Goal: Task Accomplishment & Management: Complete application form

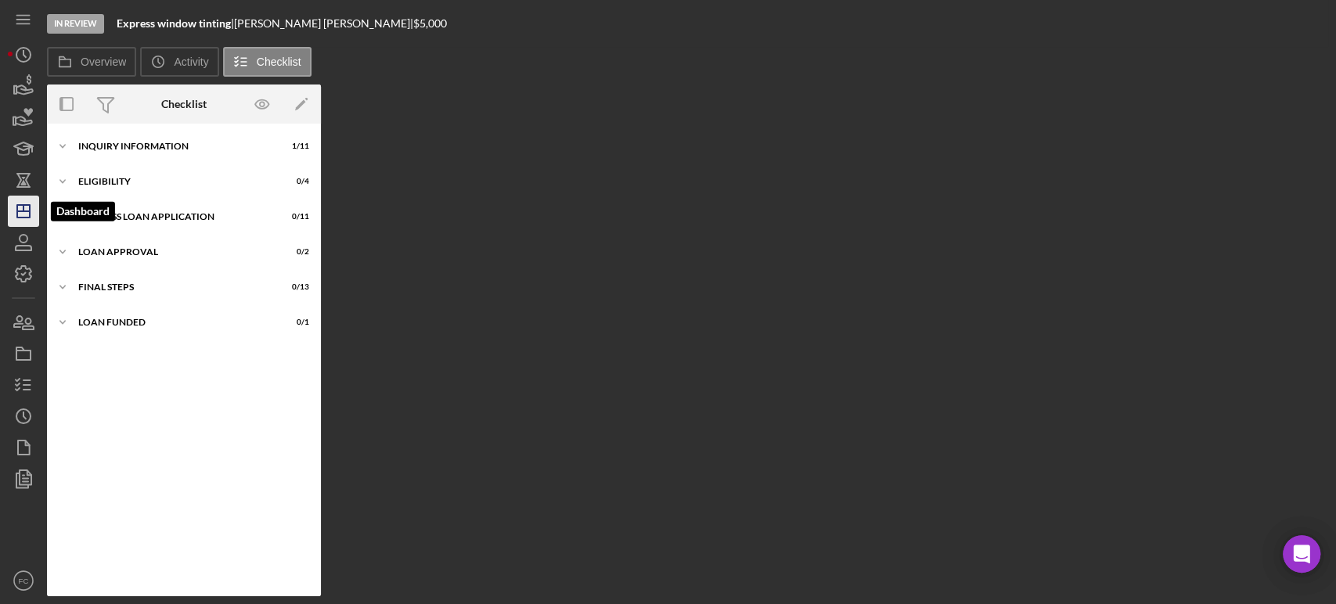
click at [20, 207] on icon "Icon/Dashboard" at bounding box center [23, 211] width 39 height 39
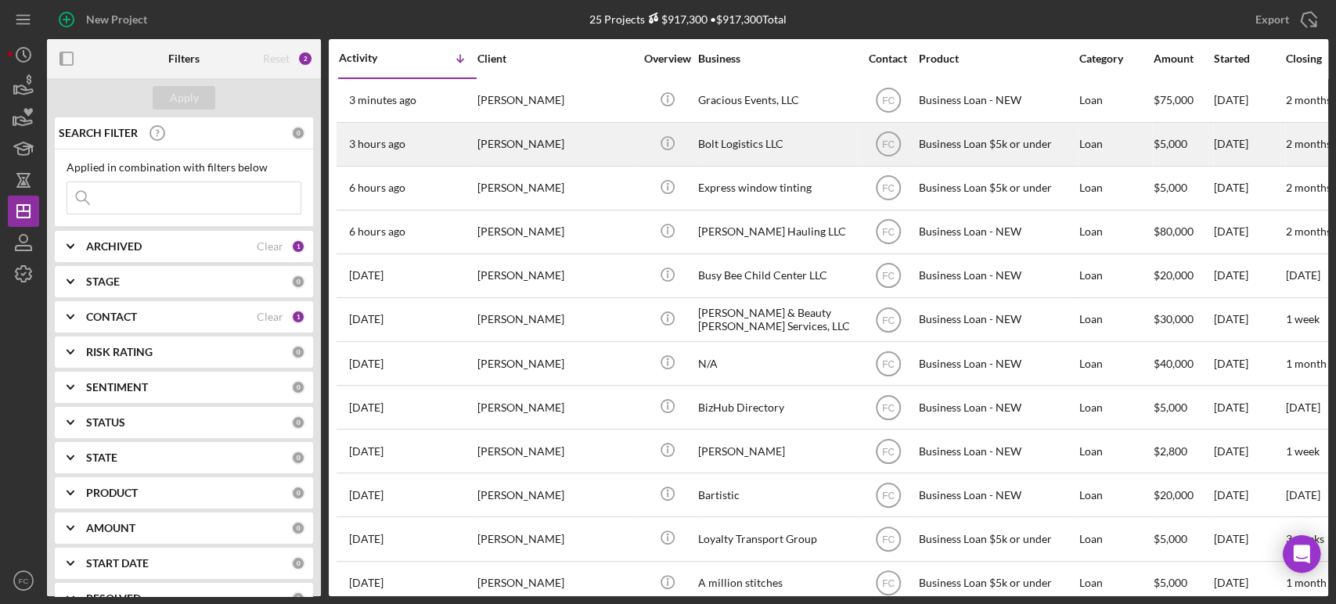
click at [457, 141] on div "3 hours ago Steven HAYDEN" at bounding box center [407, 144] width 137 height 41
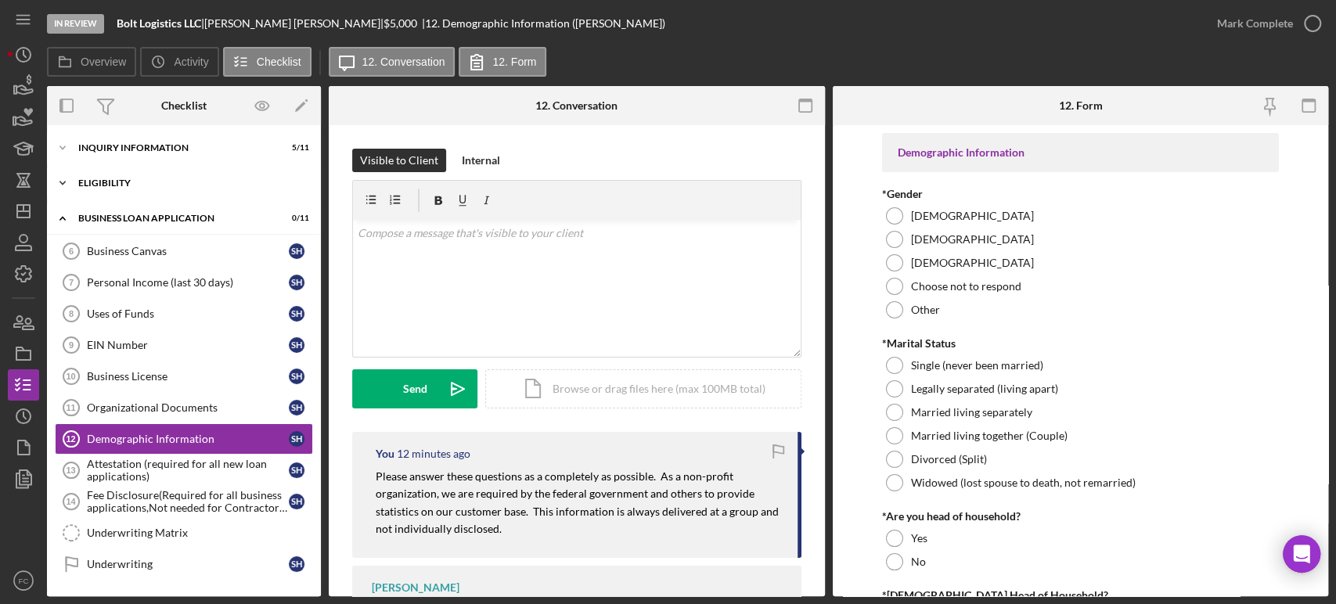
click at [124, 182] on div "Eligibility" at bounding box center [189, 182] width 223 height 9
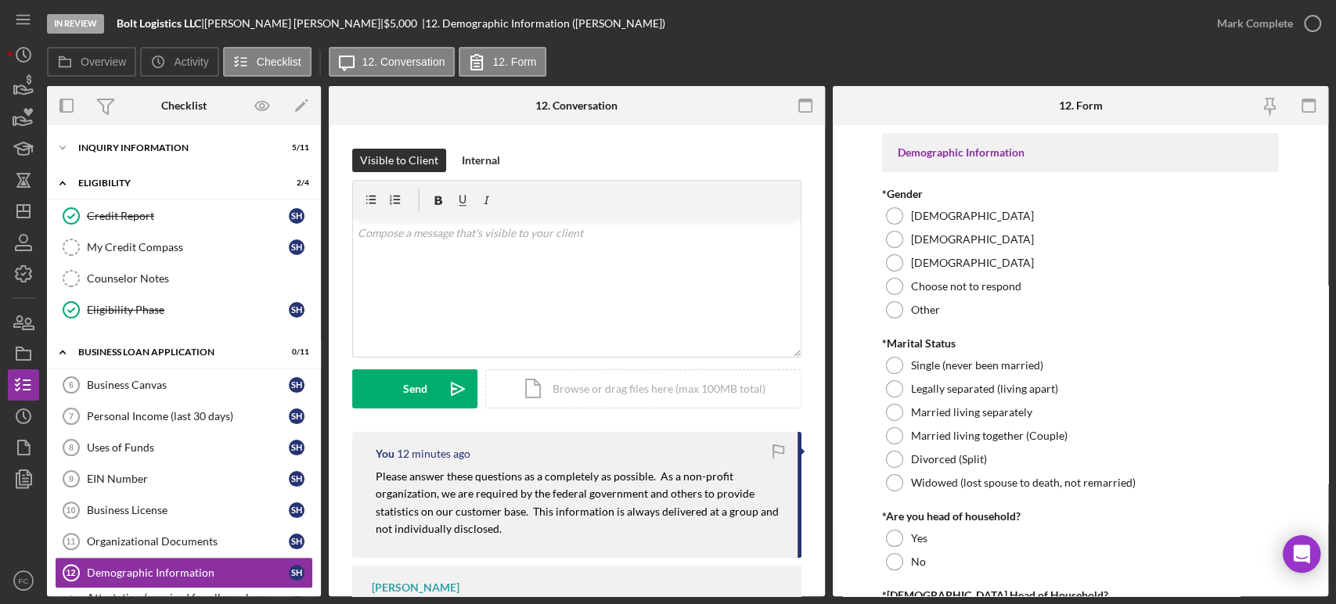
scroll to position [169, 0]
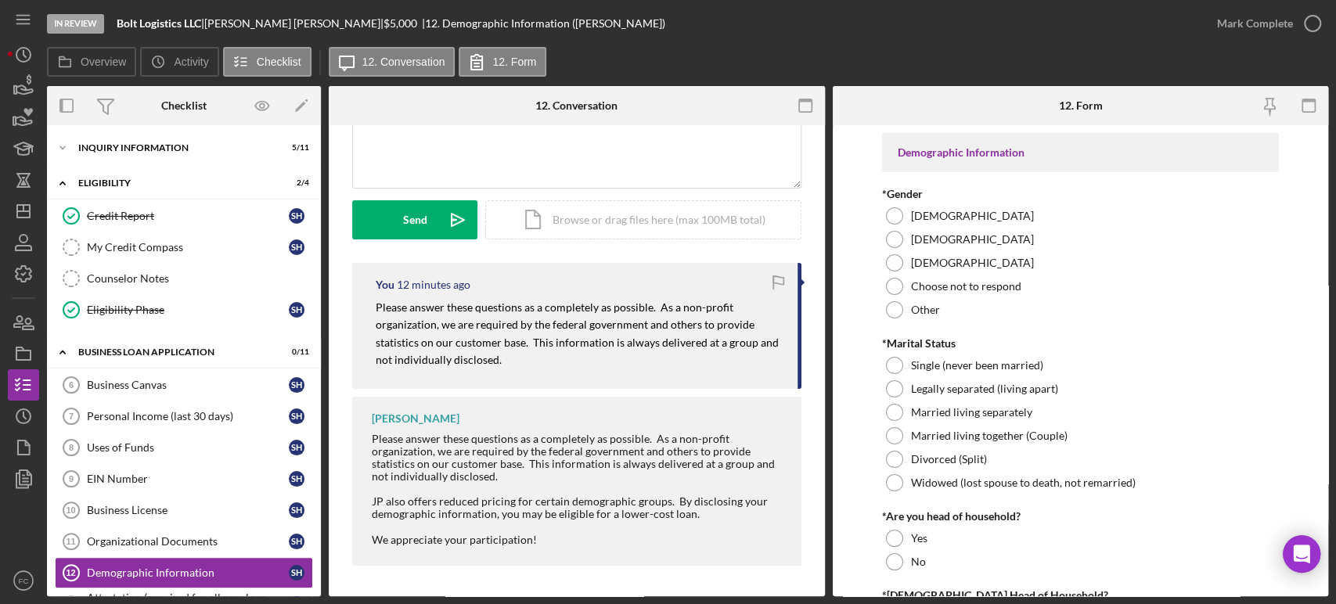
drag, startPoint x: 124, startPoint y: 211, endPoint x: 407, endPoint y: 197, distance: 283.7
click at [124, 210] on div "Credit Report" at bounding box center [188, 216] width 202 height 13
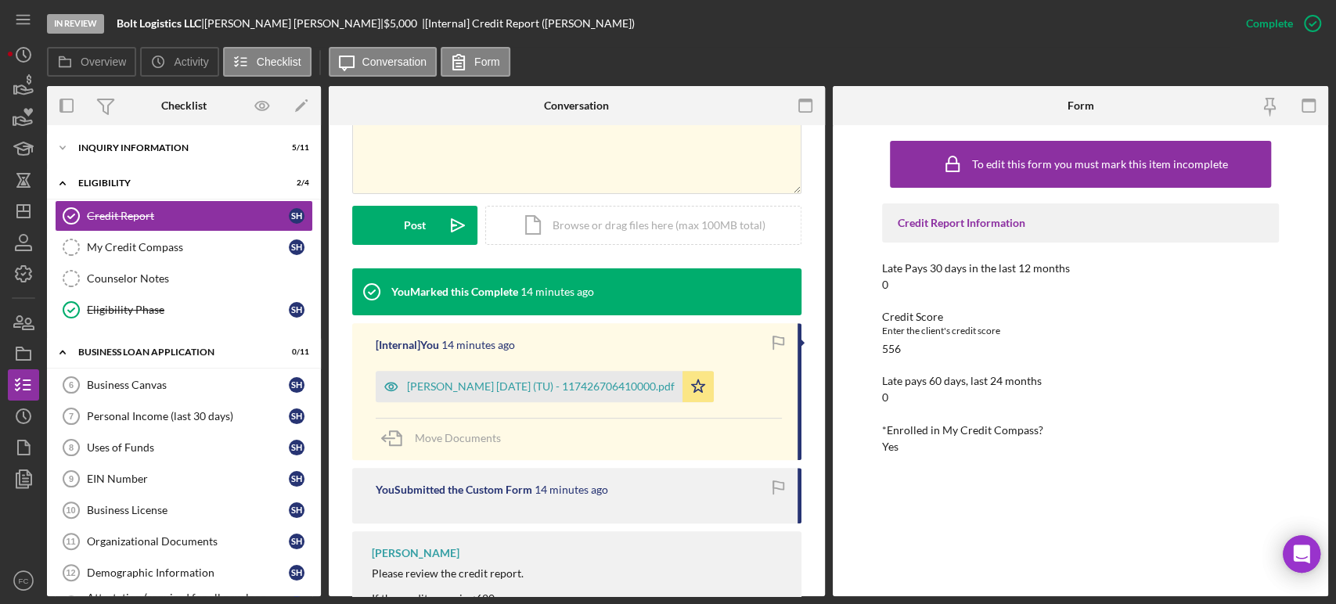
scroll to position [261, 0]
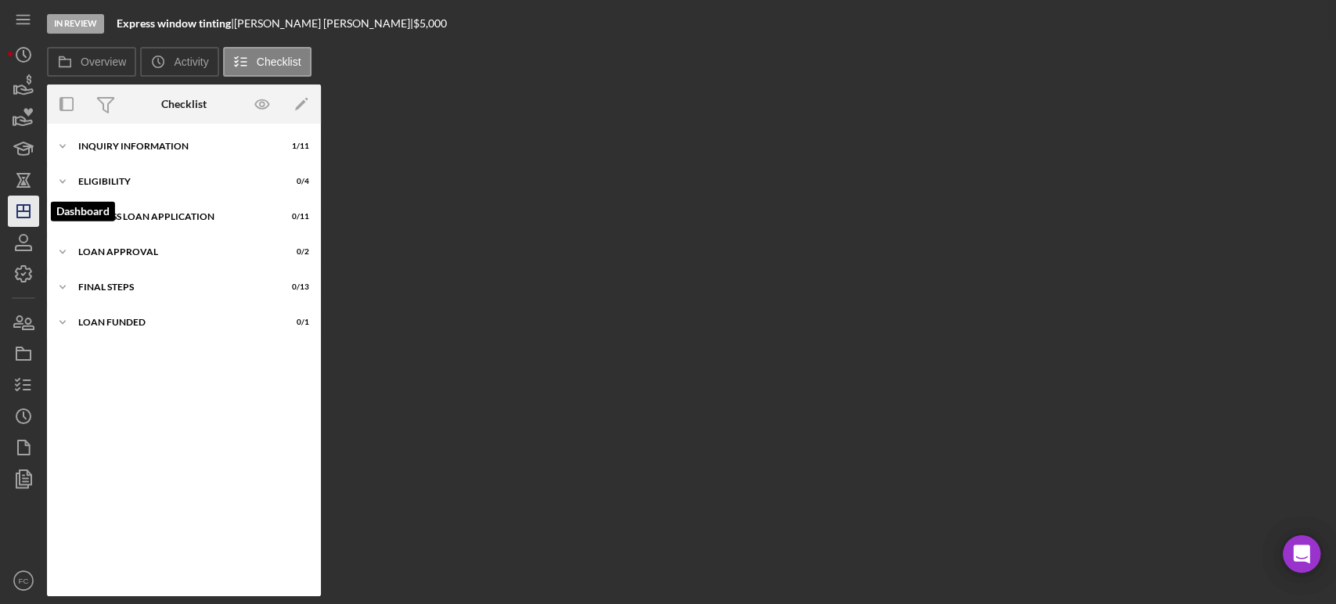
click at [13, 205] on icon "Icon/Dashboard" at bounding box center [23, 211] width 39 height 39
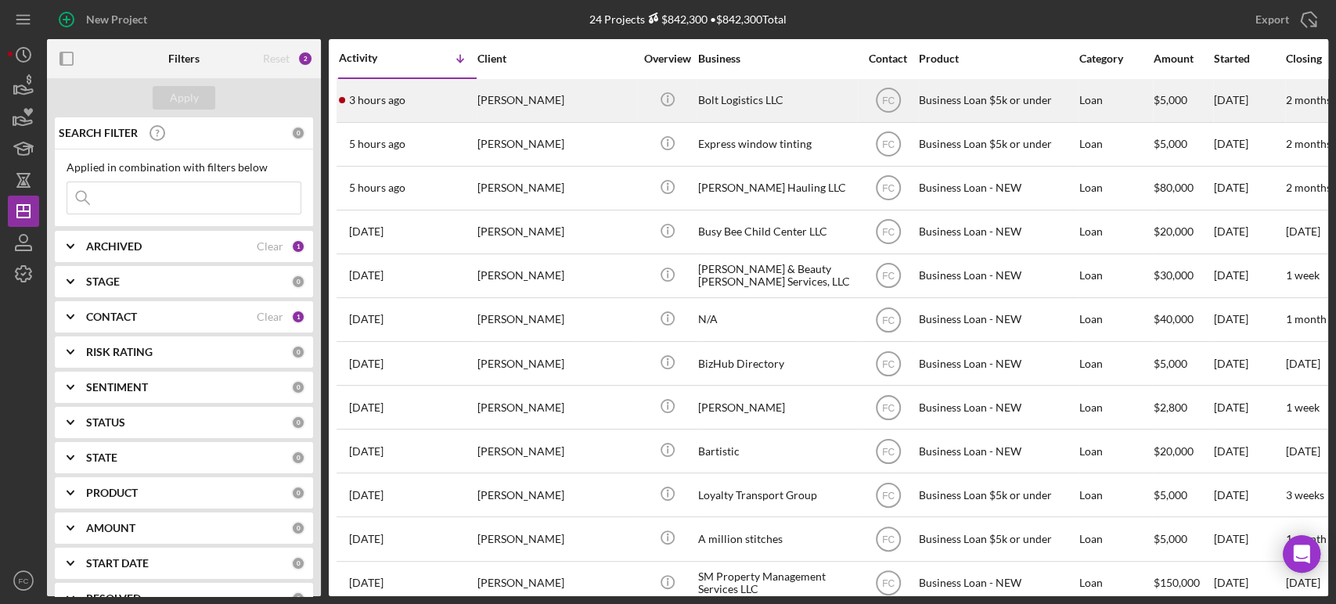
click at [595, 95] on div "[PERSON_NAME]" at bounding box center [555, 100] width 157 height 41
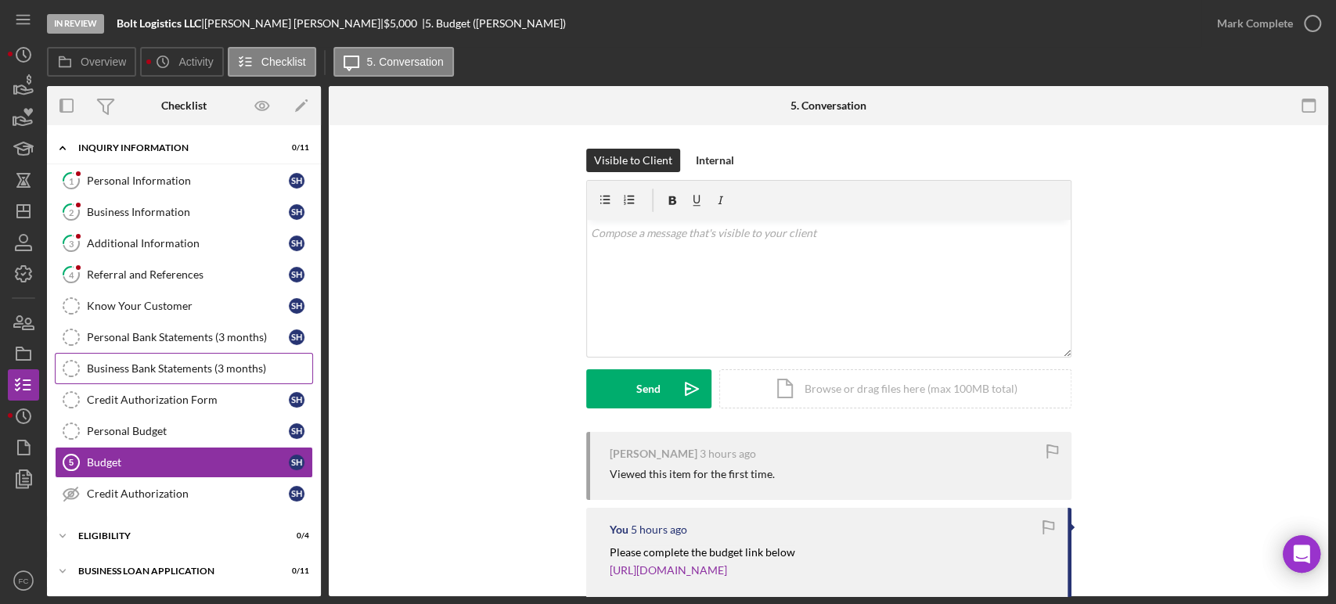
scroll to position [100, 0]
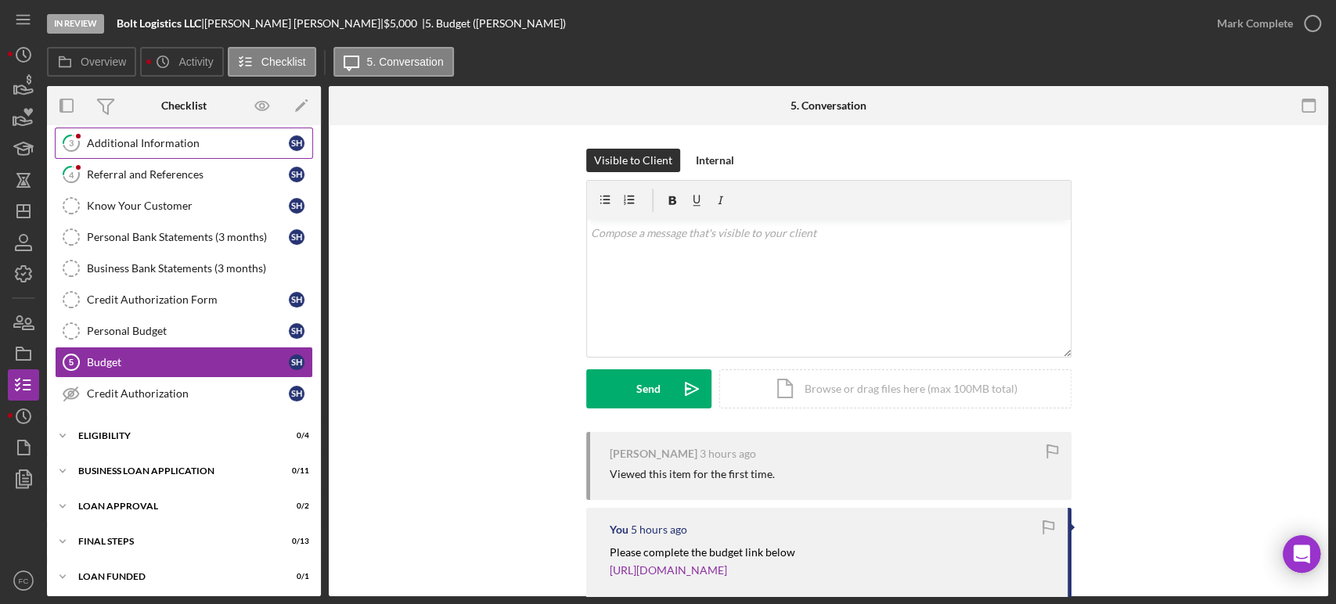
click at [178, 147] on div "Additional Information" at bounding box center [188, 143] width 202 height 13
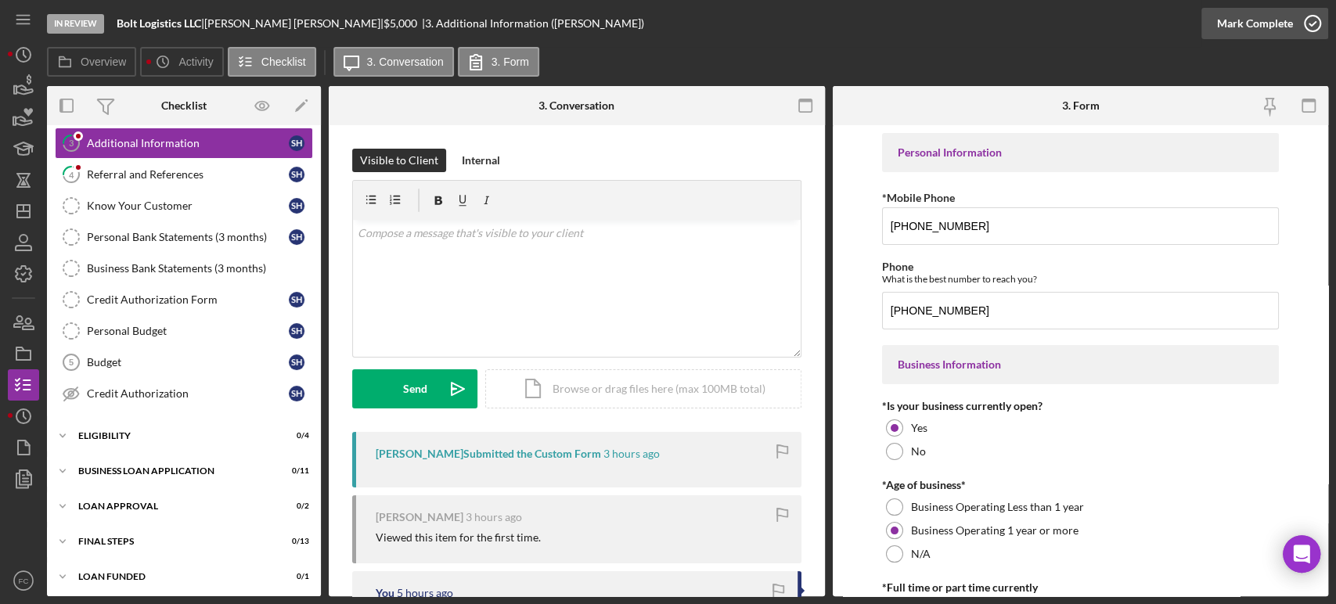
click at [1202, 23] on icon "button" at bounding box center [1312, 23] width 39 height 39
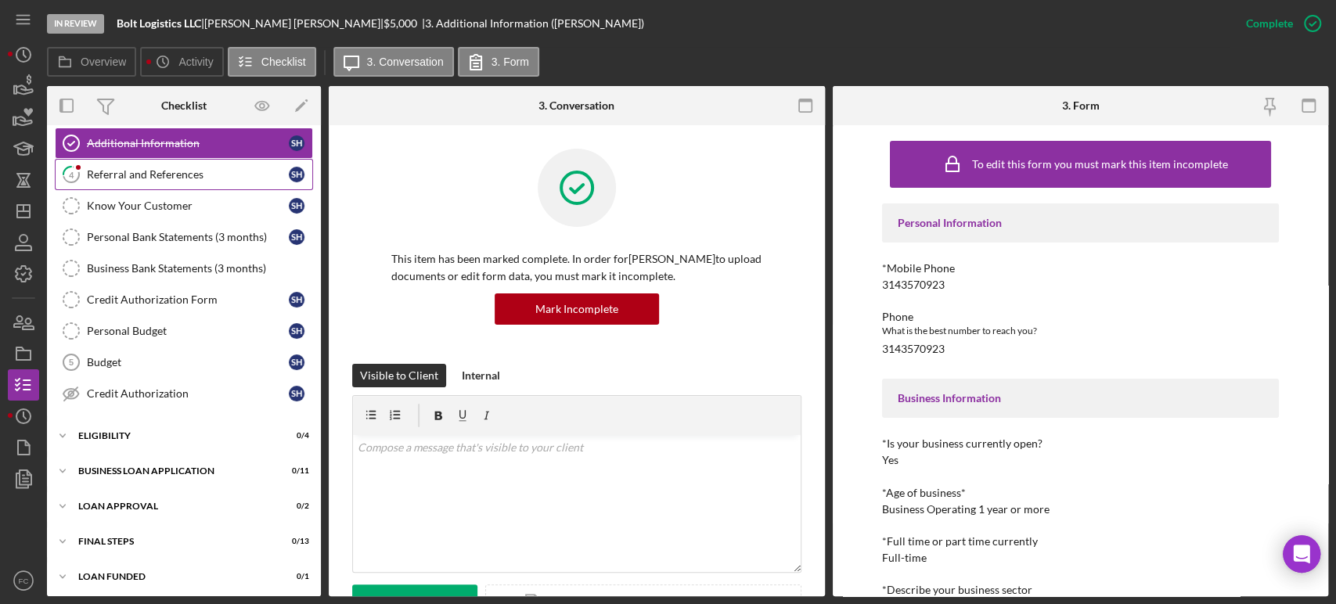
click at [157, 170] on div "Referral and References" at bounding box center [188, 174] width 202 height 13
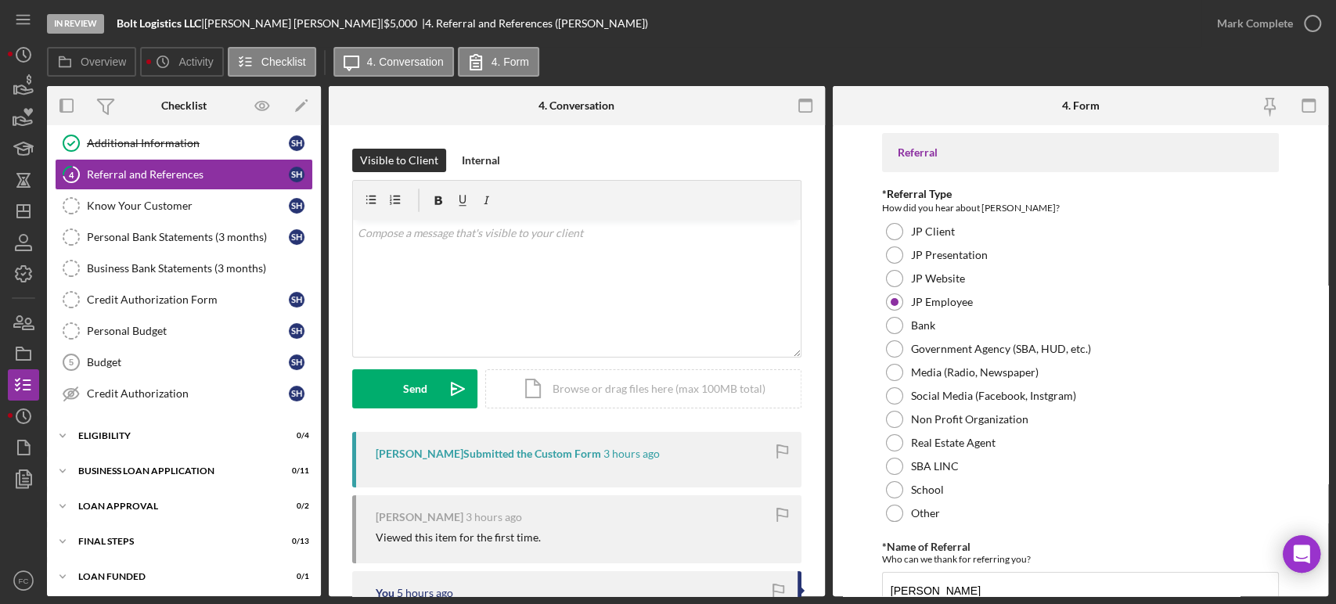
drag, startPoint x: 1306, startPoint y: 23, endPoint x: 1133, endPoint y: 61, distance: 177.0
click at [0, 0] on icon "button" at bounding box center [0, 0] width 0 height 0
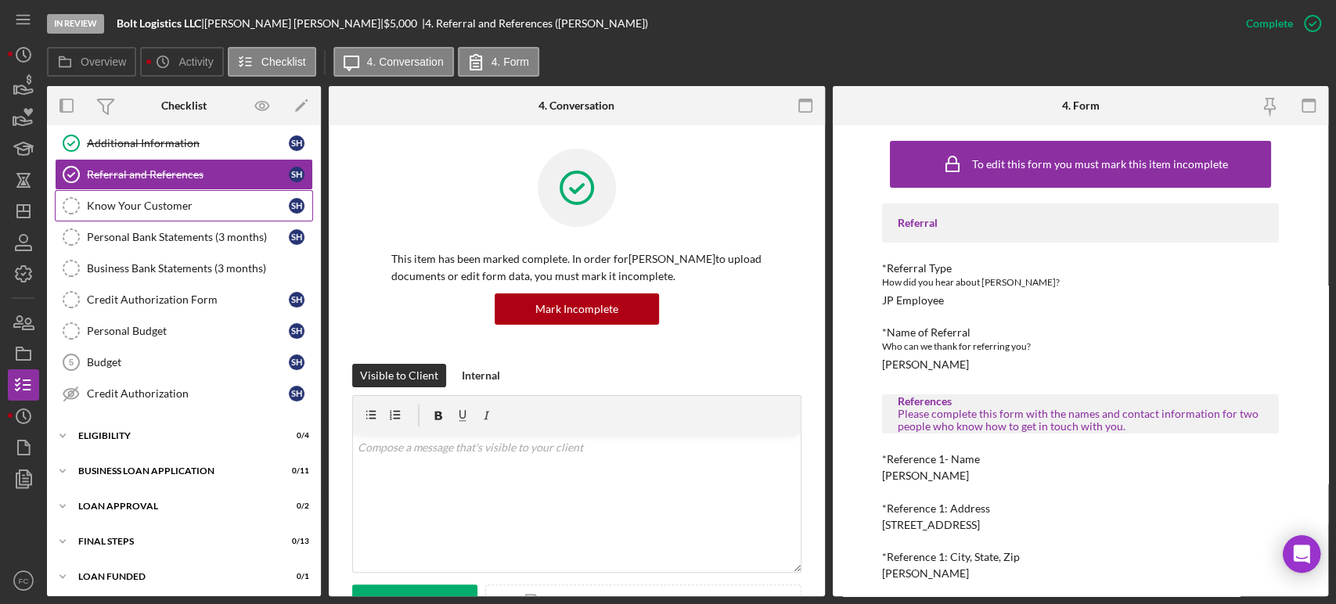
click at [144, 200] on div "Know Your Customer" at bounding box center [188, 206] width 202 height 13
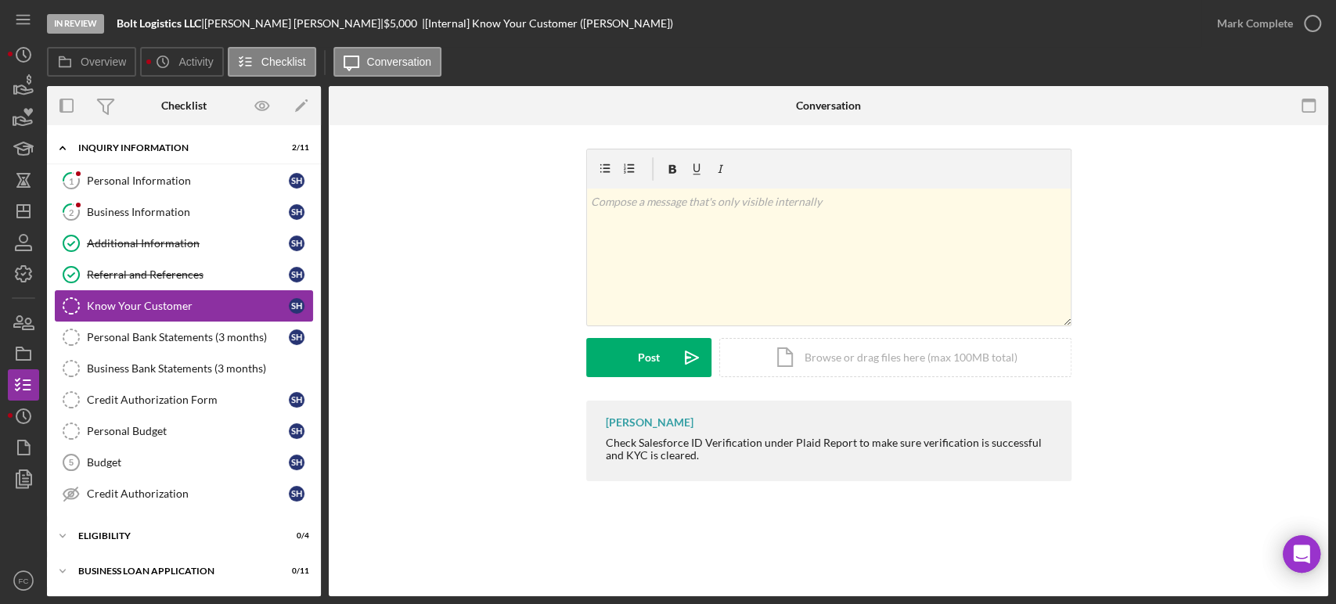
click at [140, 218] on link "2 Business Information S H" at bounding box center [184, 211] width 258 height 31
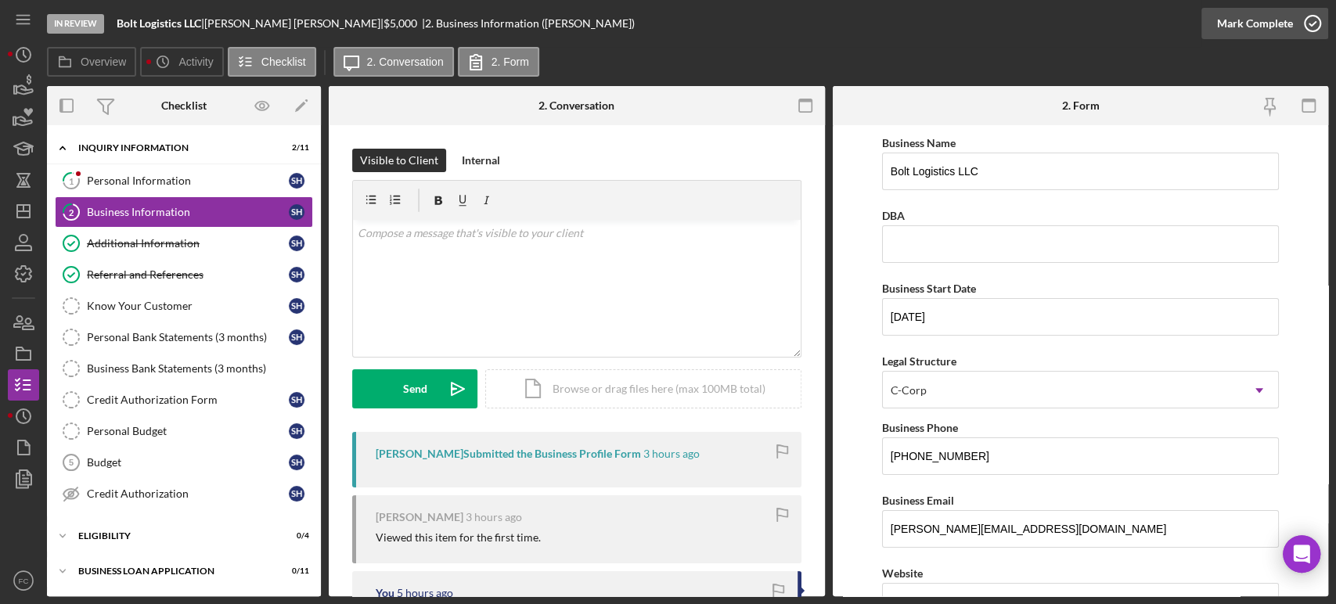
click at [1202, 20] on icon "button" at bounding box center [1312, 23] width 39 height 39
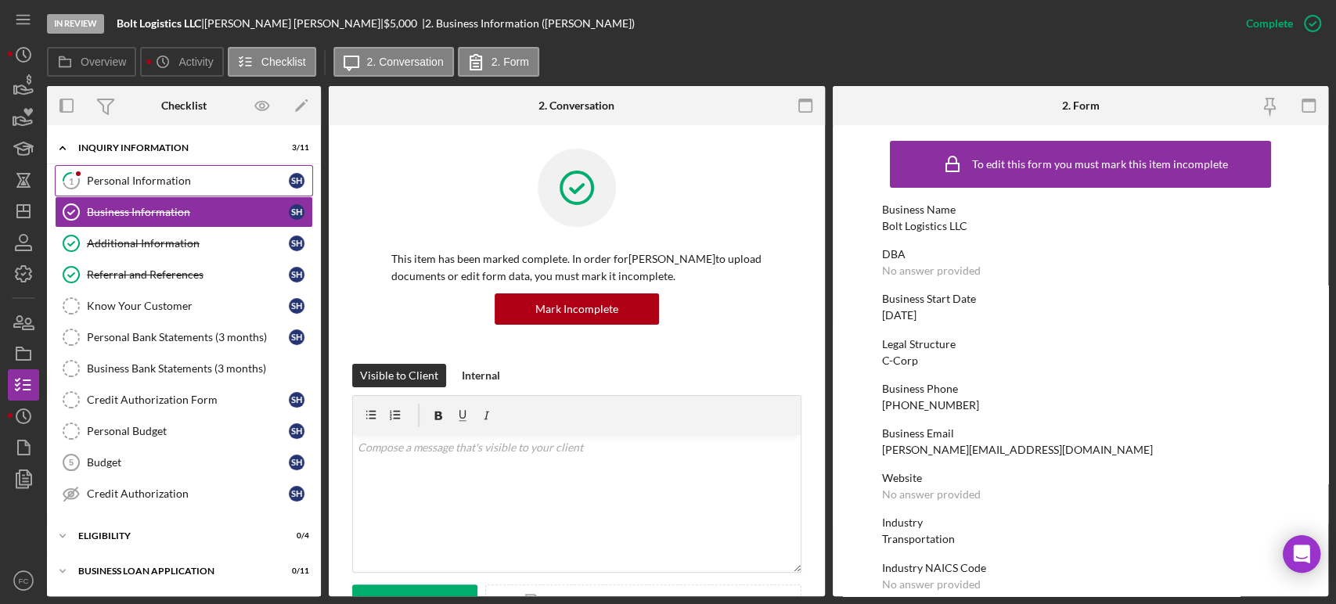
click at [212, 183] on div "Personal Information" at bounding box center [188, 181] width 202 height 13
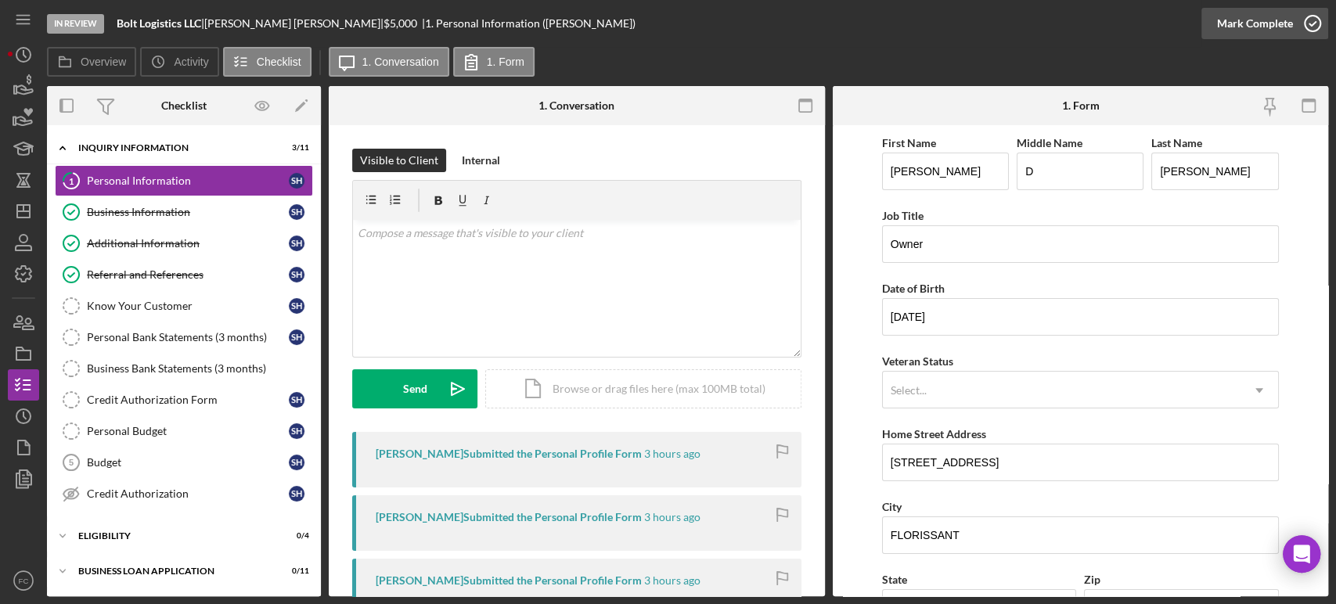
click at [1202, 21] on icon "button" at bounding box center [1312, 23] width 39 height 39
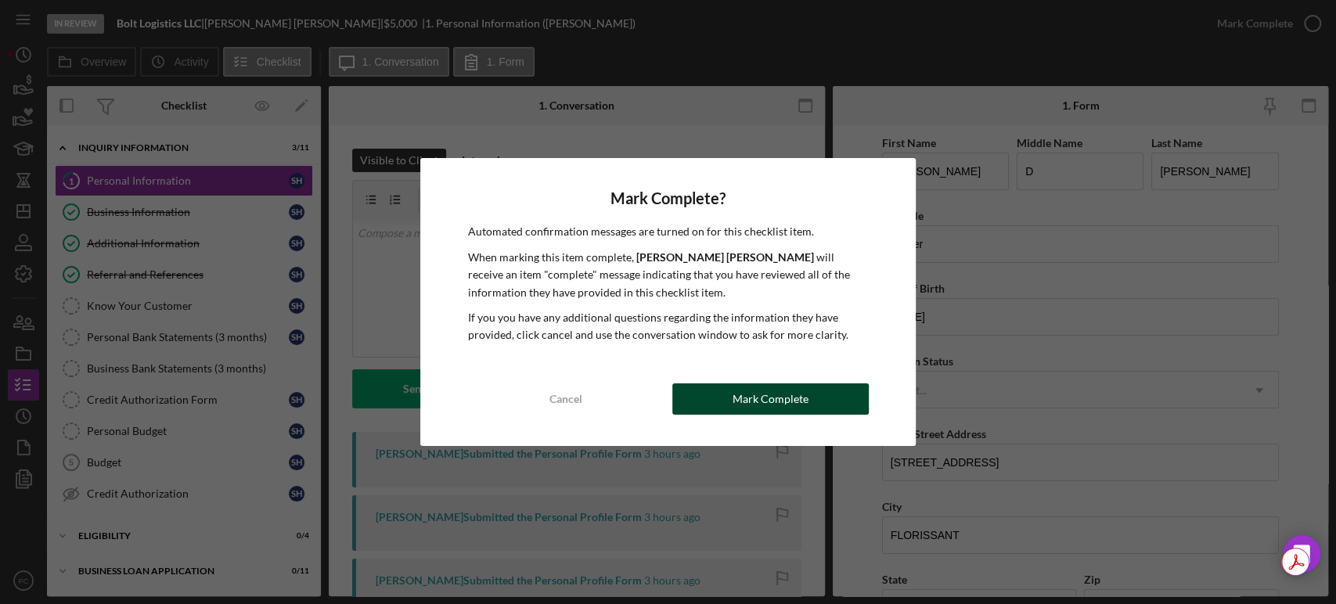
click at [725, 403] on button "Mark Complete" at bounding box center [770, 399] width 196 height 31
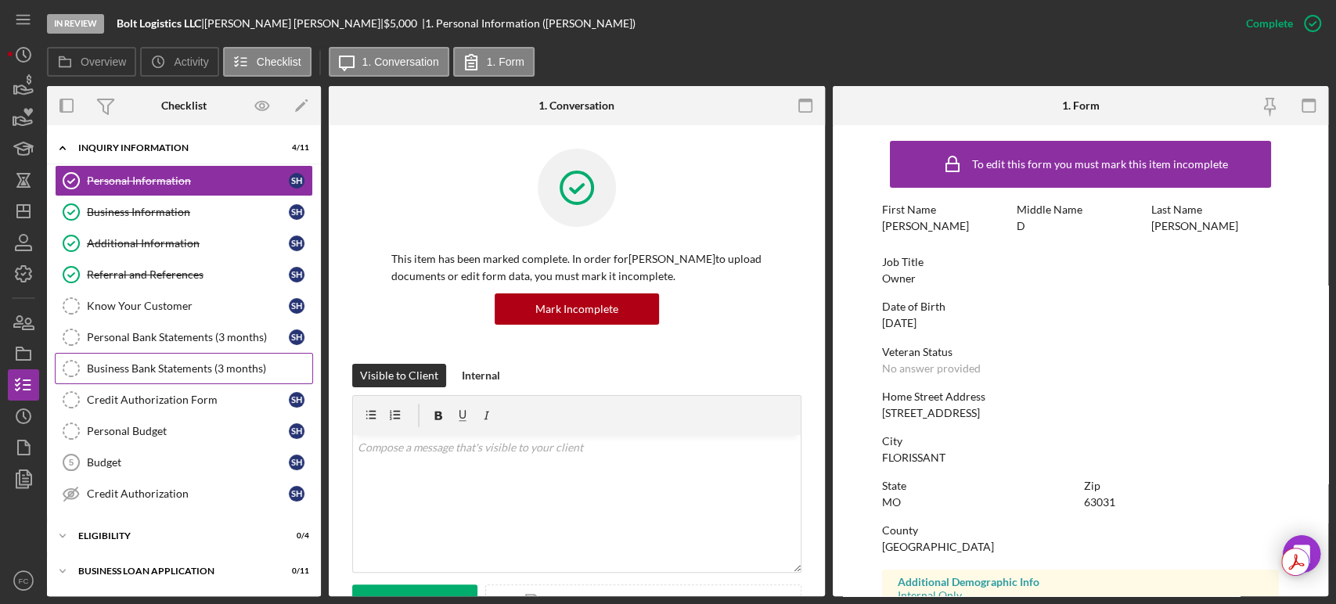
scroll to position [102, 0]
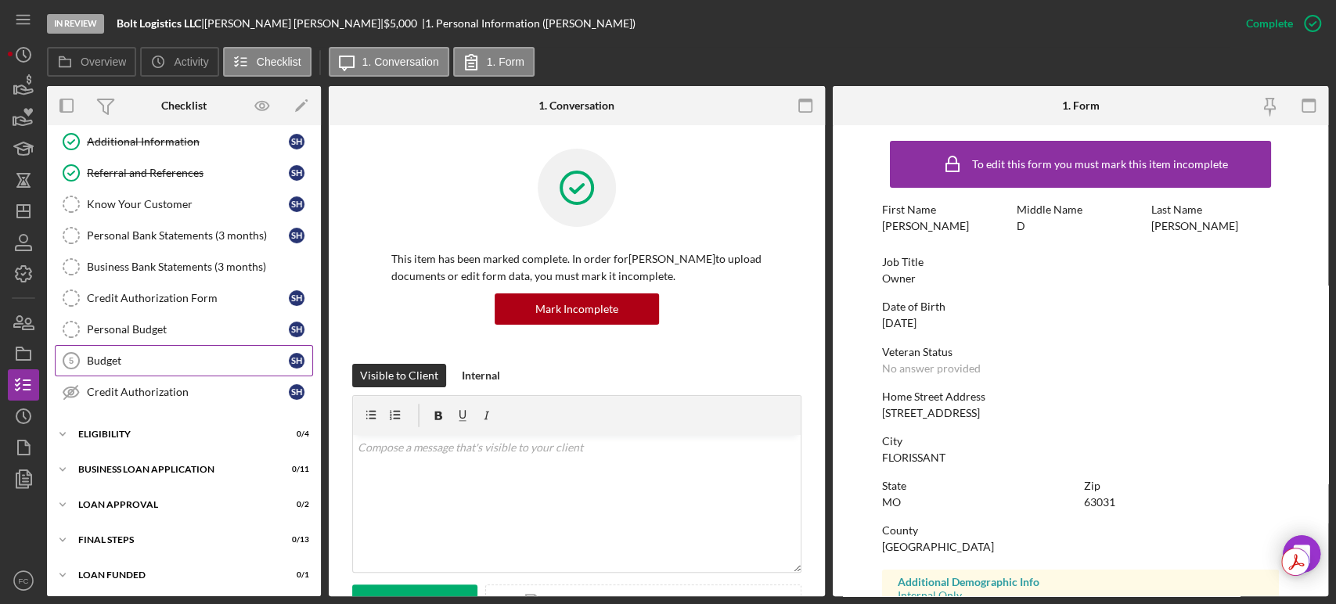
click at [181, 367] on link "Budget 5 Budget S H" at bounding box center [184, 360] width 258 height 31
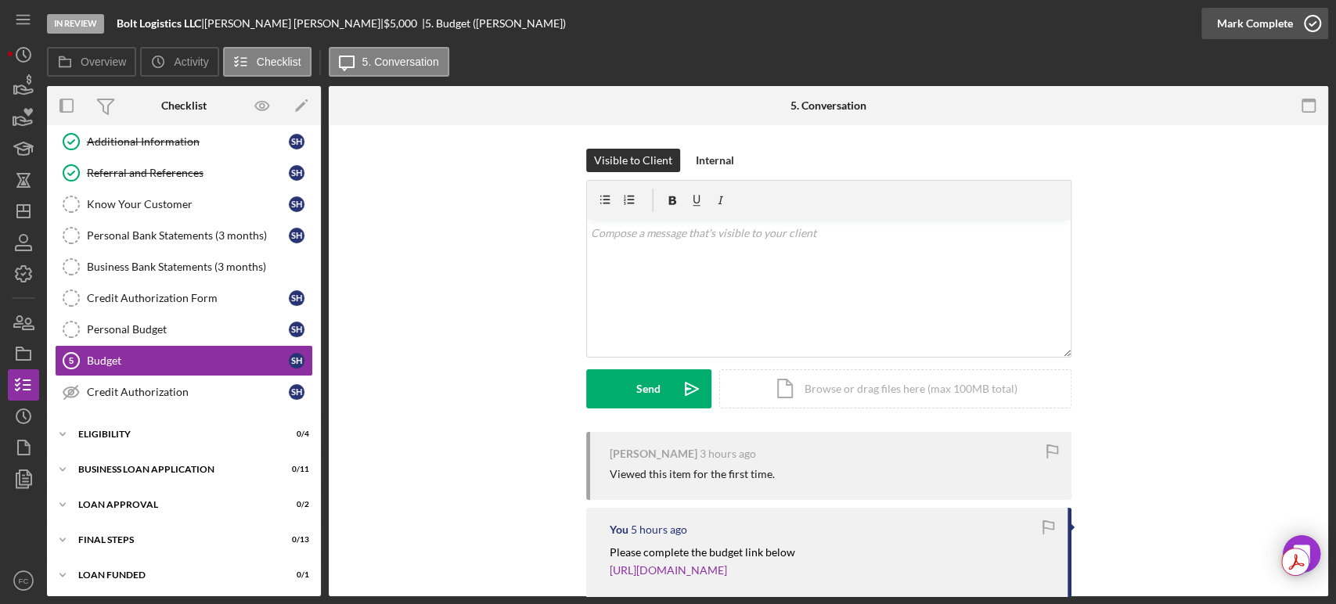
click at [1202, 19] on icon "button" at bounding box center [1312, 23] width 39 height 39
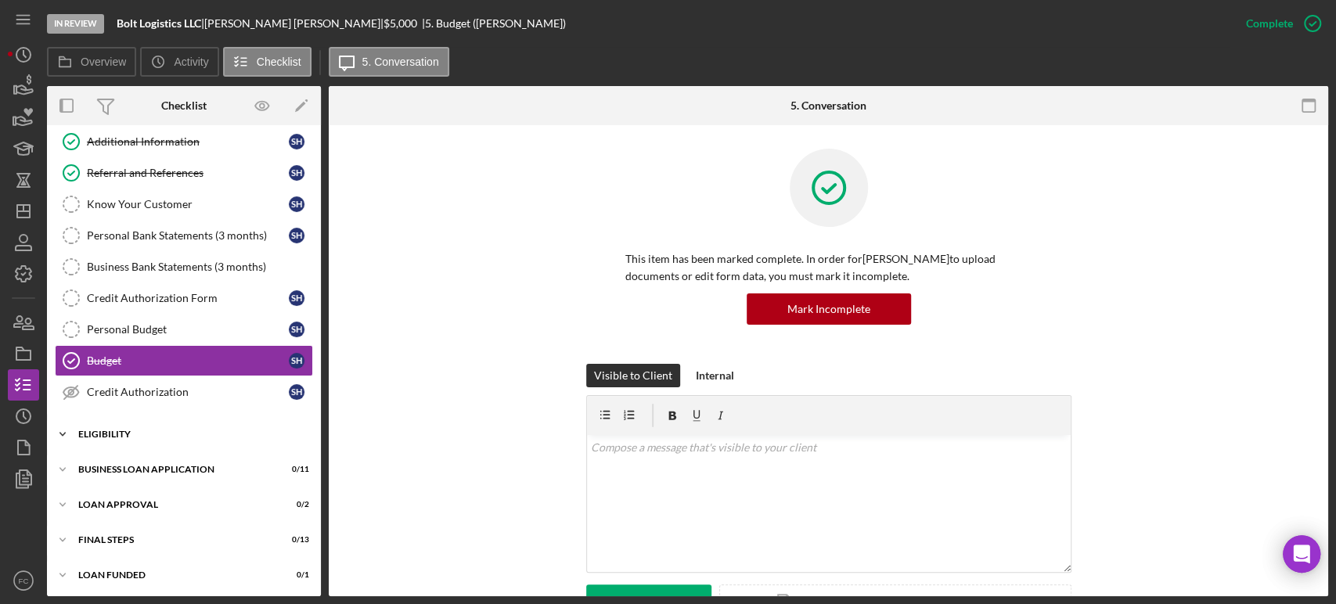
click at [112, 419] on div "Icon/Expander Eligibility 0 / 4" at bounding box center [184, 434] width 274 height 31
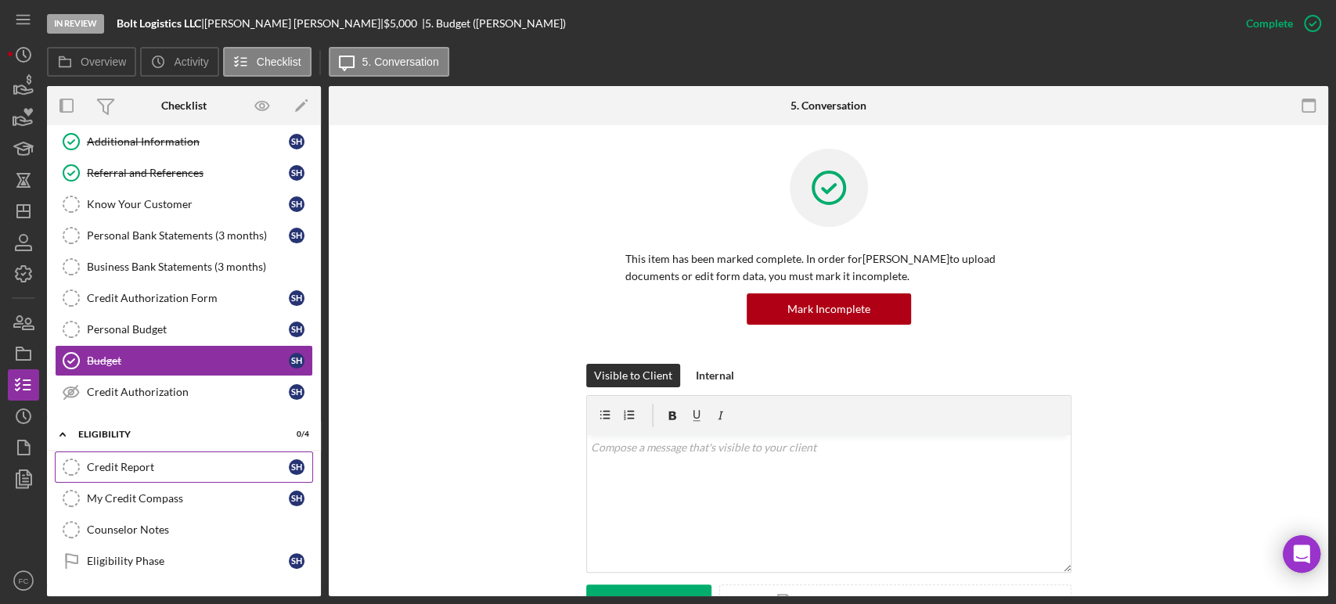
click at [204, 461] on div "Credit Report" at bounding box center [188, 467] width 202 height 13
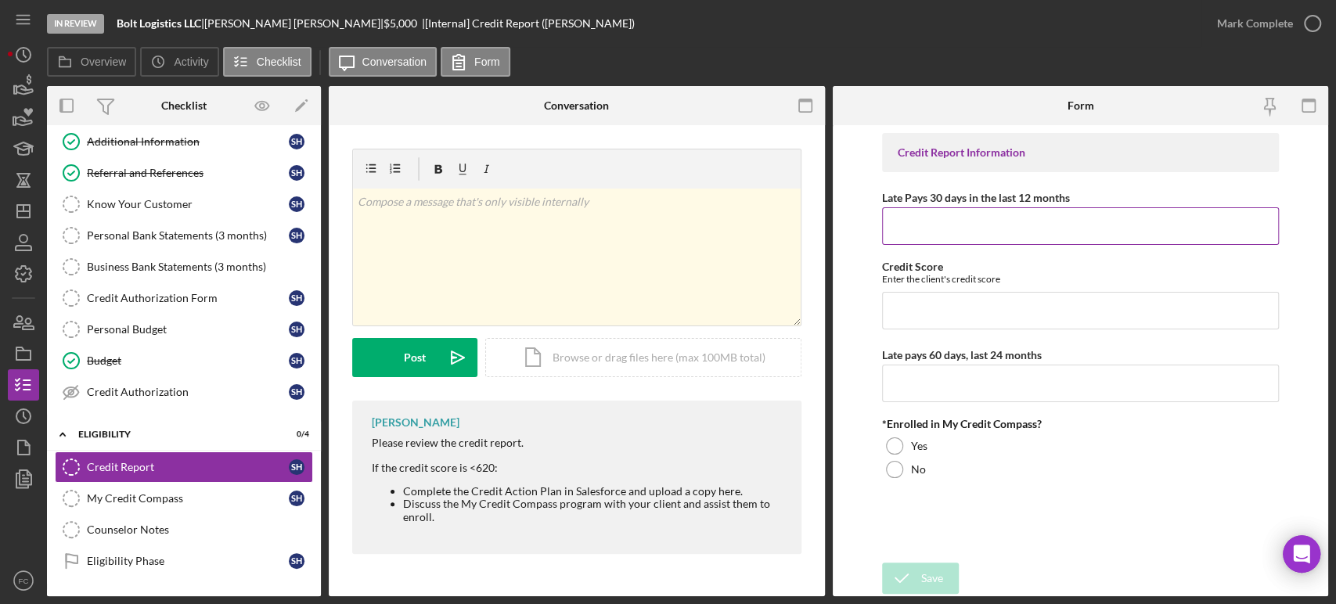
click at [911, 216] on input "Late Pays 30 days in the last 12 months" at bounding box center [1080, 226] width 397 height 38
type input "0"
click at [901, 303] on input "Credit Score" at bounding box center [1080, 311] width 397 height 38
click at [956, 315] on input "Credit Score" at bounding box center [1080, 311] width 397 height 38
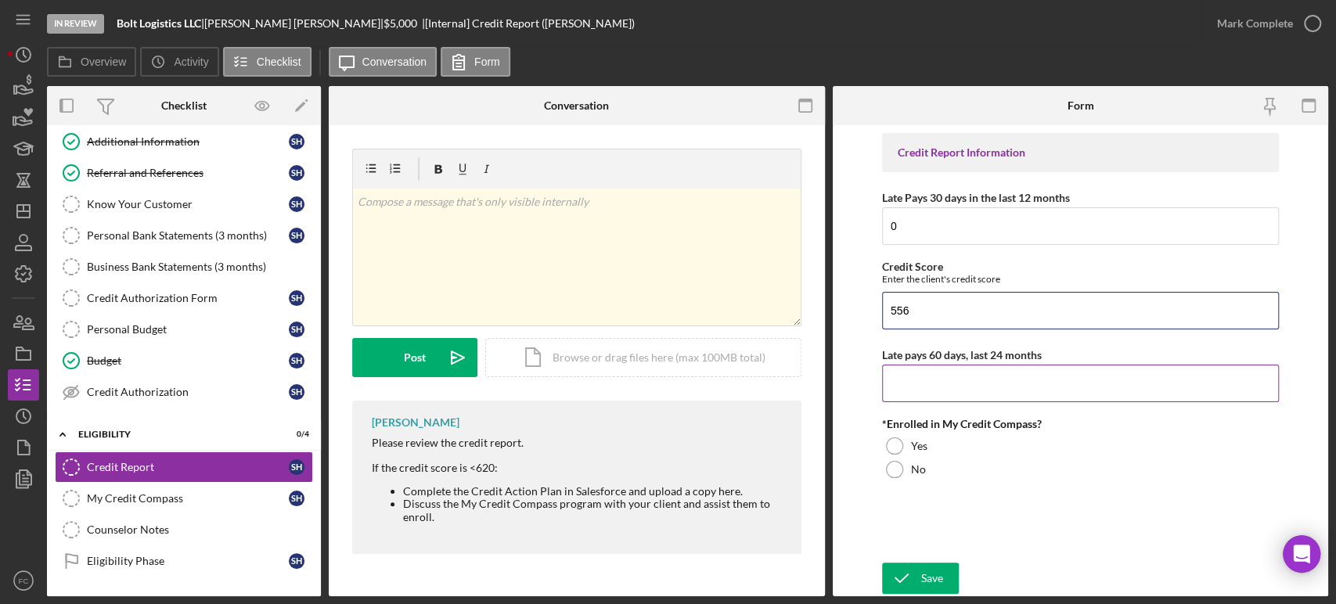
type input "556"
click at [889, 364] on div "Late pays 60 days, last 24 months" at bounding box center [1080, 373] width 397 height 57
click at [895, 387] on input "Late pays 60 days, last 24 months" at bounding box center [1080, 384] width 397 height 38
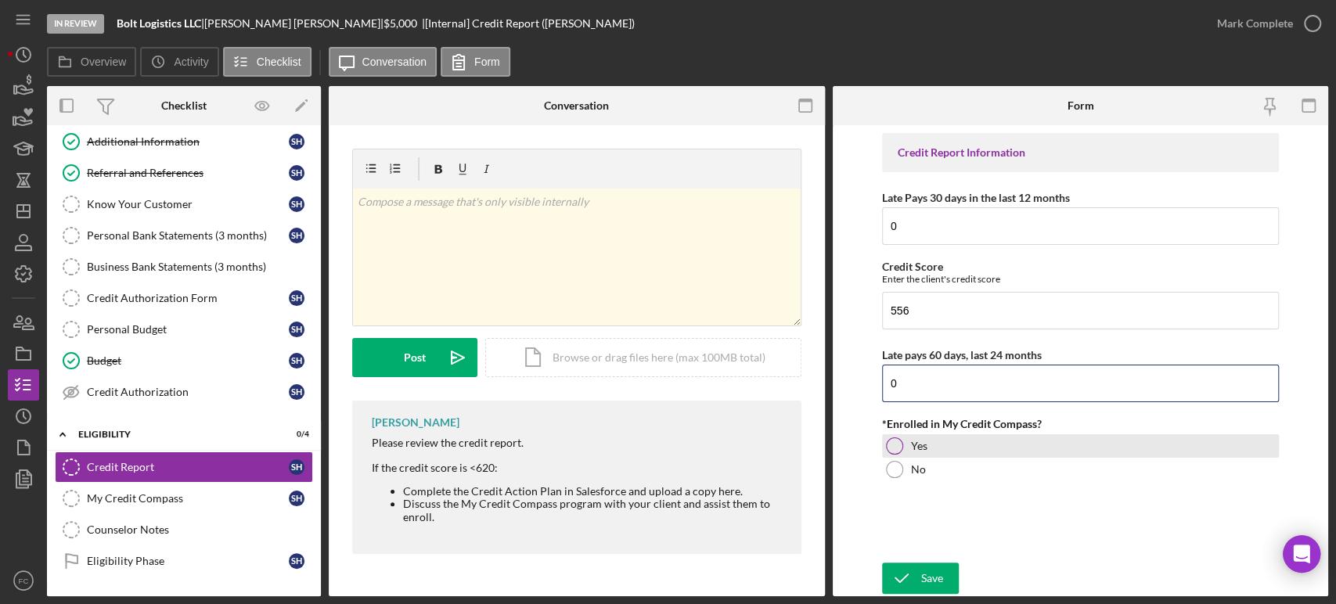
type input "0"
click at [899, 445] on div at bounding box center [894, 446] width 17 height 17
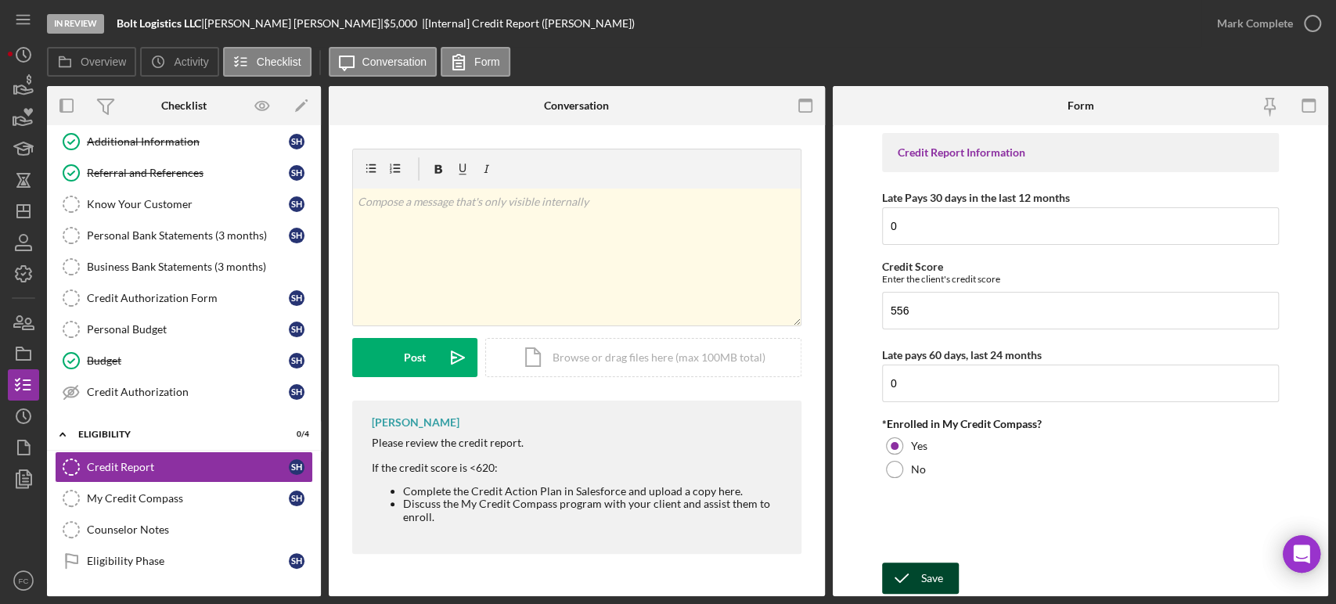
click at [908, 543] on icon "submit" at bounding box center [901, 578] width 39 height 39
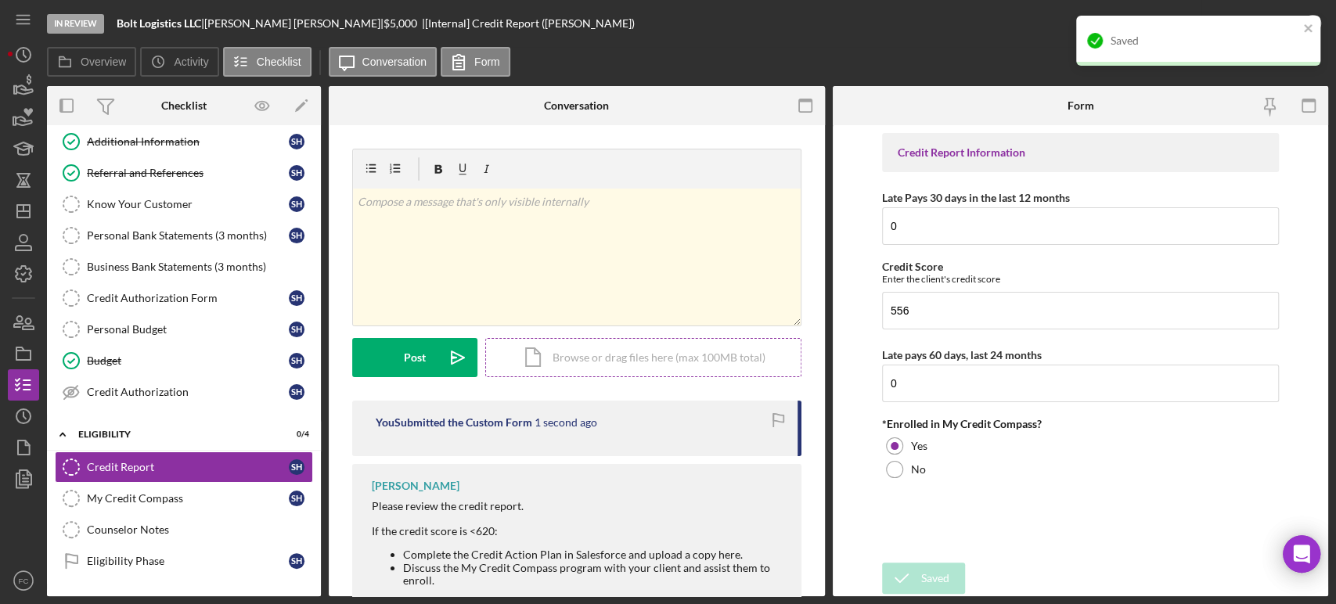
click at [600, 361] on div "Icon/Document Browse or drag files here (max 100MB total) Tap to choose files o…" at bounding box center [643, 357] width 316 height 39
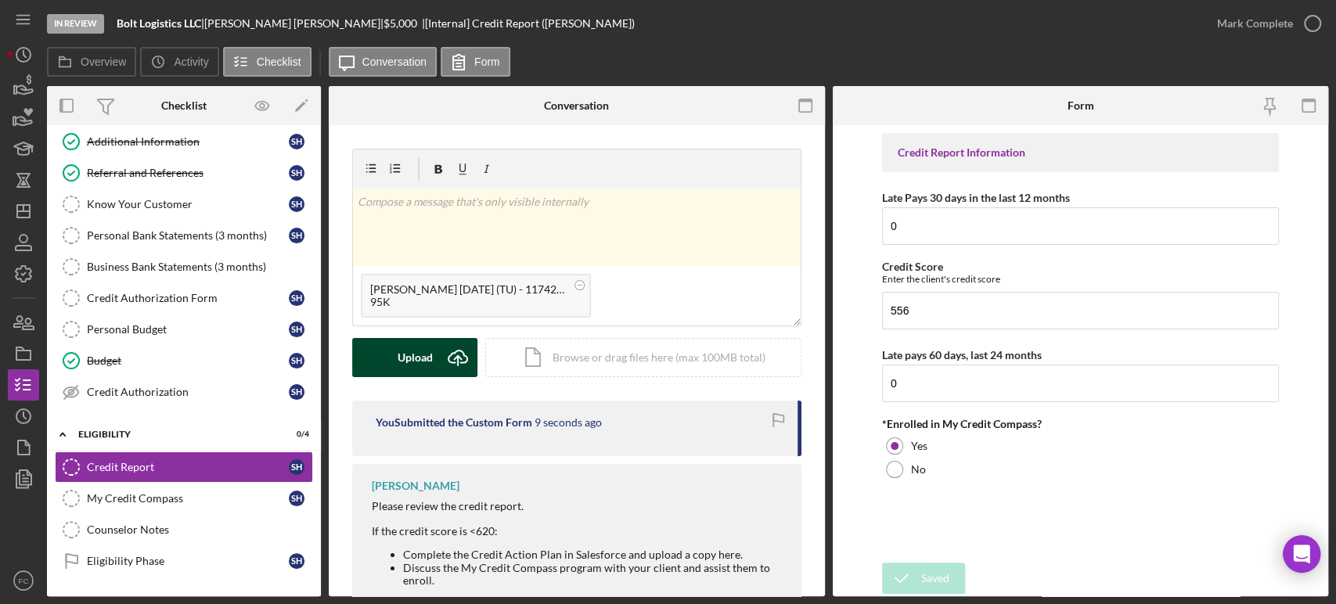
click at [420, 358] on div "Upload" at bounding box center [415, 357] width 35 height 39
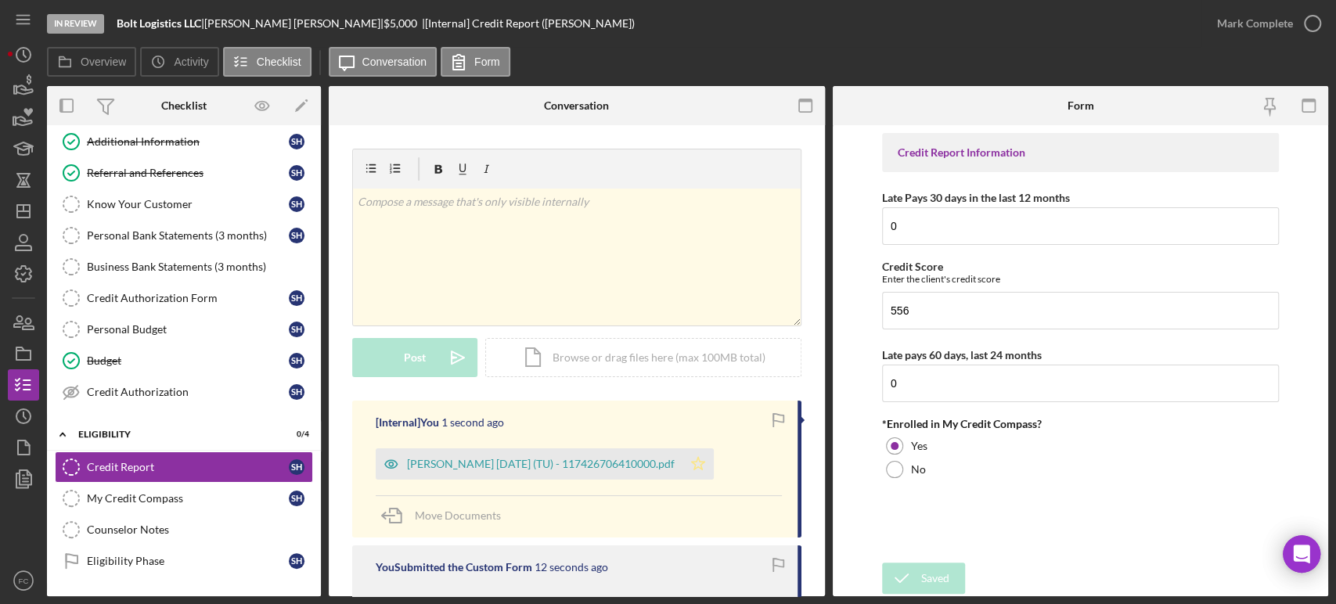
click at [714, 468] on icon "Icon/Star" at bounding box center [698, 464] width 31 height 31
click at [1202, 25] on icon "button" at bounding box center [1312, 23] width 39 height 39
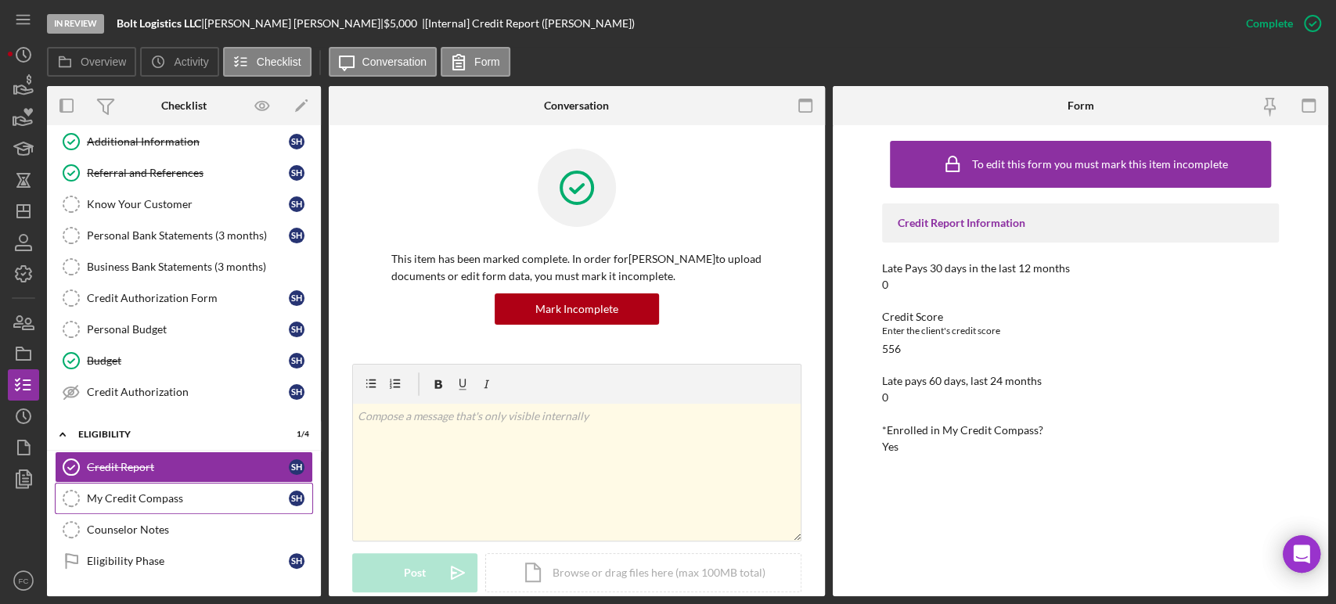
scroll to position [189, 0]
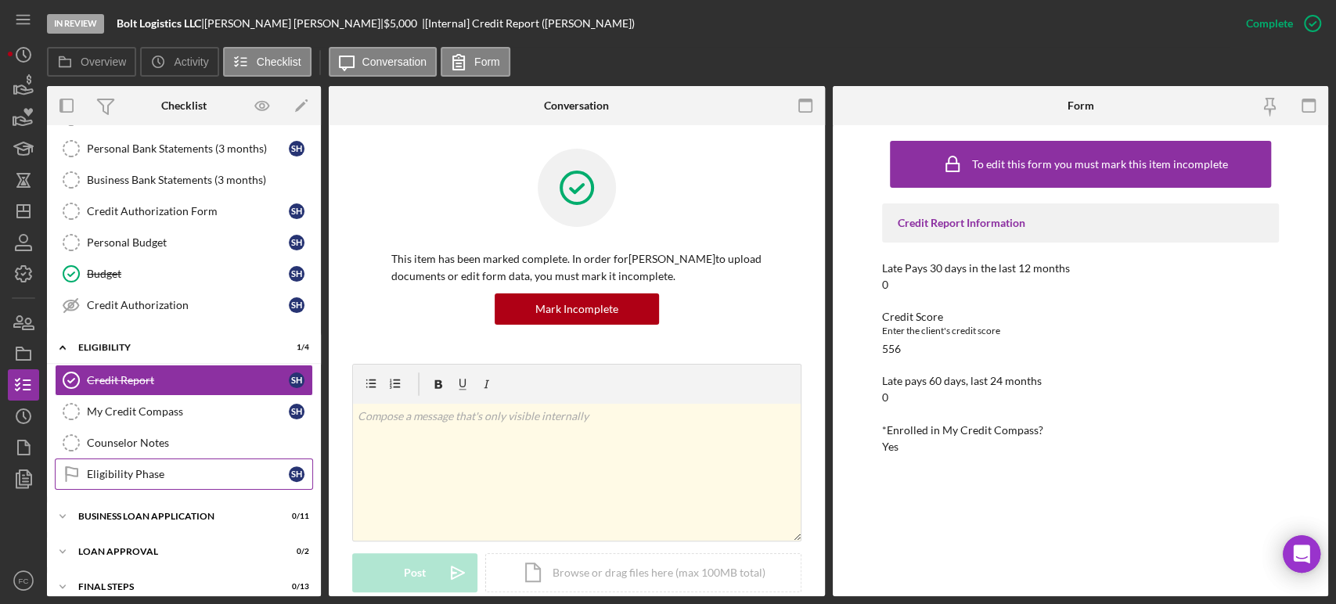
click at [157, 480] on link "Eligibility Phase Eligibility Phase S H" at bounding box center [184, 474] width 258 height 31
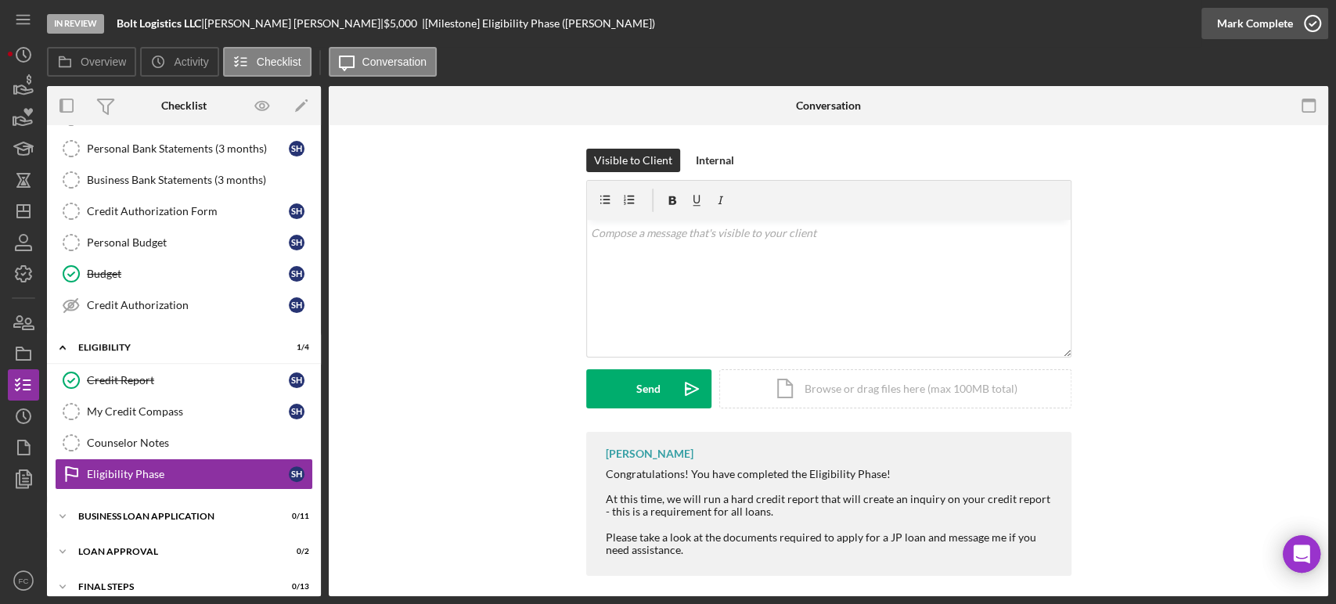
click at [1202, 20] on icon "button" at bounding box center [1312, 23] width 39 height 39
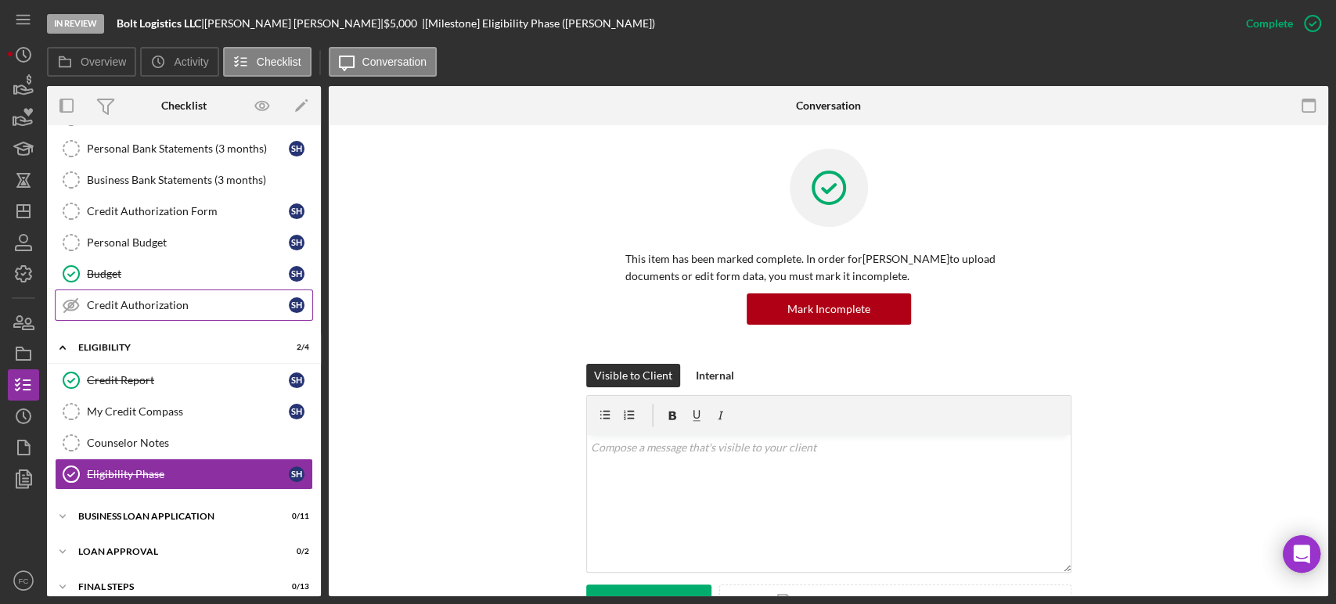
scroll to position [235, 0]
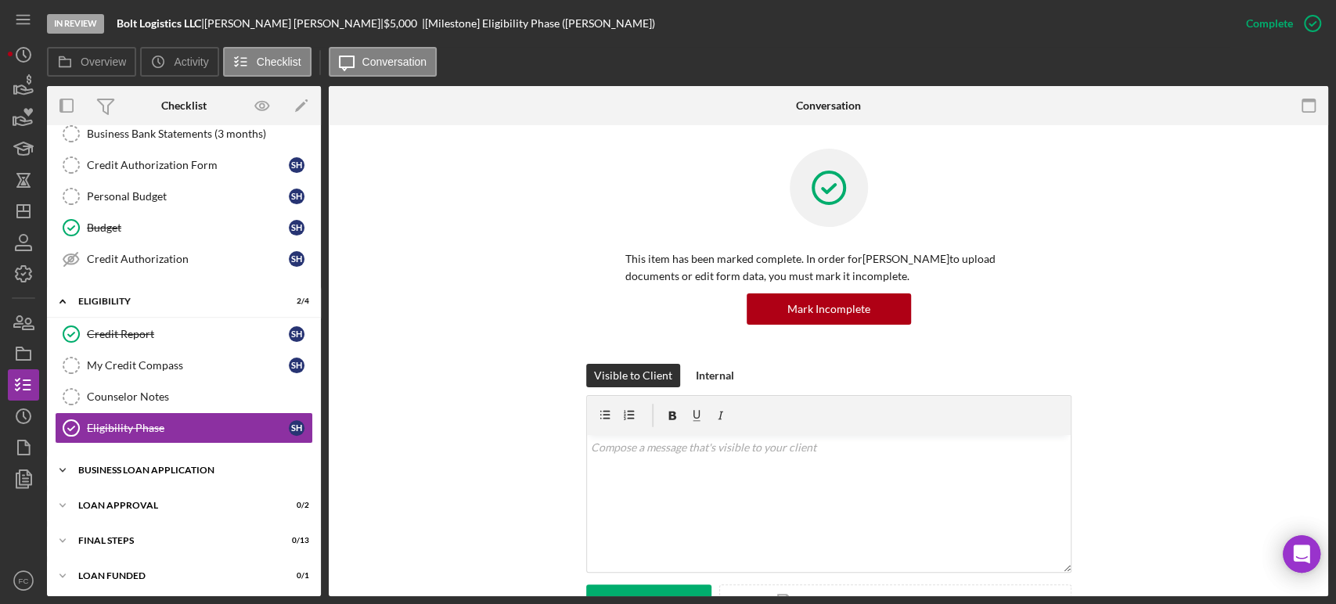
click at [97, 476] on div "Icon/Expander BUSINESS LOAN APPLICATION 0 / 11" at bounding box center [184, 470] width 274 height 31
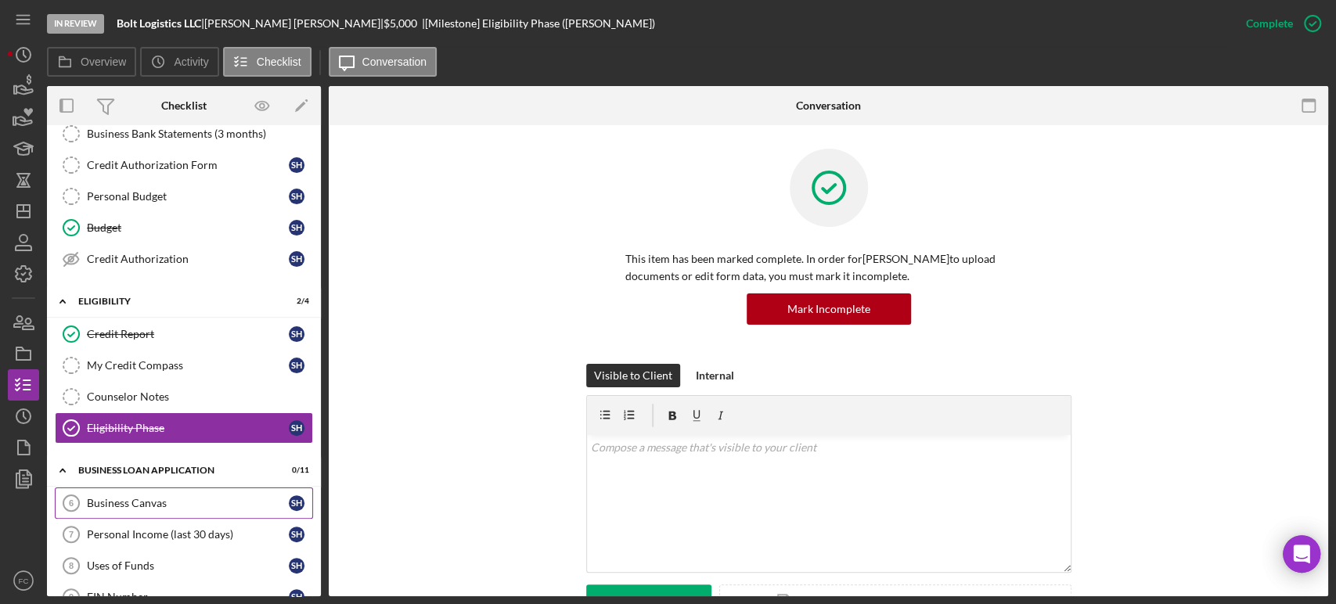
click at [128, 500] on div "Business Canvas" at bounding box center [188, 503] width 202 height 13
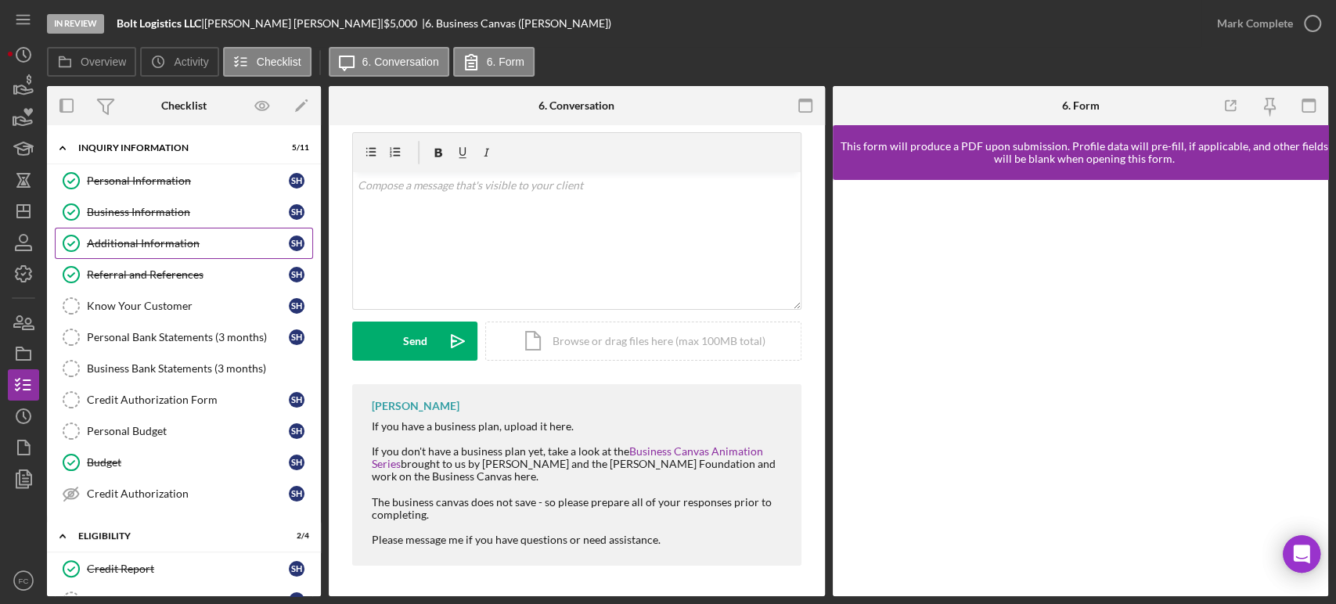
click at [110, 238] on div "Additional Information" at bounding box center [188, 243] width 202 height 13
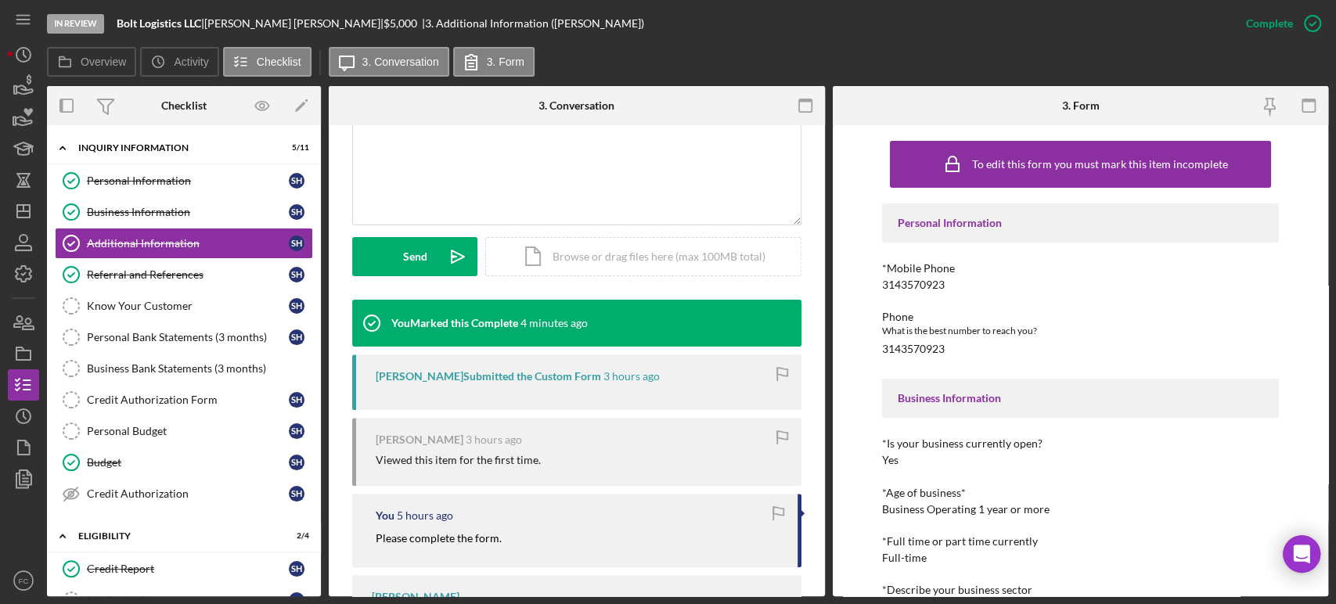
scroll to position [434, 0]
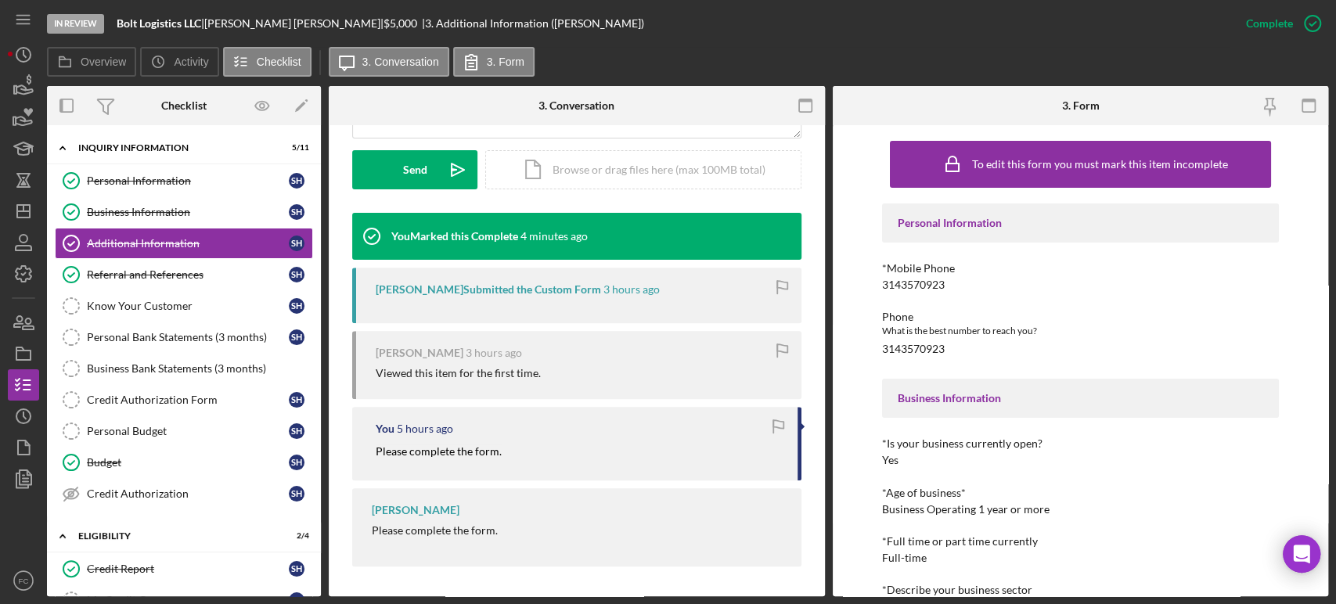
drag, startPoint x: 373, startPoint y: 450, endPoint x: 493, endPoint y: 455, distance: 120.6
click at [510, 461] on div "You 5 hours ago Please complete the form." at bounding box center [576, 443] width 449 height 73
copy mark "Please complete the form."
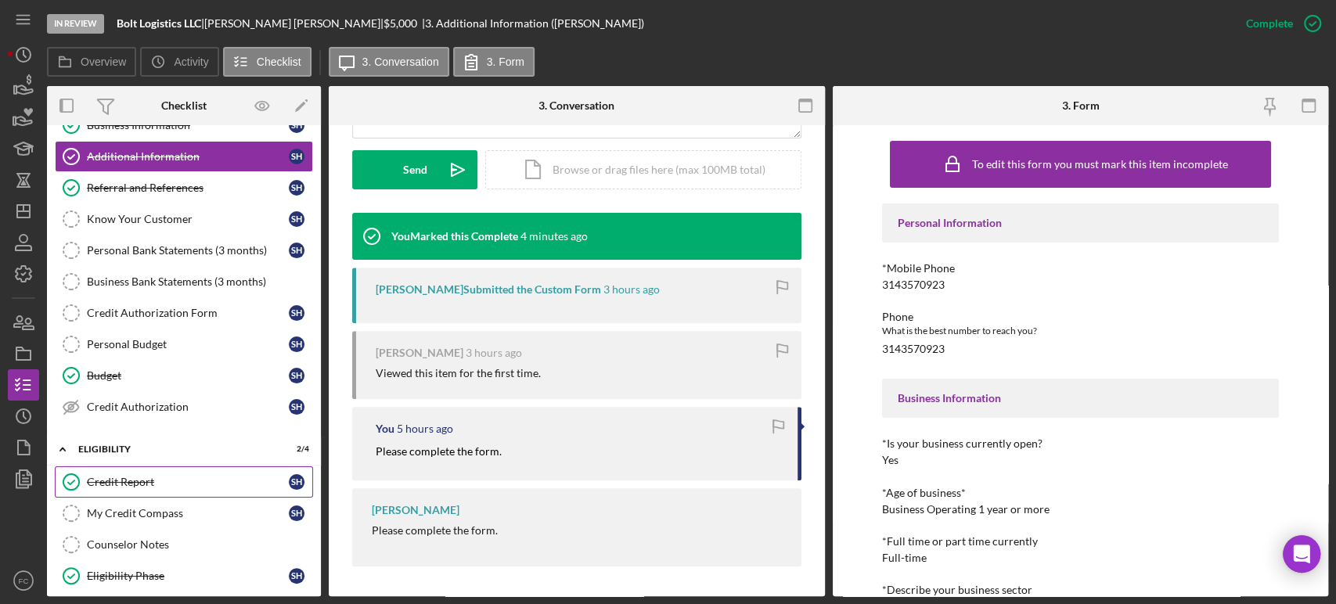
scroll to position [174, 0]
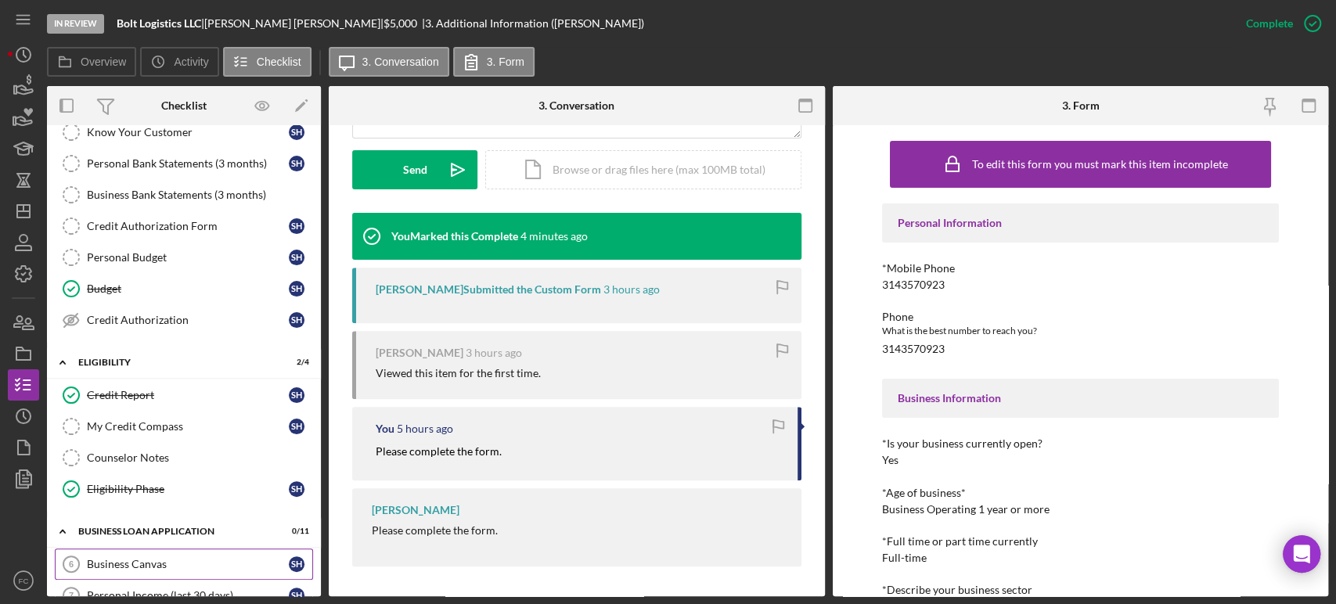
click at [165, 543] on link "Business Canvas 6 Business Canvas S H" at bounding box center [184, 564] width 258 height 31
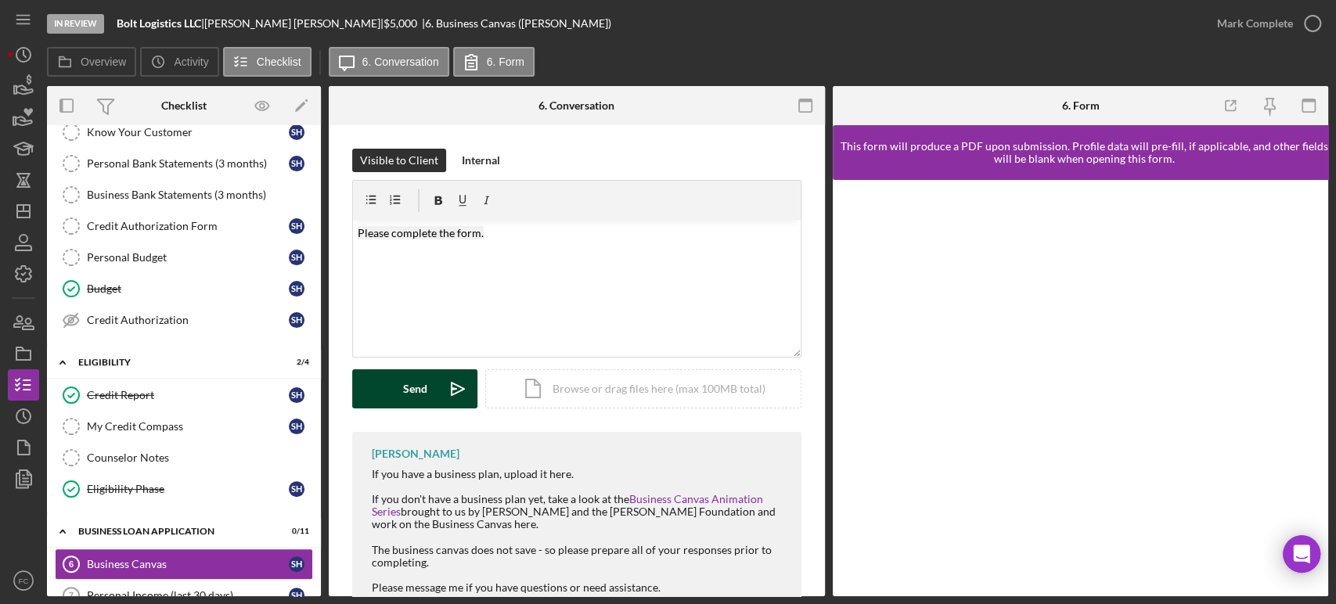
click at [419, 394] on div "Send" at bounding box center [415, 388] width 24 height 39
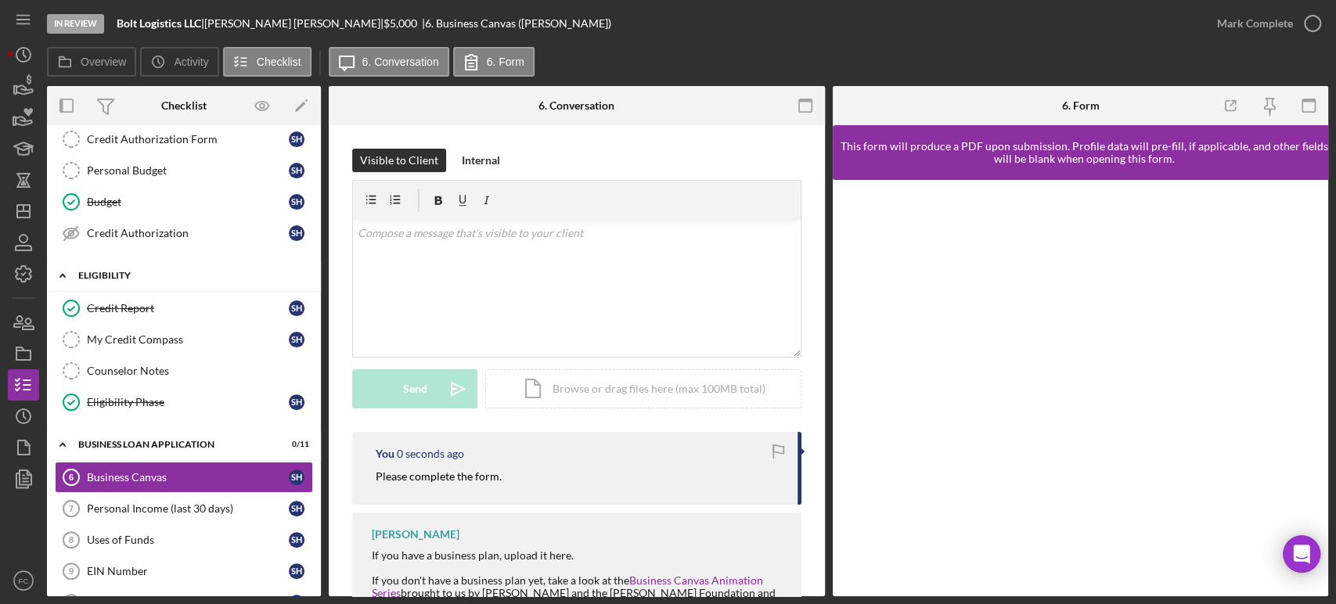
scroll to position [348, 0]
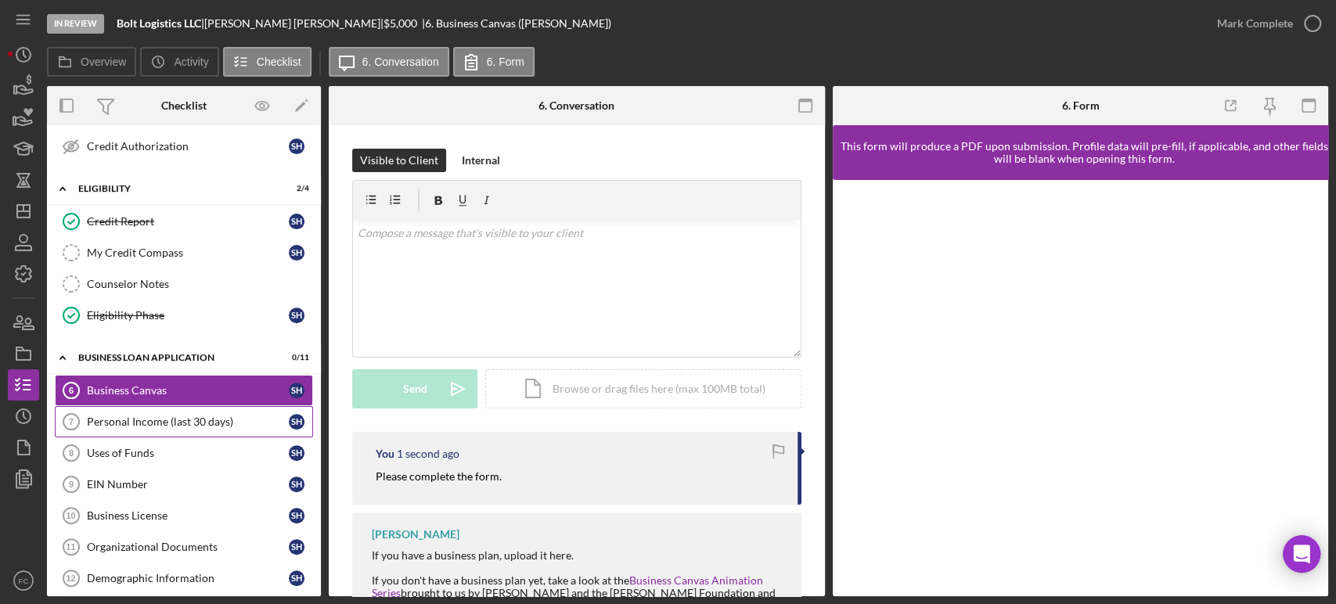
click at [153, 426] on link "Personal Income (last 30 days) 7 Personal Income (last 30 days) S H" at bounding box center [184, 421] width 258 height 31
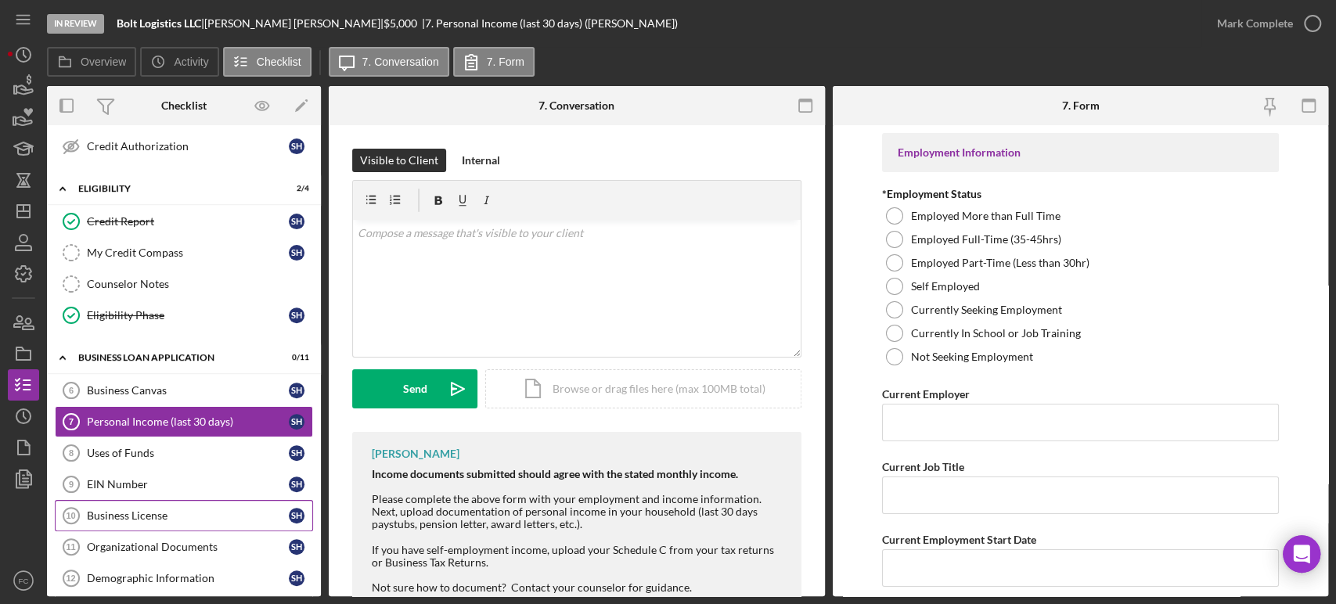
scroll to position [434, 0]
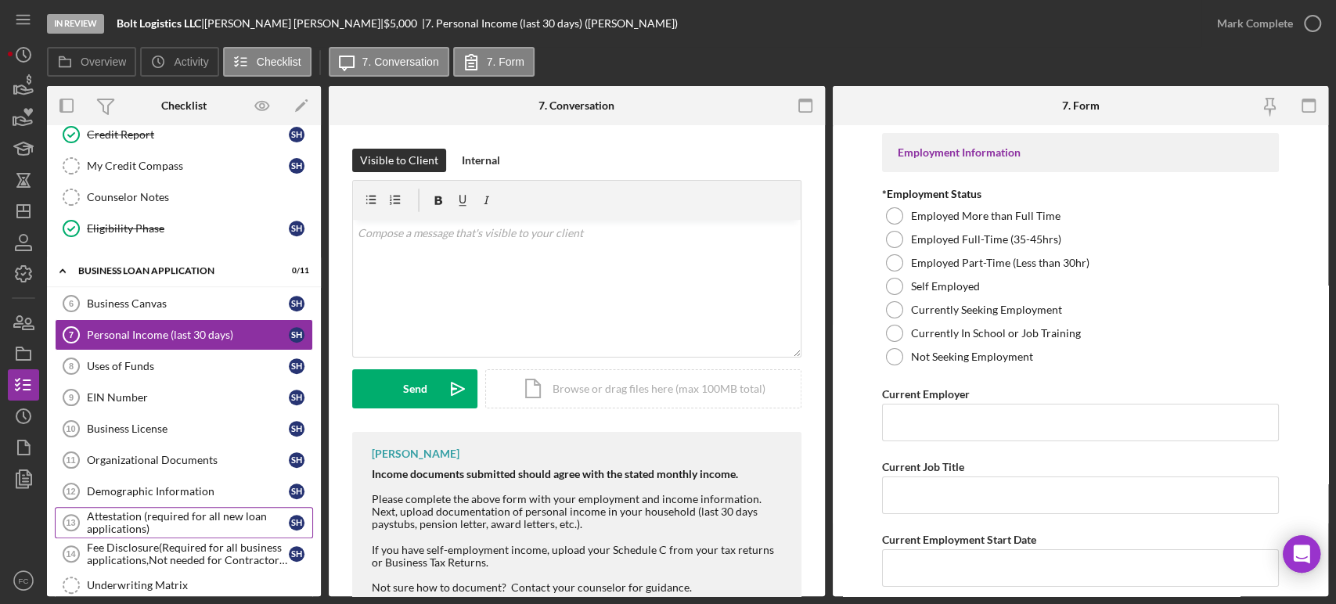
click at [116, 518] on div "Attestation (required for all new loan applications)" at bounding box center [188, 522] width 202 height 25
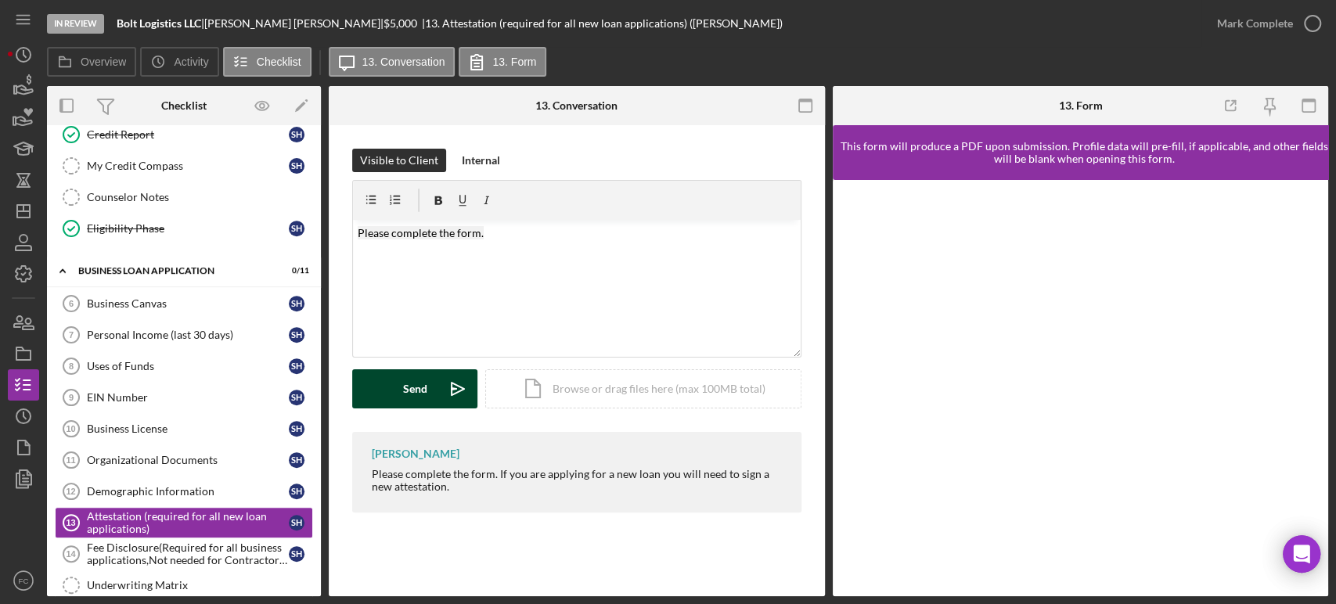
click at [406, 391] on div "Send" at bounding box center [415, 388] width 24 height 39
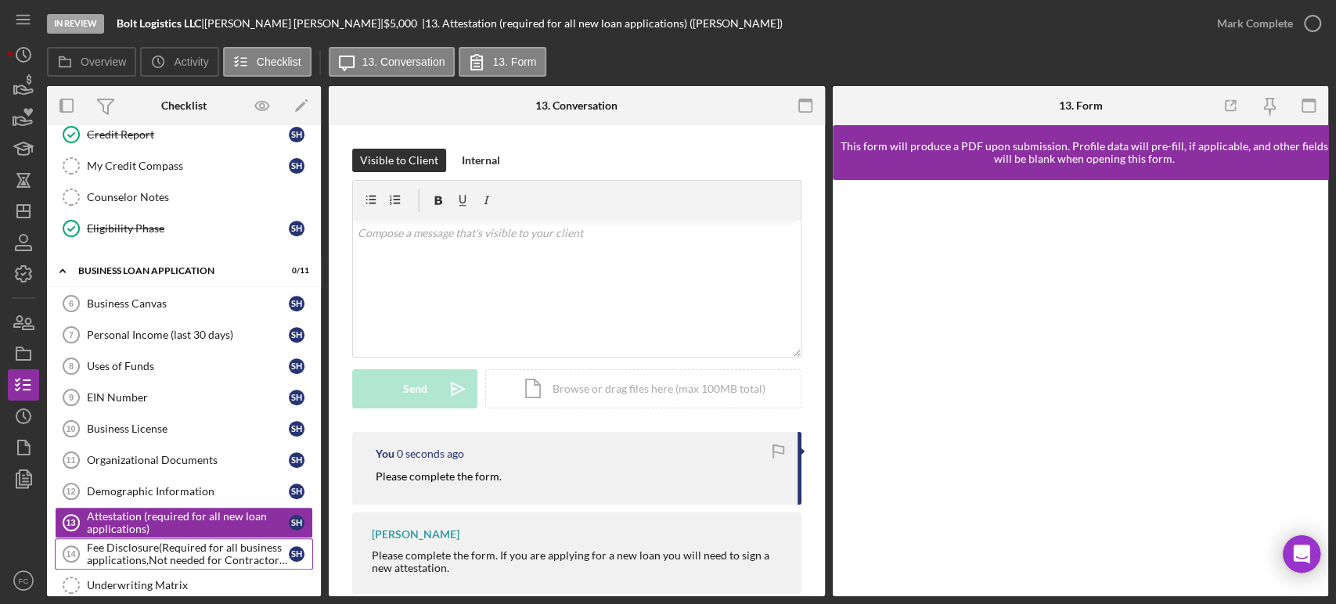
scroll to position [586, 0]
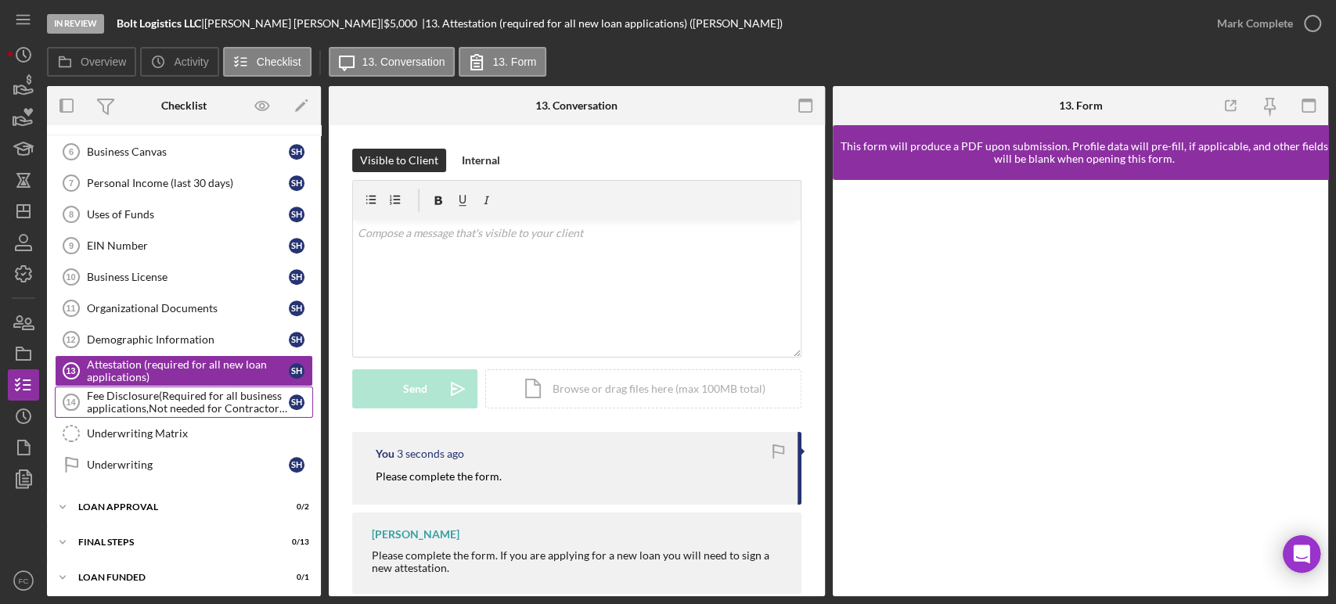
click at [144, 398] on div "Fee Disclosure(Required for all business applications,Not needed for Contractor…" at bounding box center [188, 402] width 202 height 25
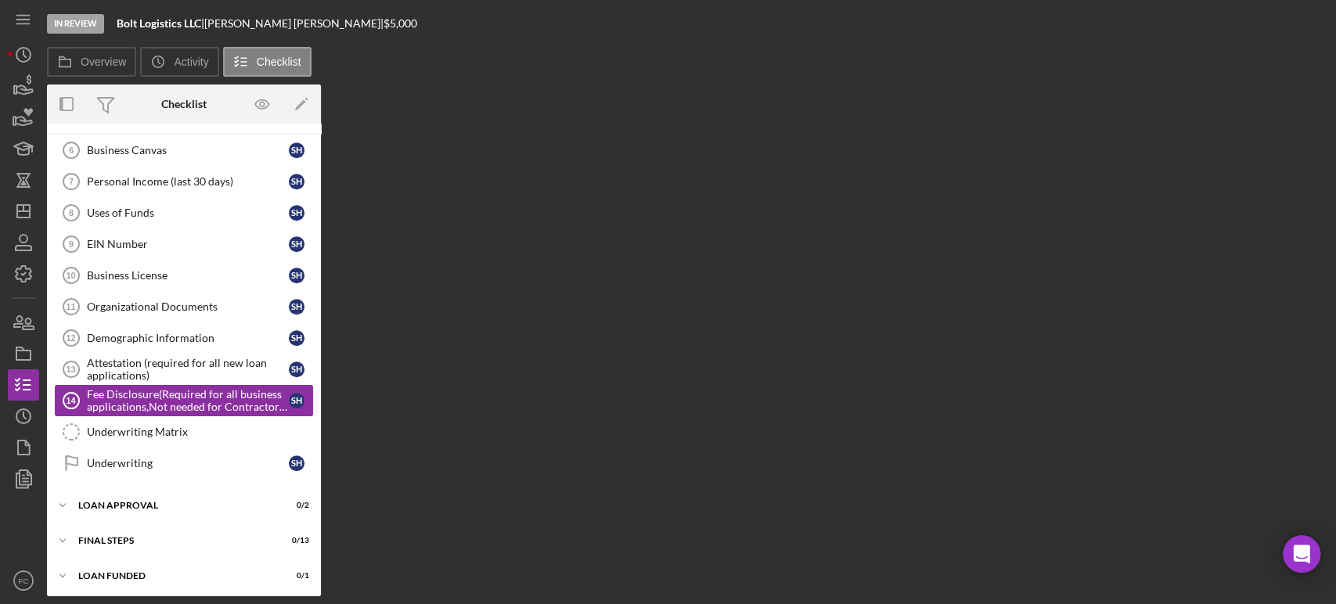
scroll to position [585, 0]
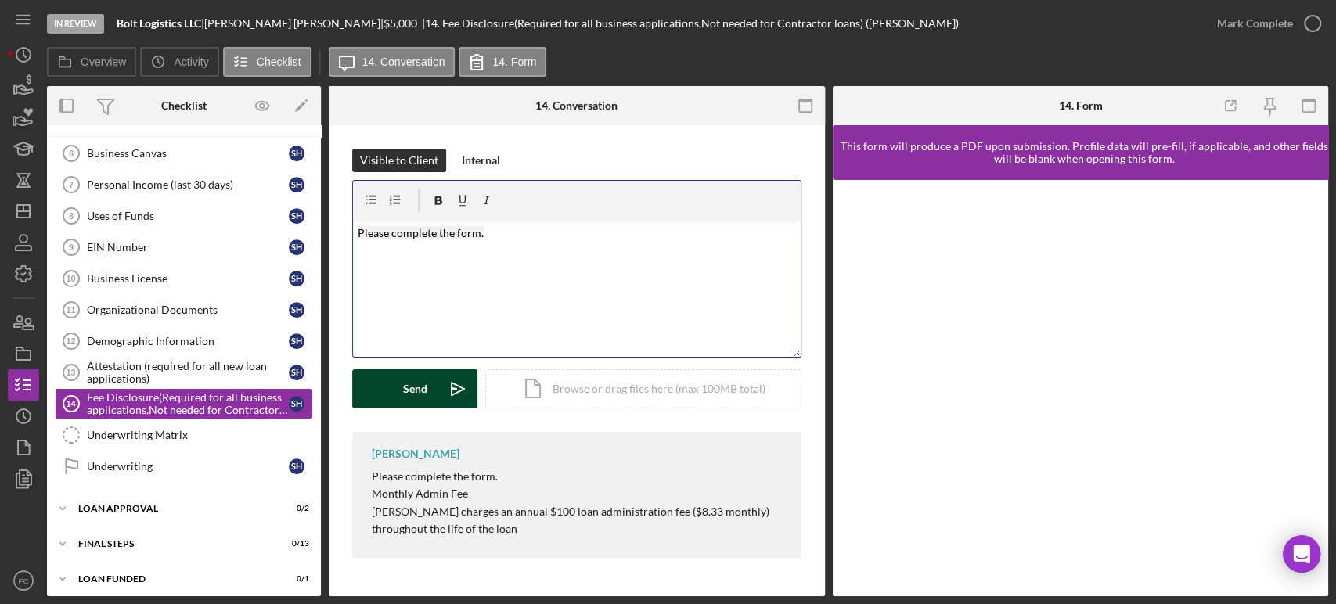
click at [418, 393] on div "Send" at bounding box center [415, 388] width 24 height 39
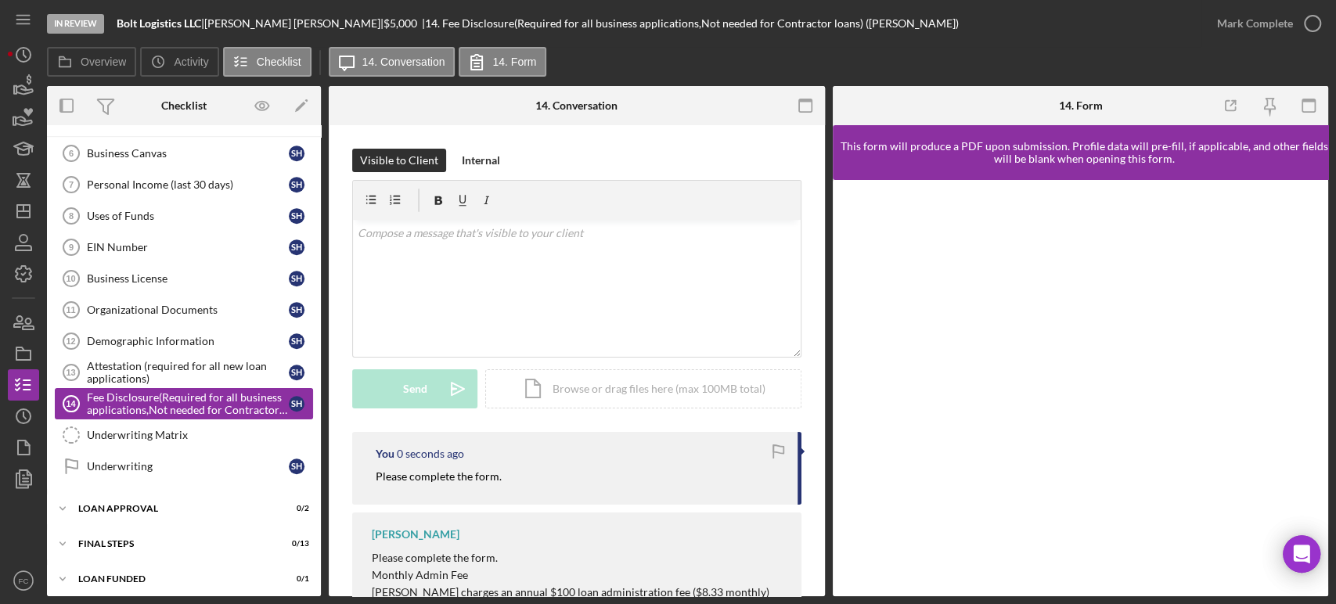
scroll to position [411, 0]
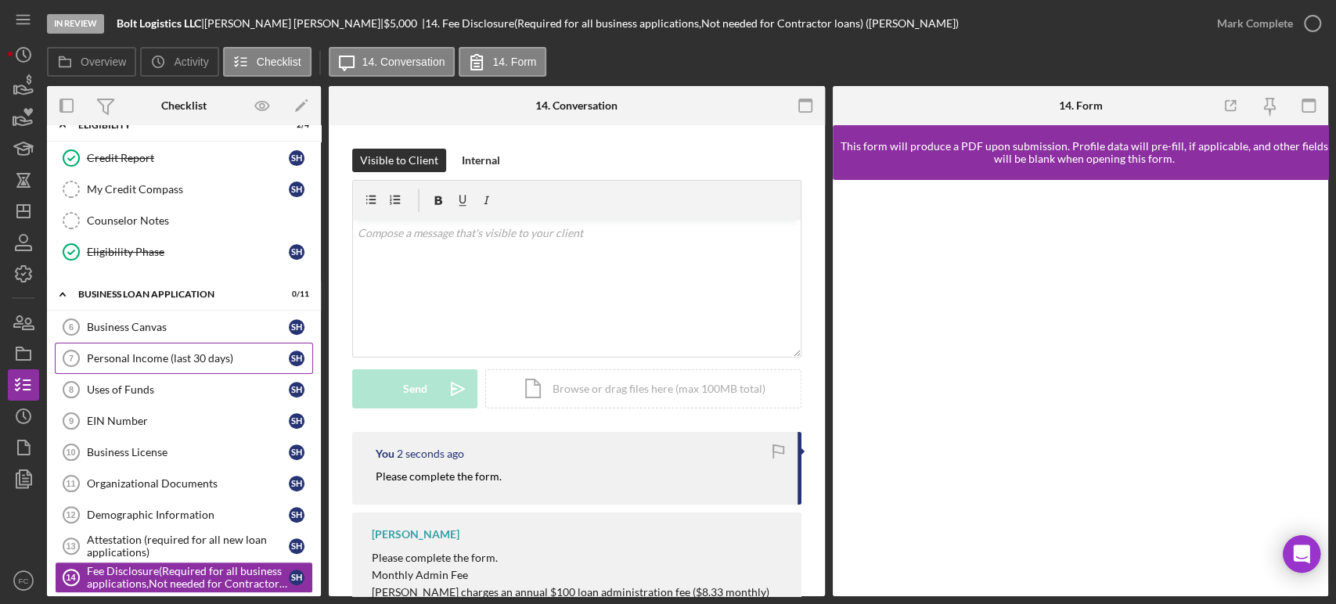
click at [135, 352] on div "Personal Income (last 30 days)" at bounding box center [188, 358] width 202 height 13
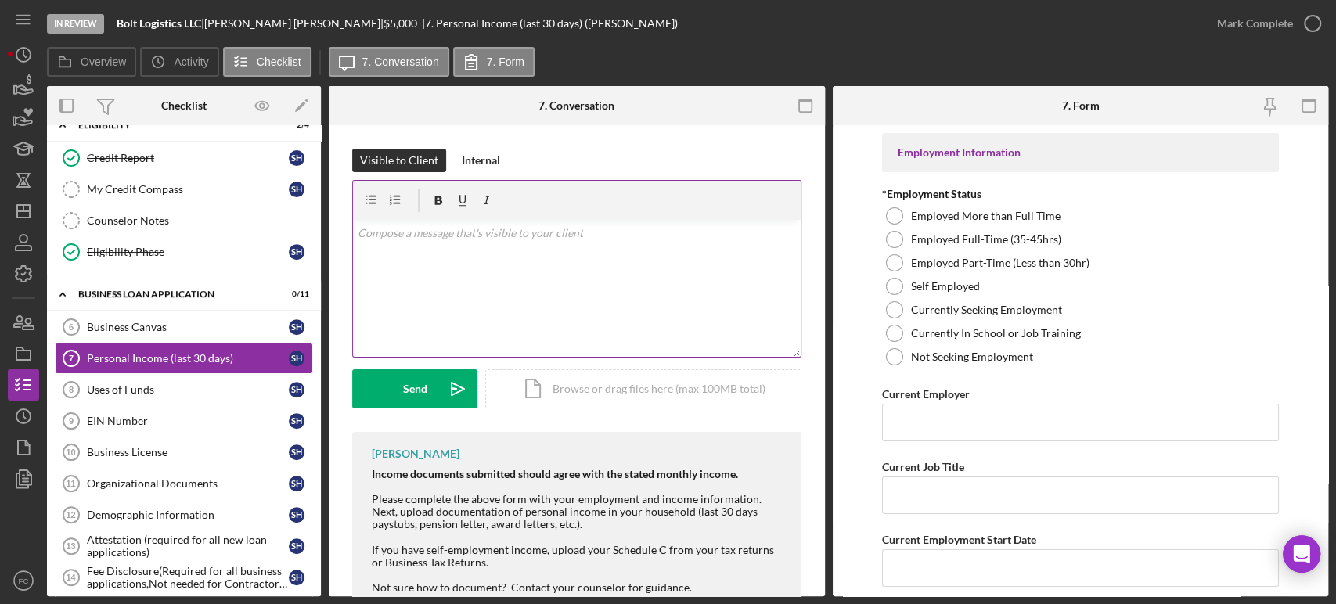
scroll to position [48, 0]
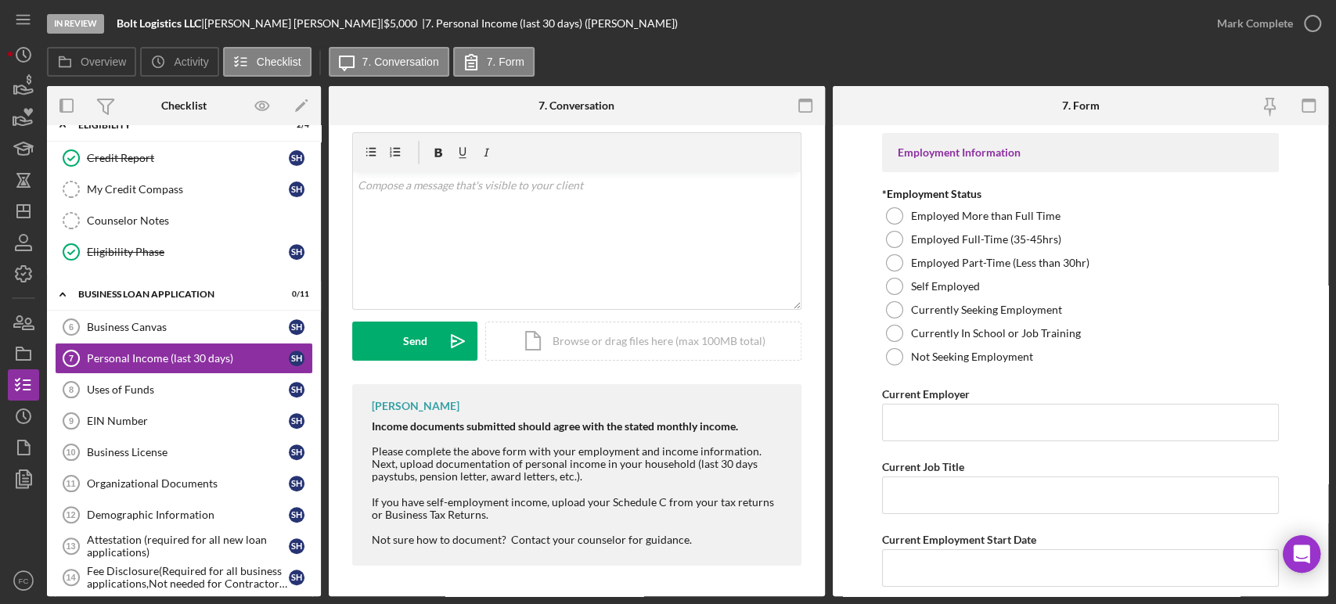
drag, startPoint x: 376, startPoint y: 450, endPoint x: 536, endPoint y: 470, distance: 161.7
click at [554, 480] on div "Please complete the above form with your employment and income information. Nex…" at bounding box center [579, 464] width 414 height 38
drag, startPoint x: 467, startPoint y: 443, endPoint x: 482, endPoint y: 514, distance: 72.8
click at [482, 514] on div "Franchot Cunningham Income documents submitted should agree with the stated mon…" at bounding box center [576, 475] width 449 height 182
copy div "Please complete the above form with your employment and income information. Nex…"
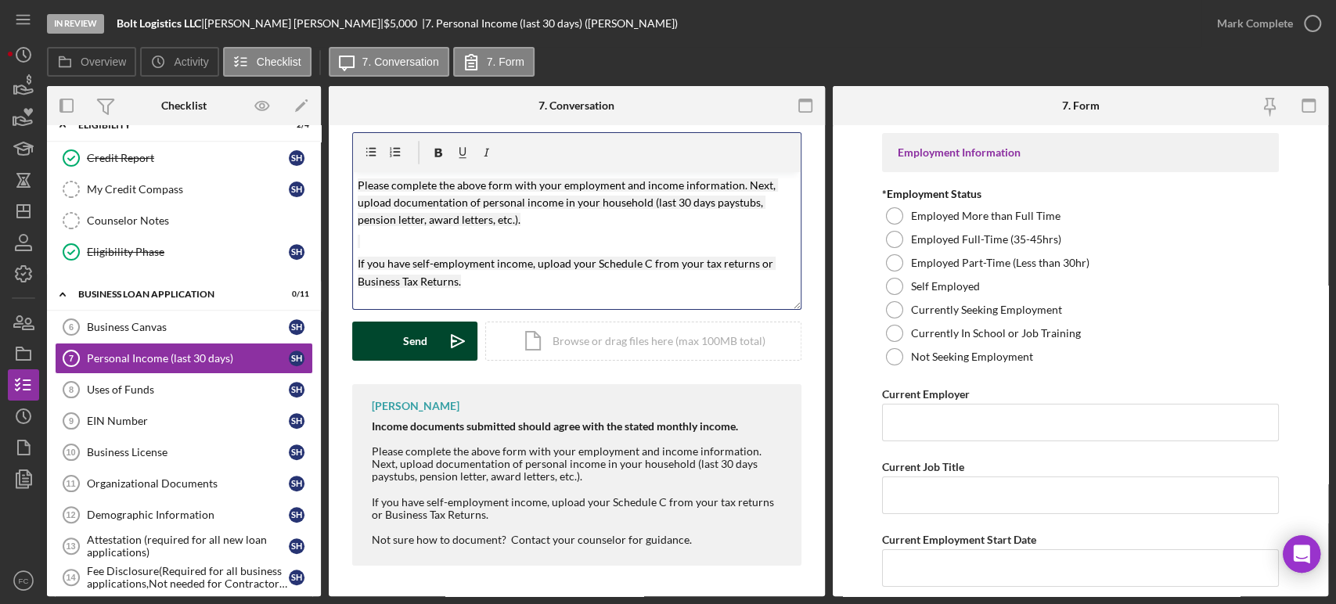
click at [426, 340] on div "Send" at bounding box center [415, 341] width 24 height 39
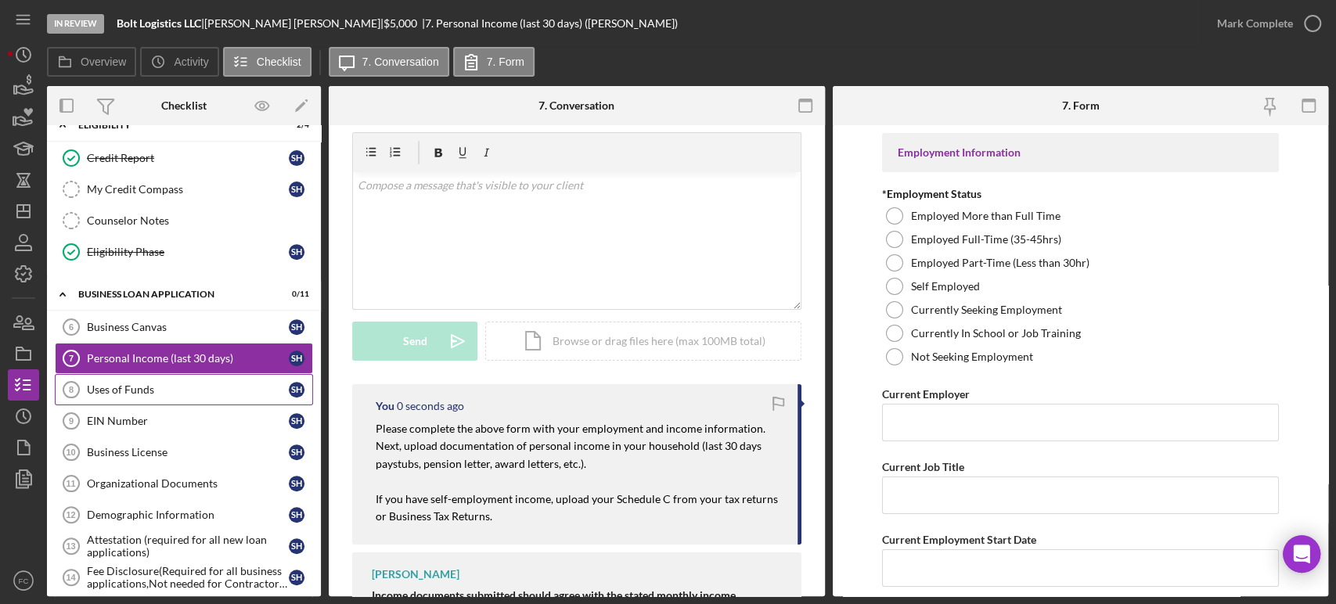
drag, startPoint x: 162, startPoint y: 386, endPoint x: 174, endPoint y: 380, distance: 13.3
click at [162, 385] on div "Uses of Funds" at bounding box center [188, 390] width 202 height 13
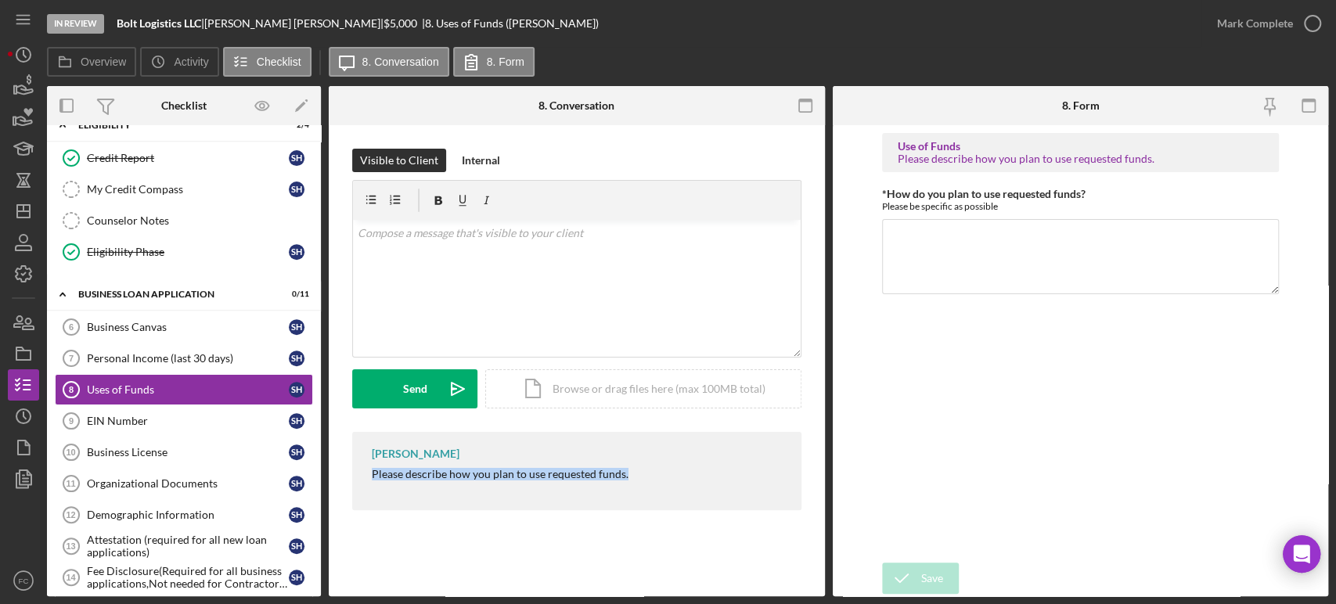
drag, startPoint x: 384, startPoint y: 477, endPoint x: 635, endPoint y: 467, distance: 250.7
click at [635, 467] on div "Franchot Cunningham Please describe how you plan to use requested funds." at bounding box center [576, 471] width 449 height 78
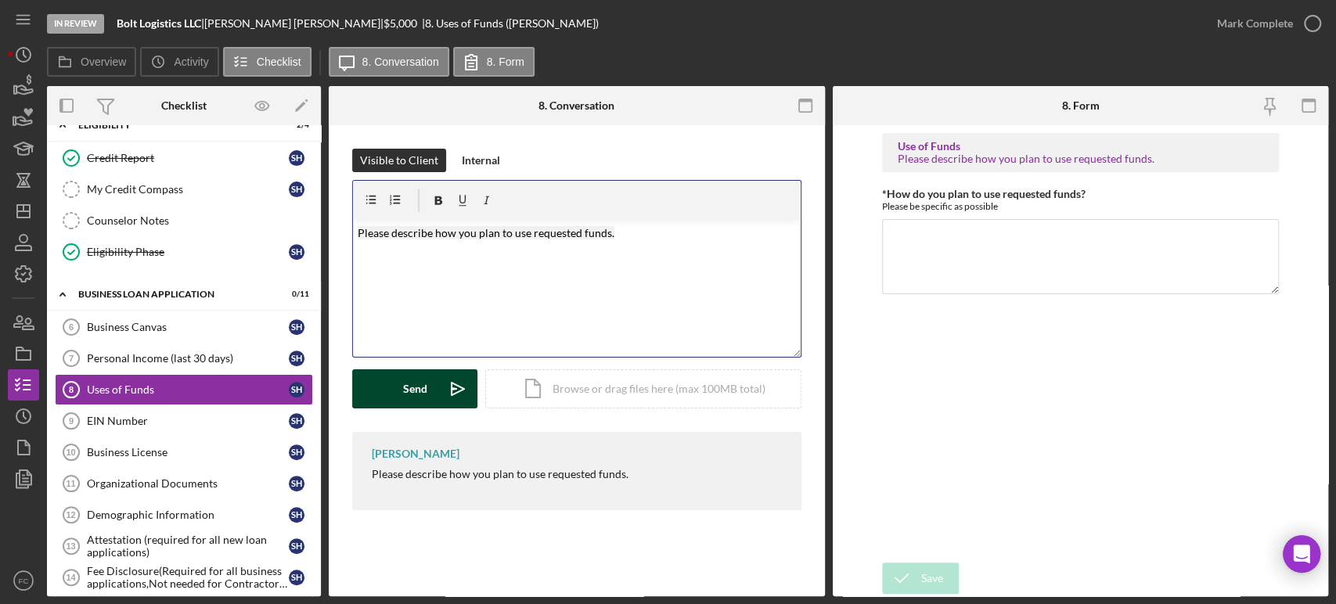
click at [388, 389] on button "Send Icon/icon-invite-send" at bounding box center [414, 388] width 125 height 39
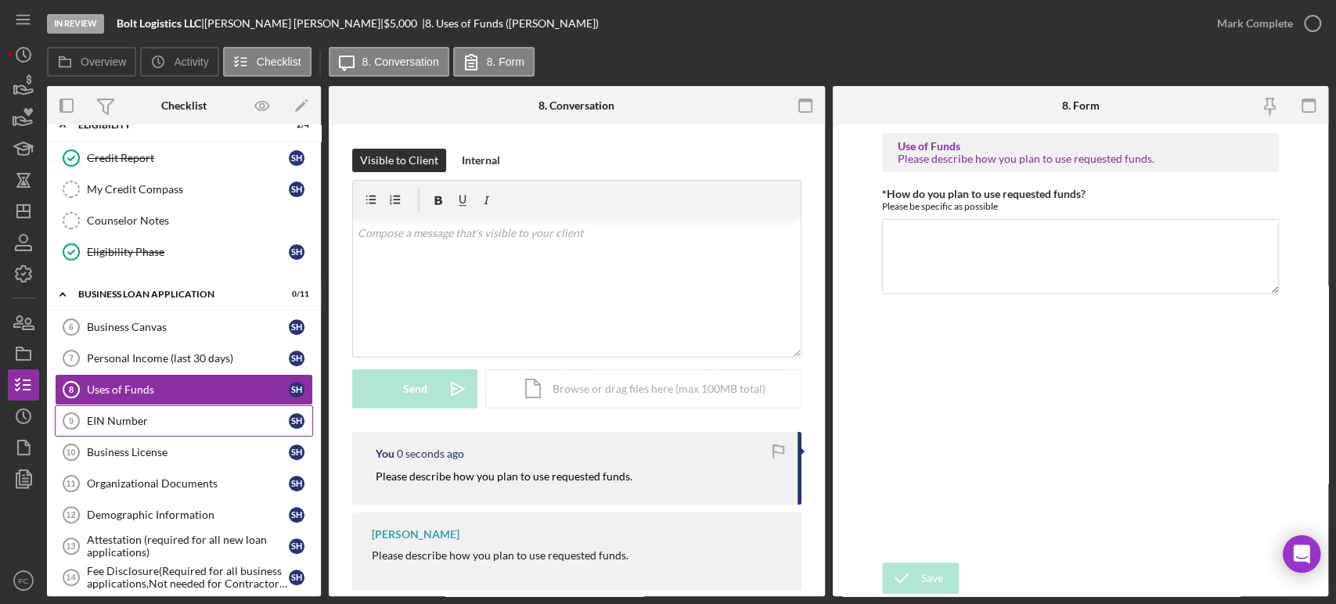
click at [128, 420] on div "EIN Number" at bounding box center [188, 421] width 202 height 13
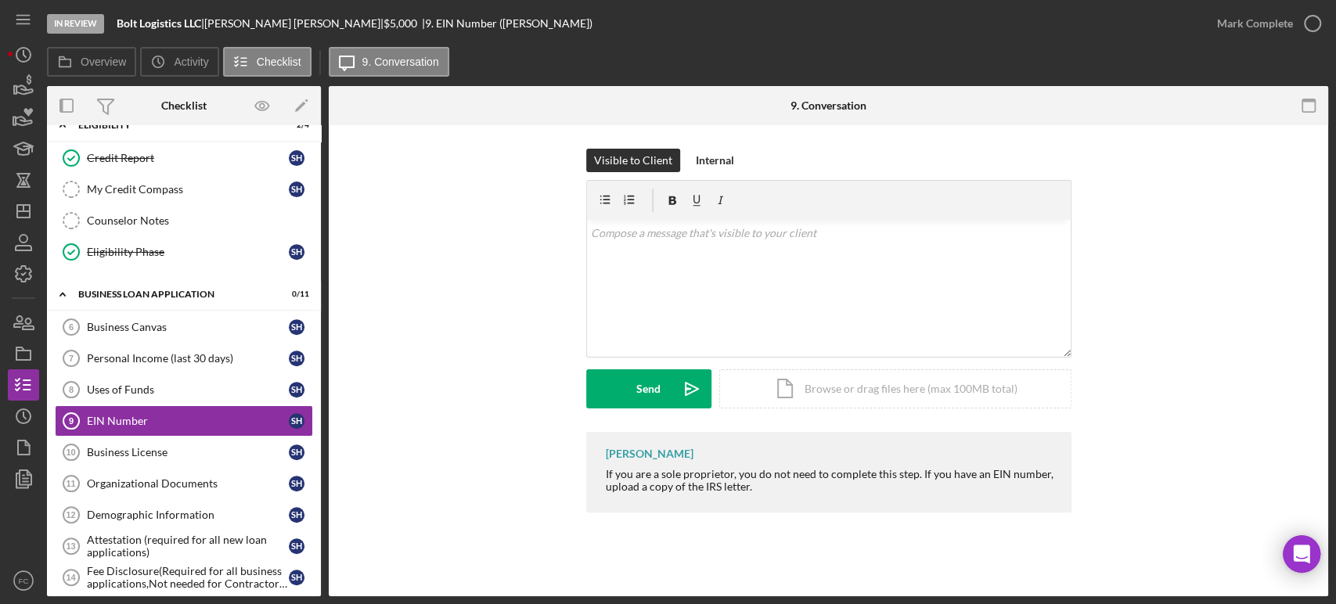
drag, startPoint x: 917, startPoint y: 471, endPoint x: 980, endPoint y: 497, distance: 68.5
click at [980, 497] on div "Franchot Cunningham If you are a sole proprietor, you do not need to complete t…" at bounding box center [828, 472] width 485 height 81
copy div "If you have an EIN number, upload a copy of the IRS letter."
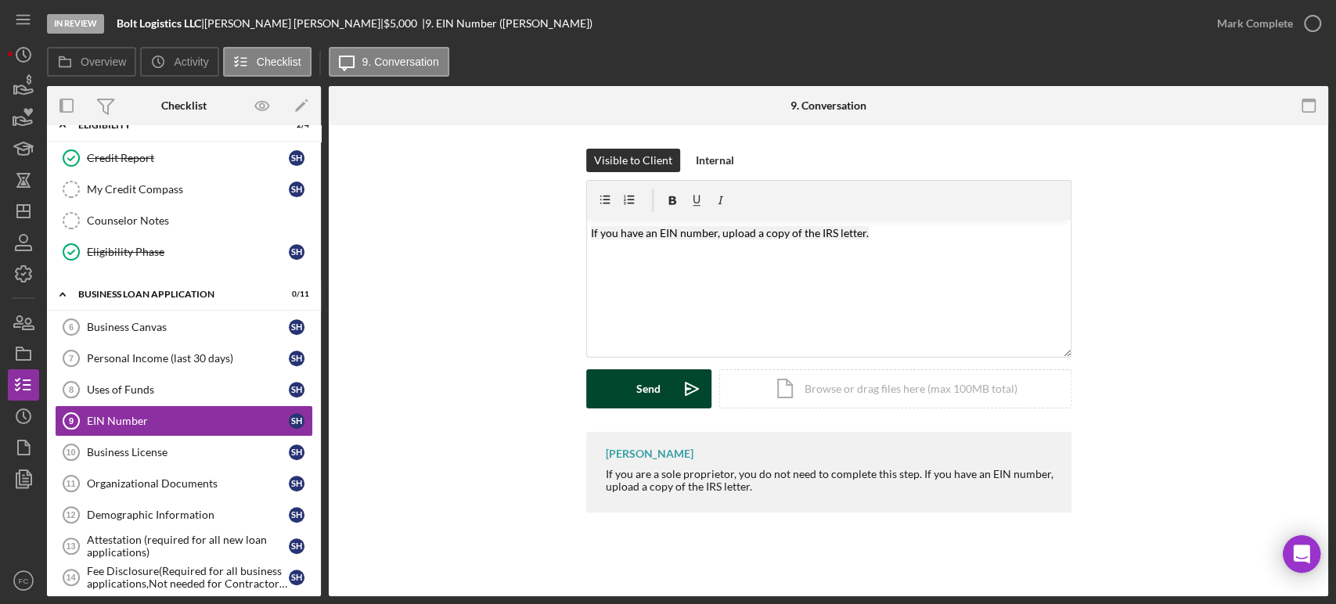
click at [622, 383] on button "Send Icon/icon-invite-send" at bounding box center [648, 388] width 125 height 39
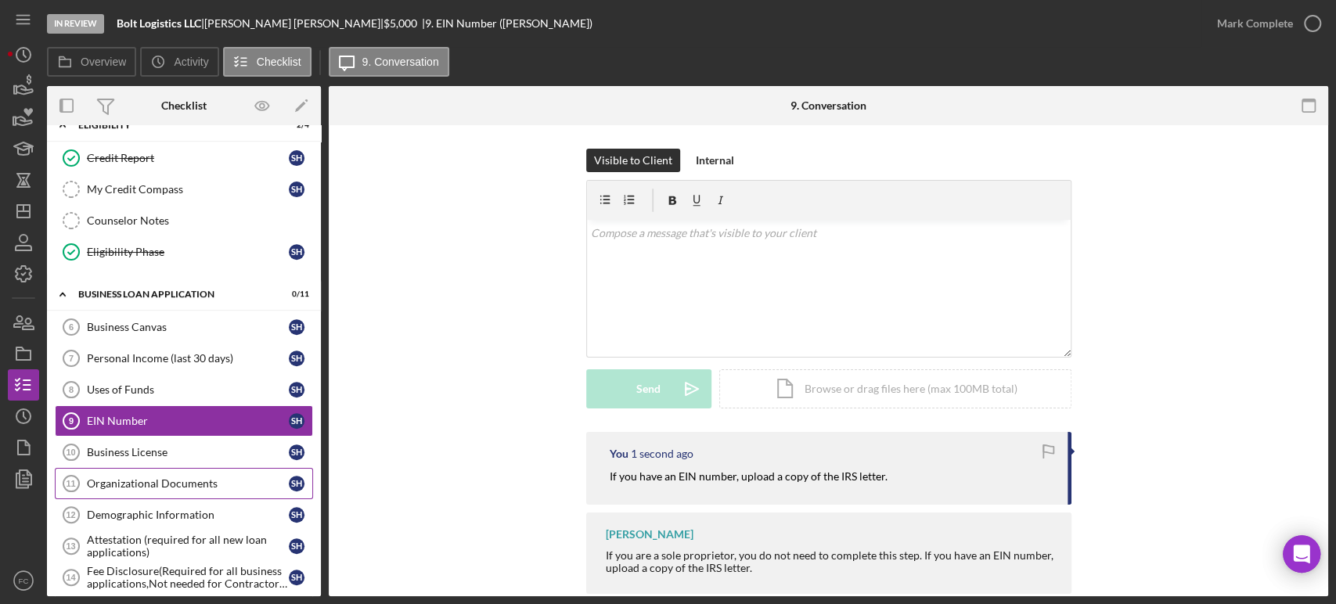
click at [142, 486] on link "Organizational Documents 11 Organizational Documents S H" at bounding box center [184, 483] width 258 height 31
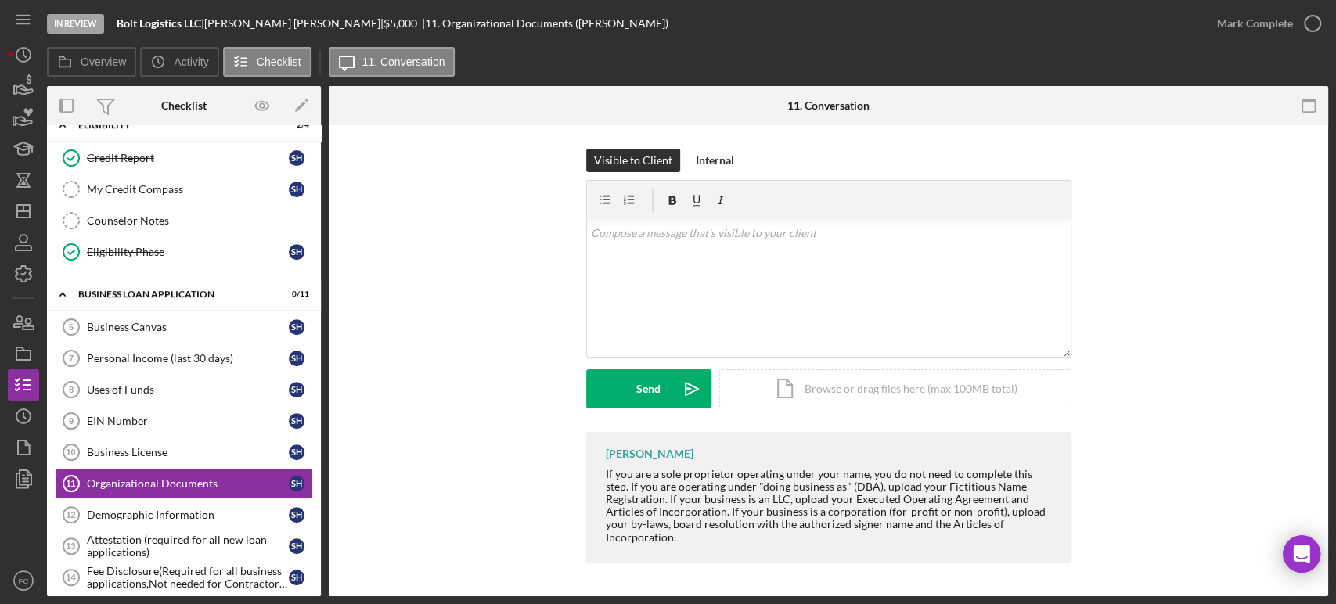
click at [600, 468] on div "Franchot Cunningham If you are a sole proprietor operating under your name, you…" at bounding box center [828, 498] width 485 height 132
drag, startPoint x: 673, startPoint y: 503, endPoint x: 722, endPoint y: 510, distance: 49.0
click at [722, 512] on div "If you are a sole proprietor operating under your name, you do not need to comp…" at bounding box center [831, 506] width 450 height 76
copy div "f your business is an LLC, upload your Executed Operating Agreement and Article…"
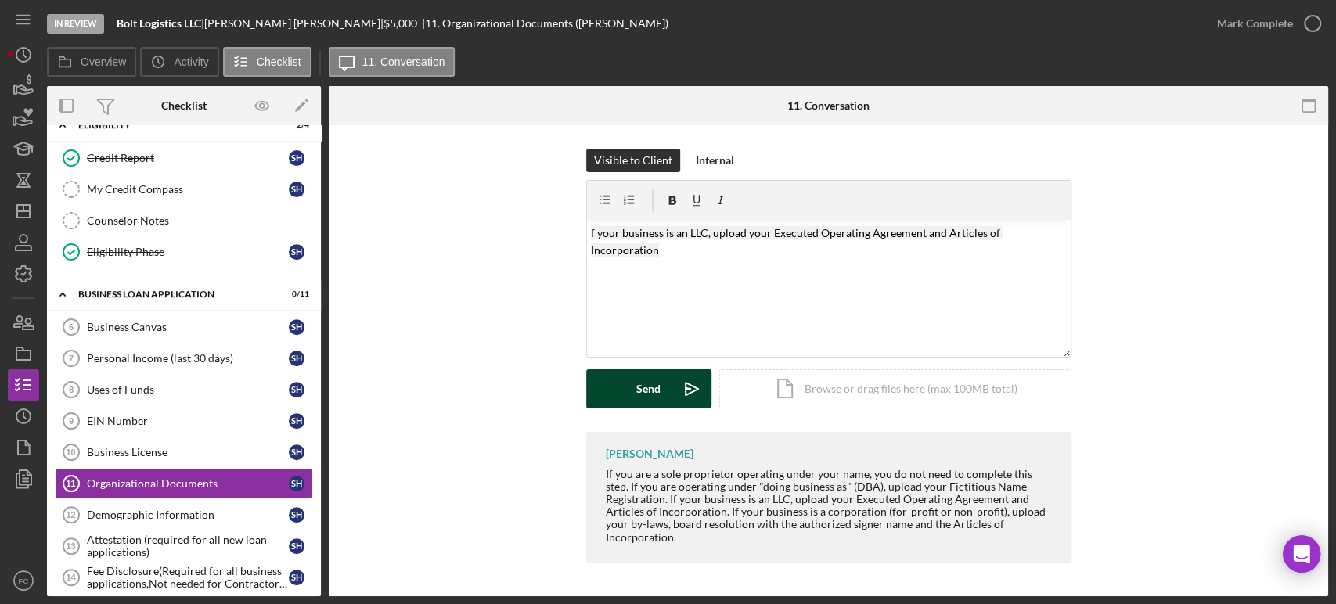
click at [622, 391] on button "Send Icon/icon-invite-send" at bounding box center [648, 388] width 125 height 39
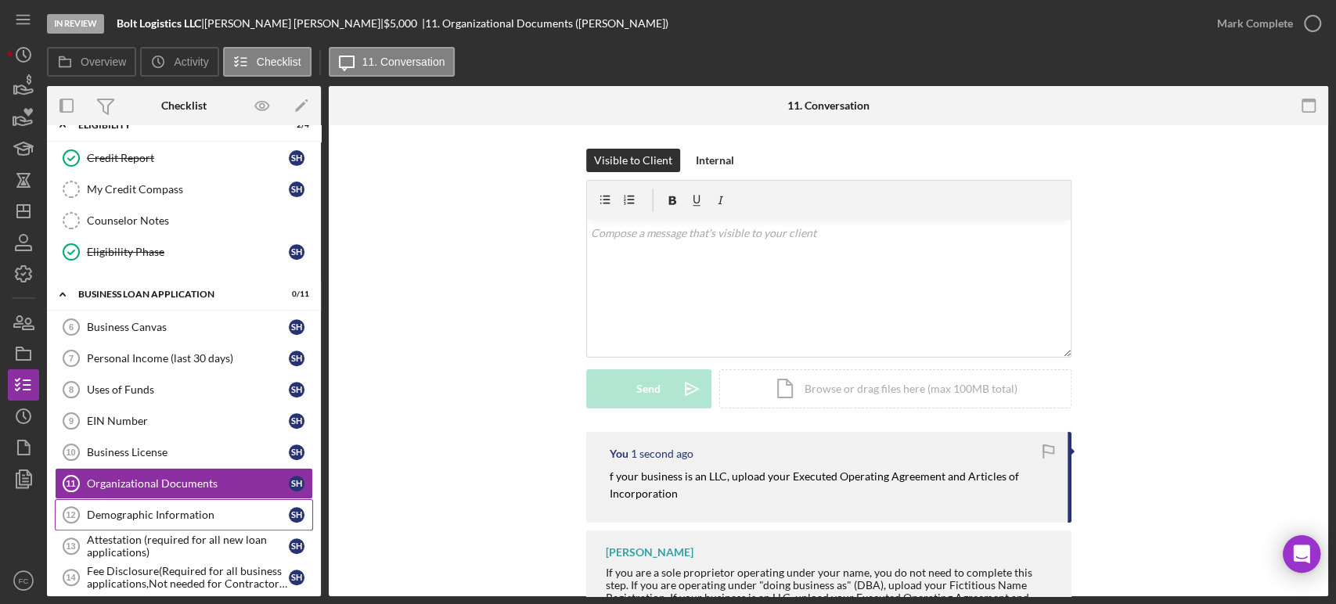
click at [151, 513] on div "Demographic Information" at bounding box center [188, 515] width 202 height 13
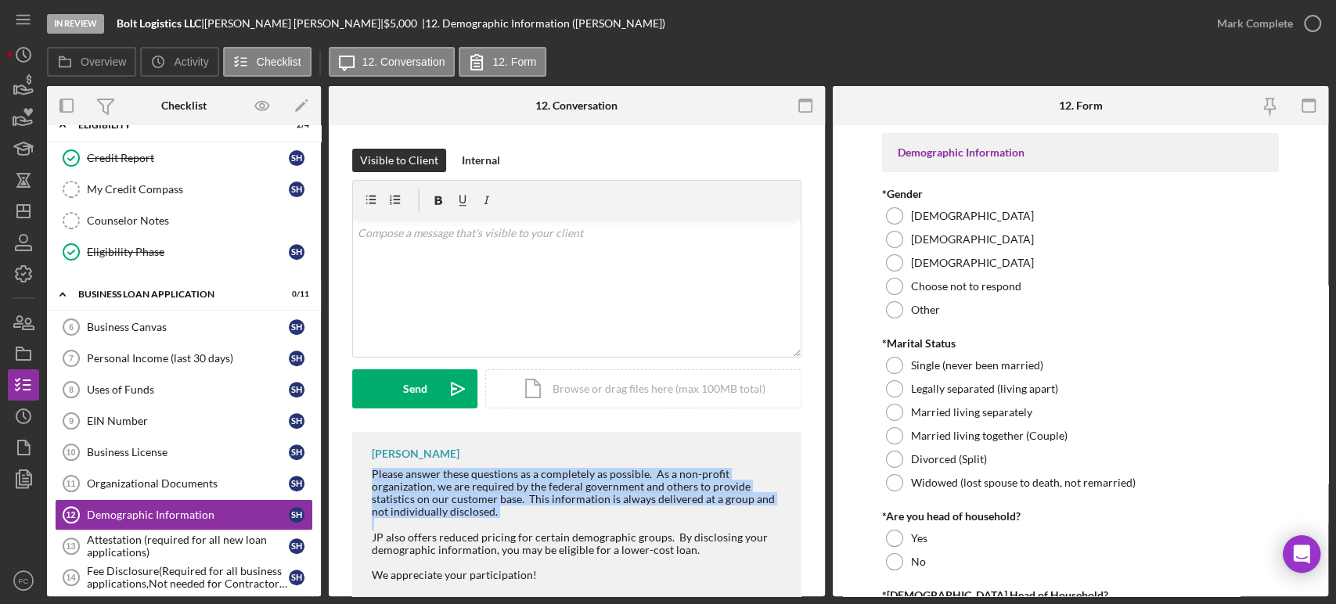
drag, startPoint x: 378, startPoint y: 473, endPoint x: 573, endPoint y: 484, distance: 195.2
click at [596, 512] on div "Franchot Cunningham Please answer these questions as a completely as possible. …" at bounding box center [576, 516] width 449 height 169
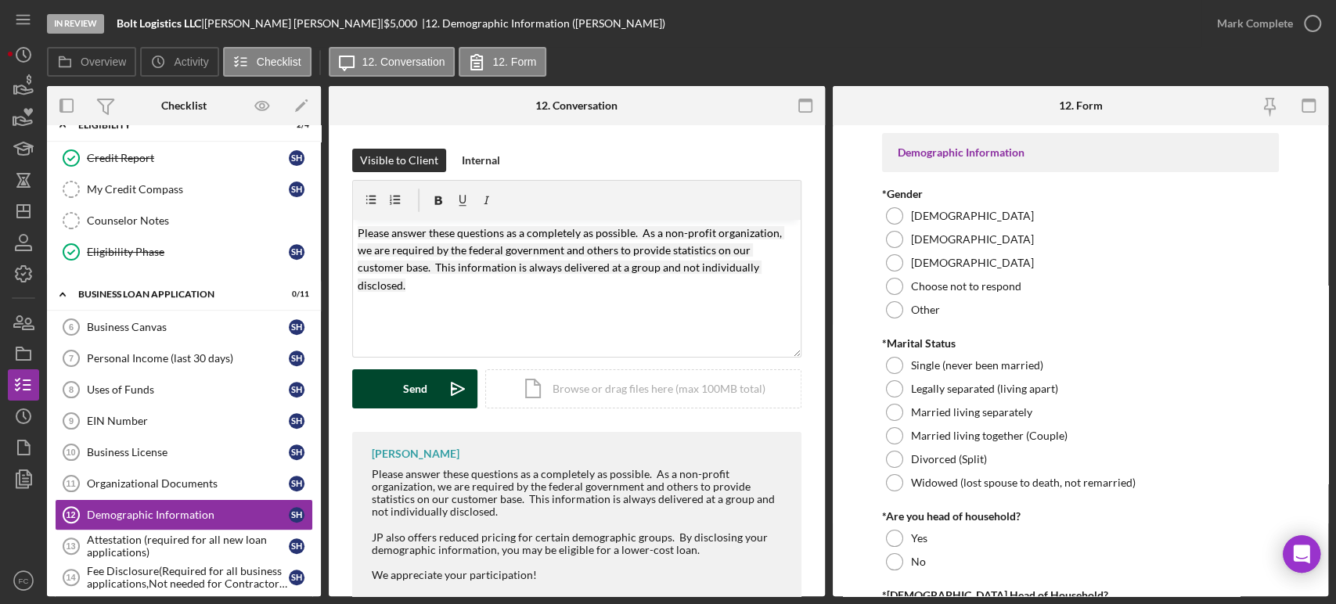
click at [423, 388] on div "Send" at bounding box center [415, 388] width 24 height 39
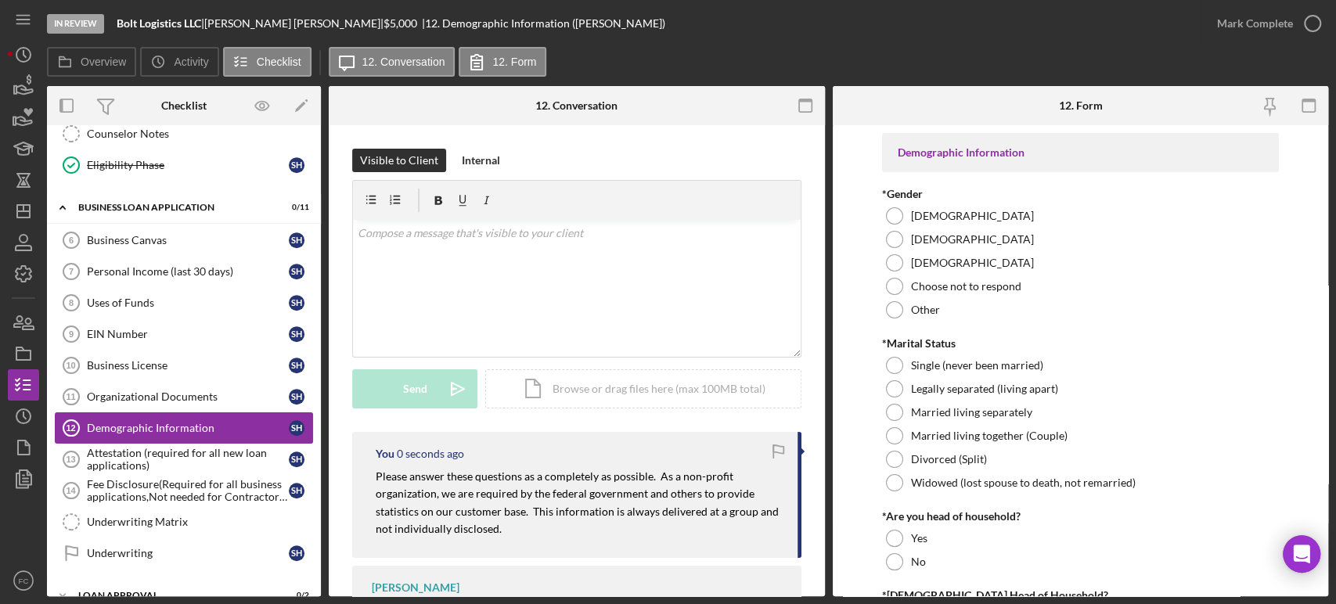
scroll to position [585, 0]
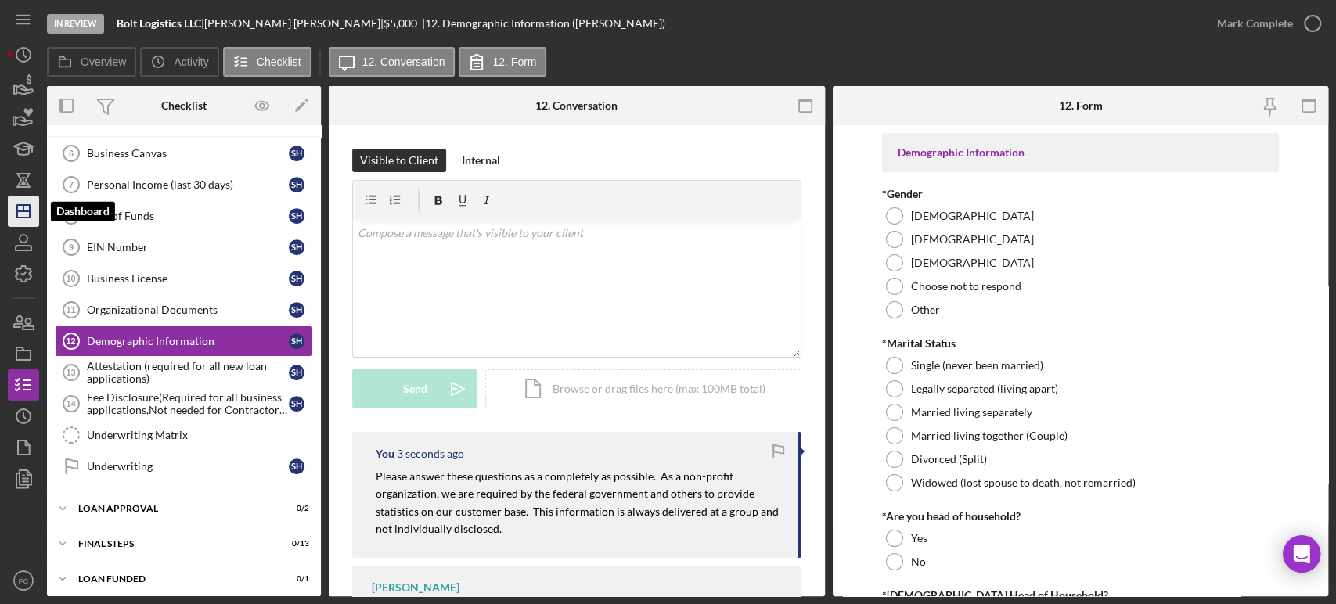
click at [19, 211] on line "button" at bounding box center [23, 211] width 13 height 0
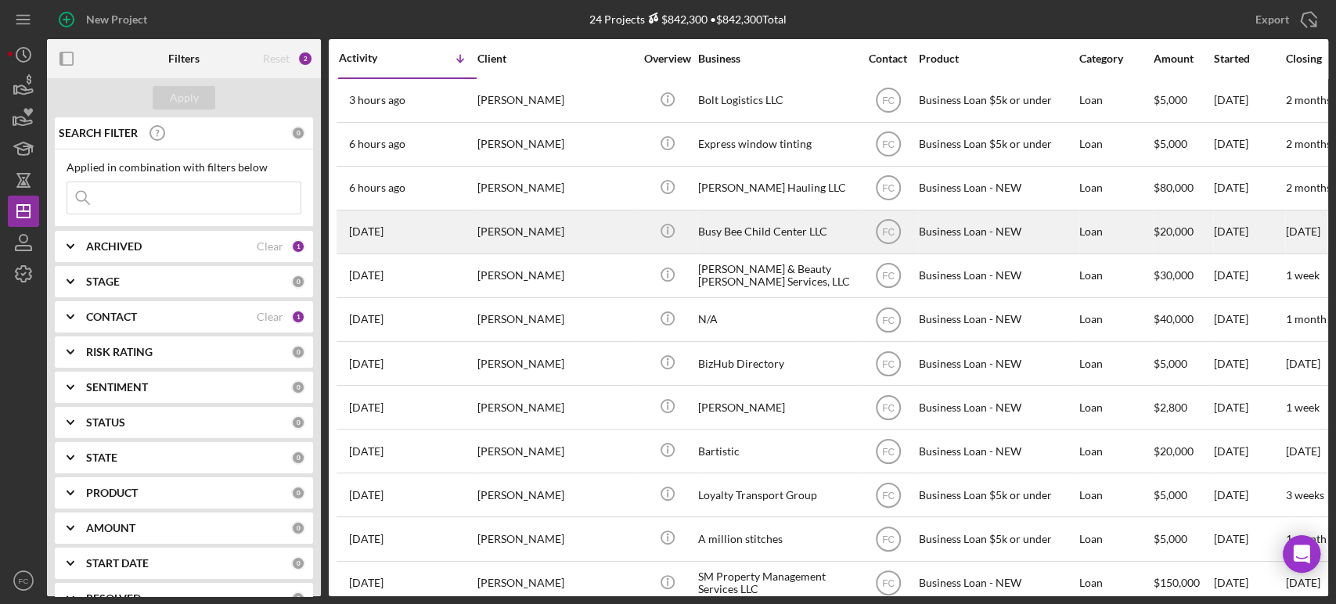
click at [564, 225] on div "[PERSON_NAME]" at bounding box center [555, 231] width 157 height 41
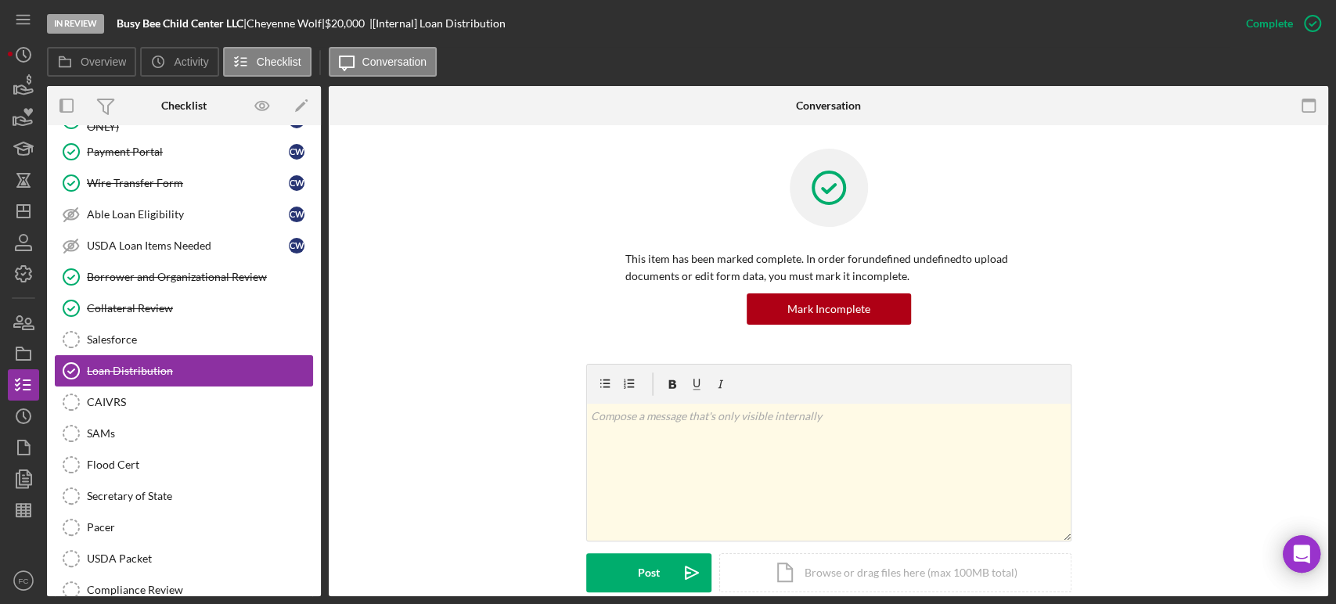
scroll to position [90, 0]
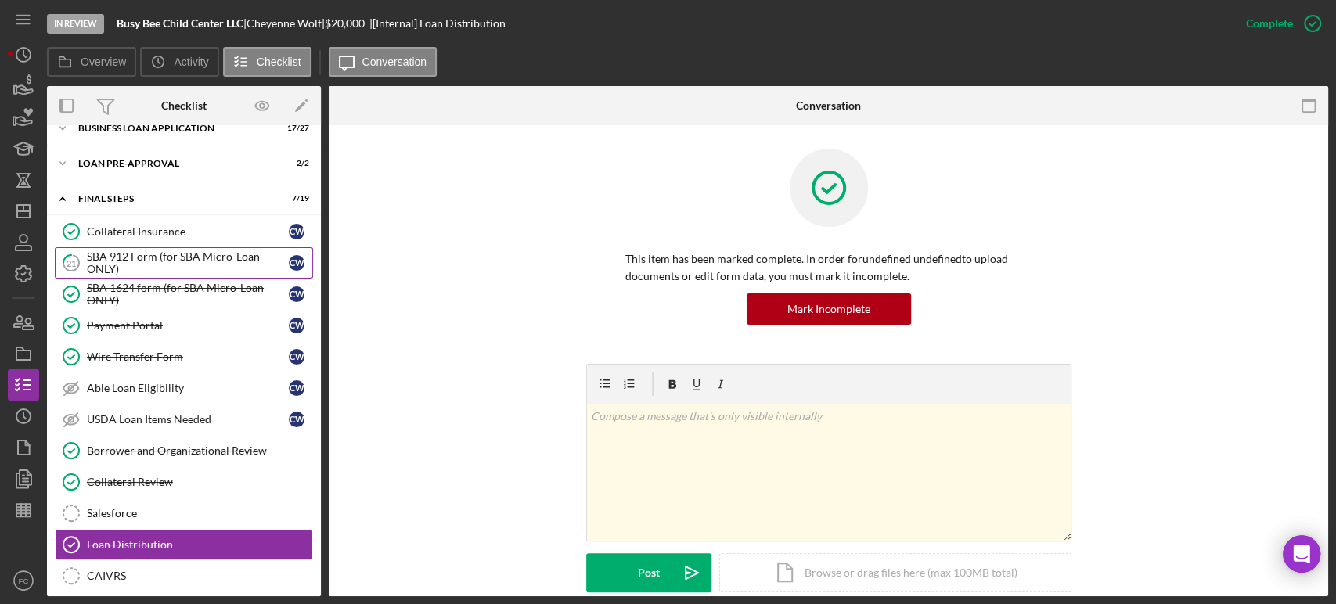
click at [160, 262] on div "SBA 912 Form (for SBA Micro-Loan ONLY)" at bounding box center [188, 262] width 202 height 25
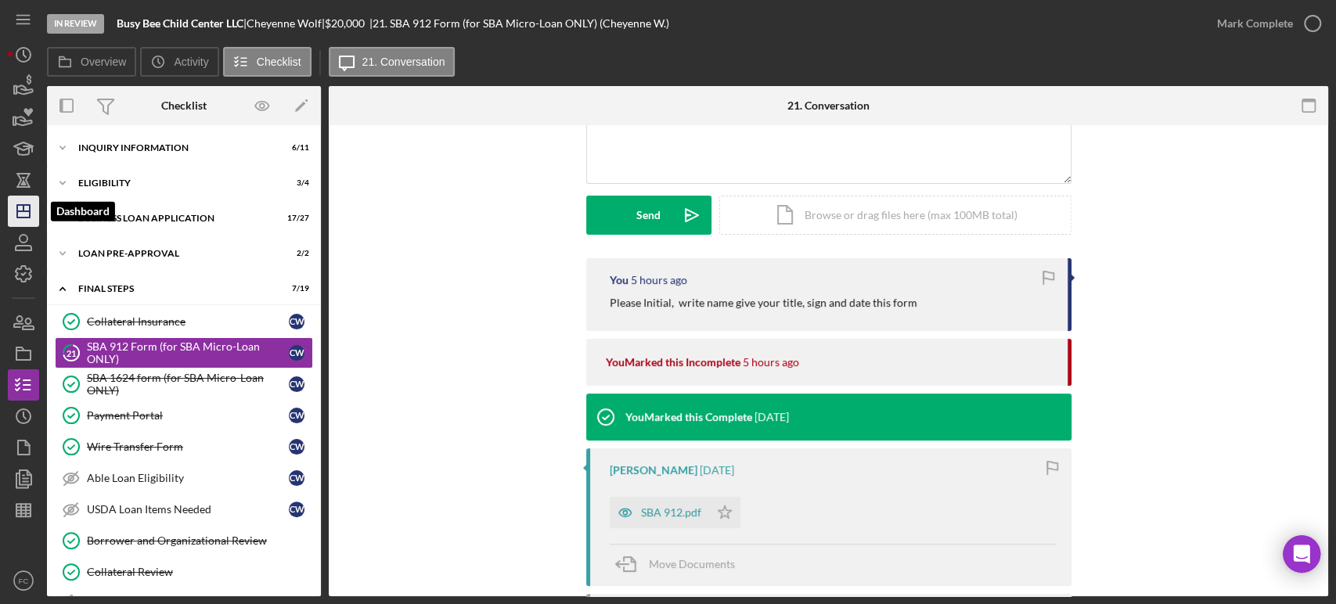
click at [30, 213] on g "button" at bounding box center [23, 211] width 13 height 13
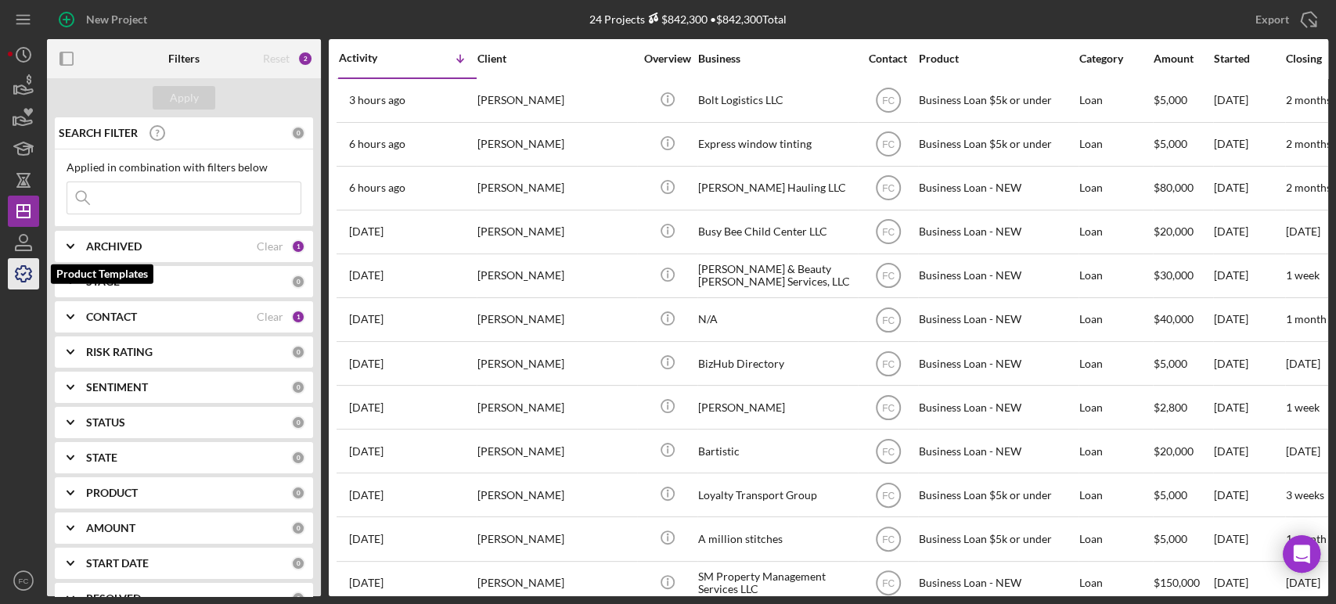
click at [20, 270] on icon "button" at bounding box center [23, 273] width 39 height 39
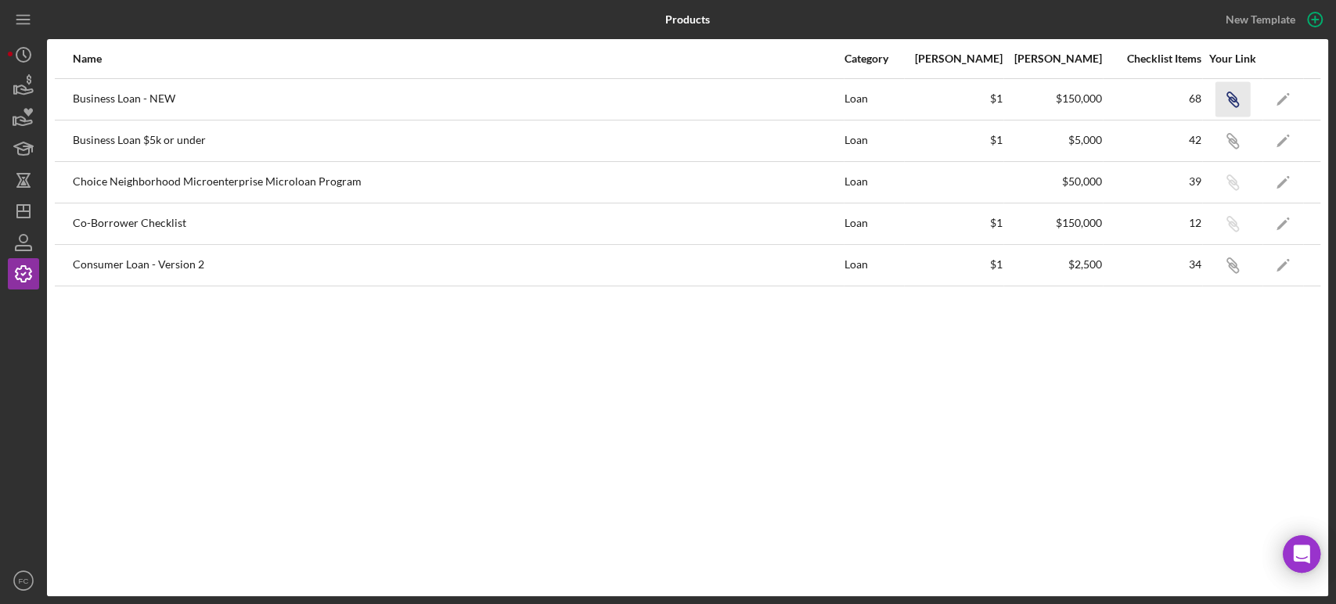
click at [1202, 96] on icon "button" at bounding box center [1231, 96] width 9 height 9
click at [26, 211] on line "button" at bounding box center [23, 211] width 13 height 0
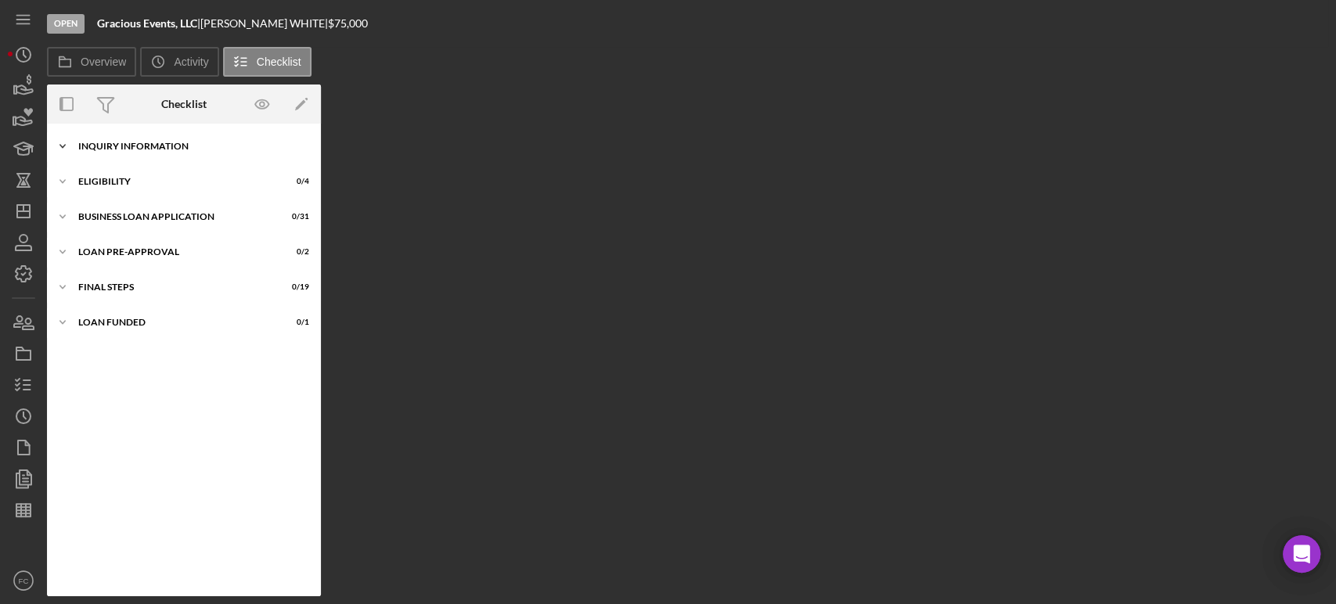
click at [150, 151] on div "Icon/Expander INQUIRY INFORMATION 0 / 11" at bounding box center [184, 146] width 274 height 31
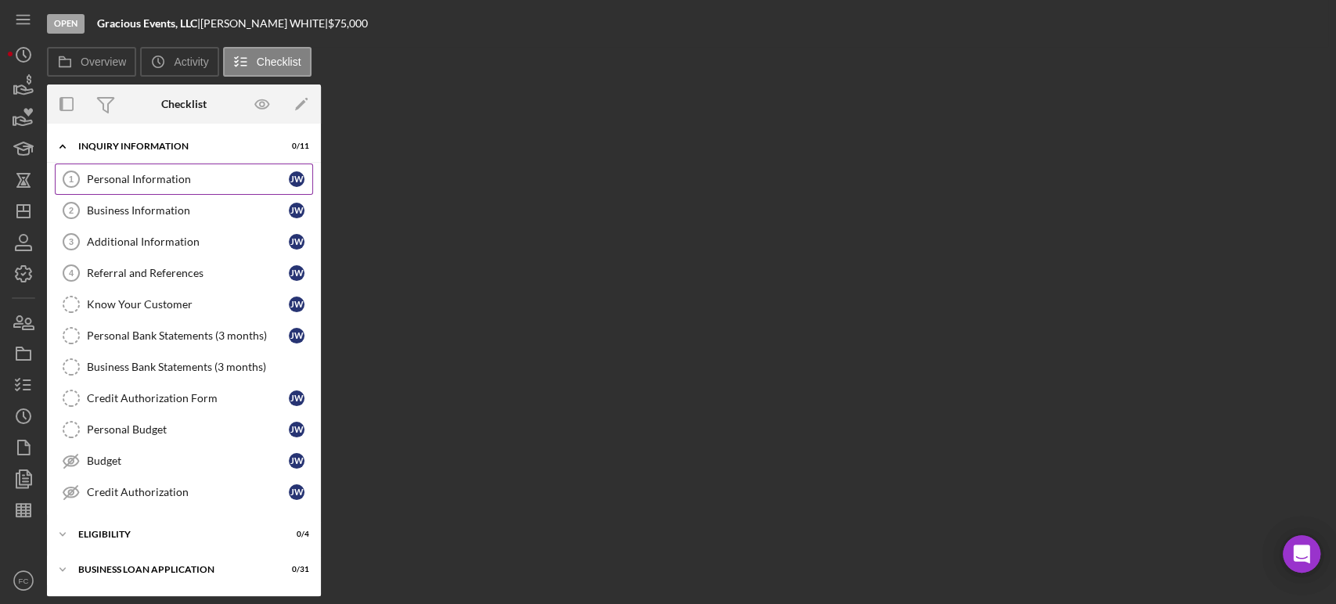
click at [145, 174] on div "Personal Information" at bounding box center [188, 179] width 202 height 13
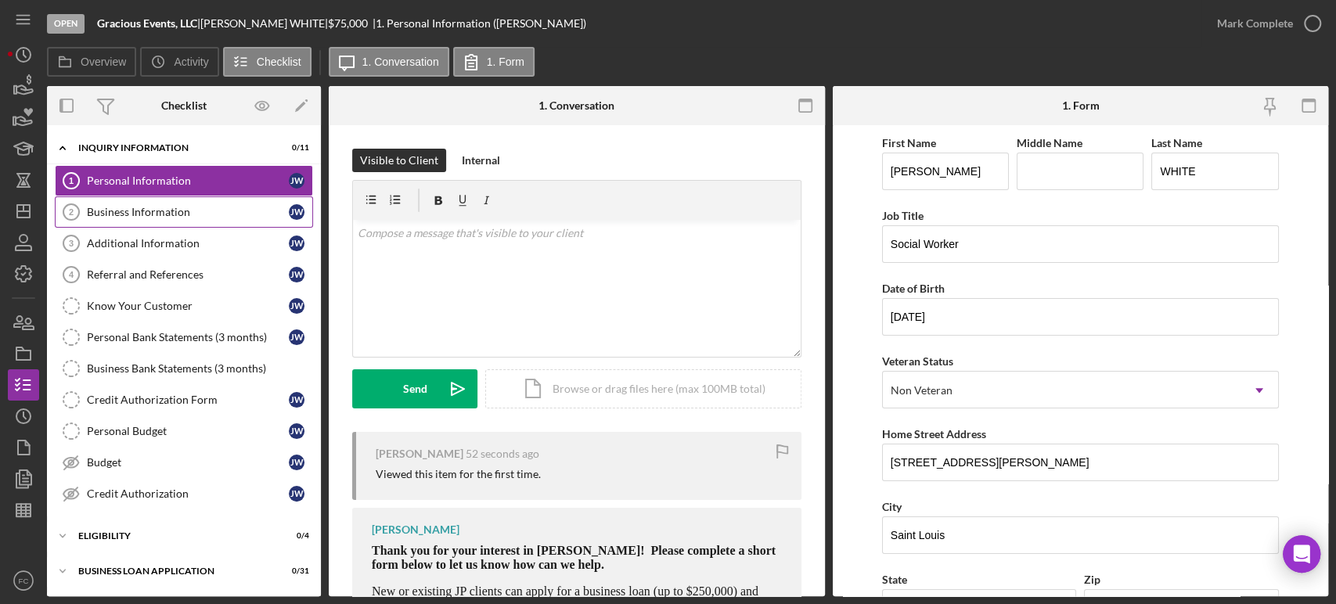
drag, startPoint x: 138, startPoint y: 209, endPoint x: 186, endPoint y: 204, distance: 48.1
click at [138, 208] on div "Business Information" at bounding box center [188, 212] width 202 height 13
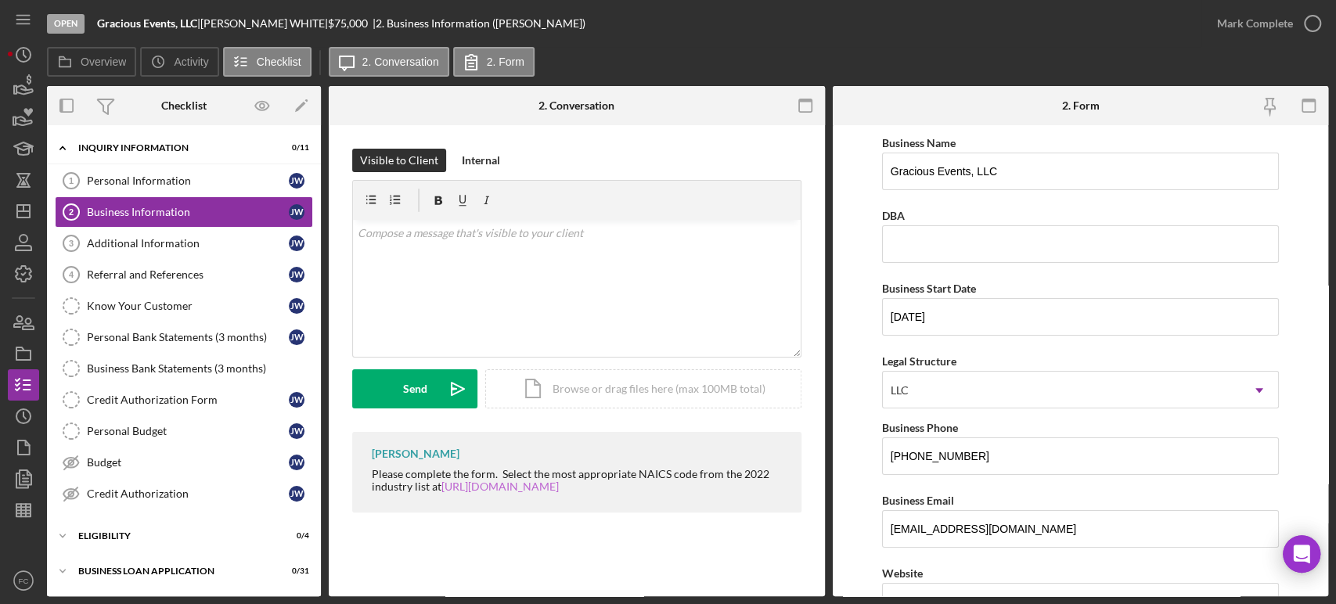
drag, startPoint x: 363, startPoint y: 463, endPoint x: 530, endPoint y: 483, distance: 167.9
click at [530, 483] on div "Franchot Cunningham Please complete the form. Select the most appropriate NAICS…" at bounding box center [576, 472] width 449 height 81
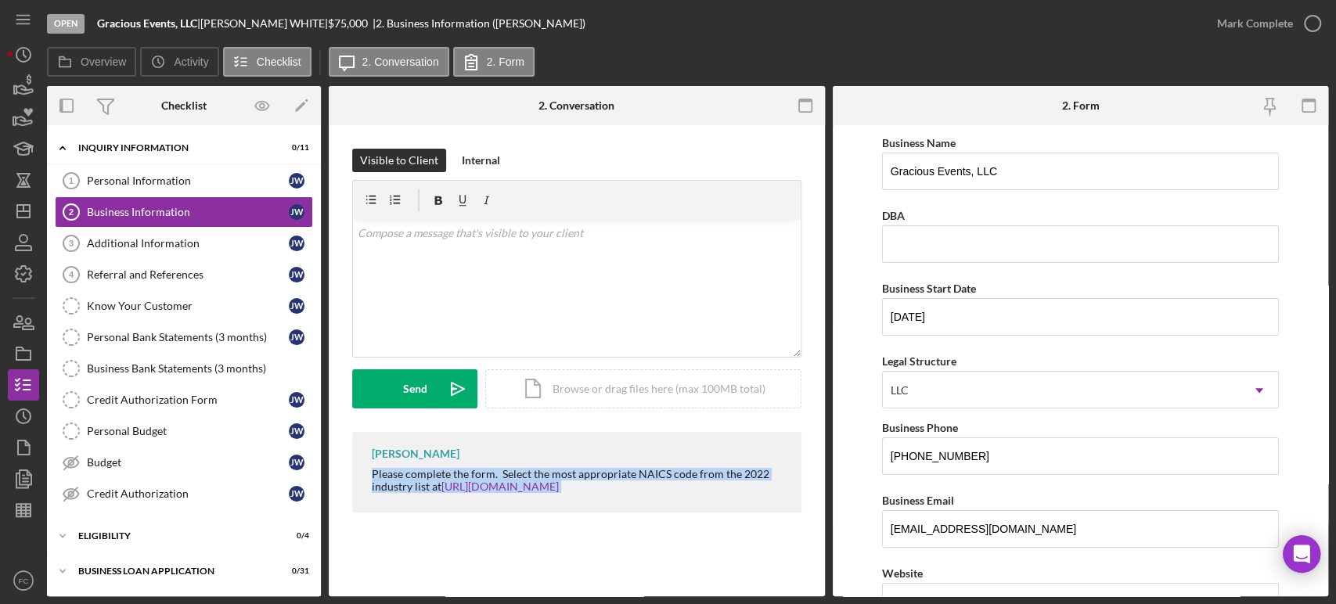
drag, startPoint x: 369, startPoint y: 478, endPoint x: 614, endPoint y: 495, distance: 245.6
click at [614, 495] on div "Franchot Cunningham Please complete the form. Select the most appropriate NAICS…" at bounding box center [576, 472] width 449 height 81
copy div "Please complete the form. Select the most appropriate NAICS code from the 2022 …"
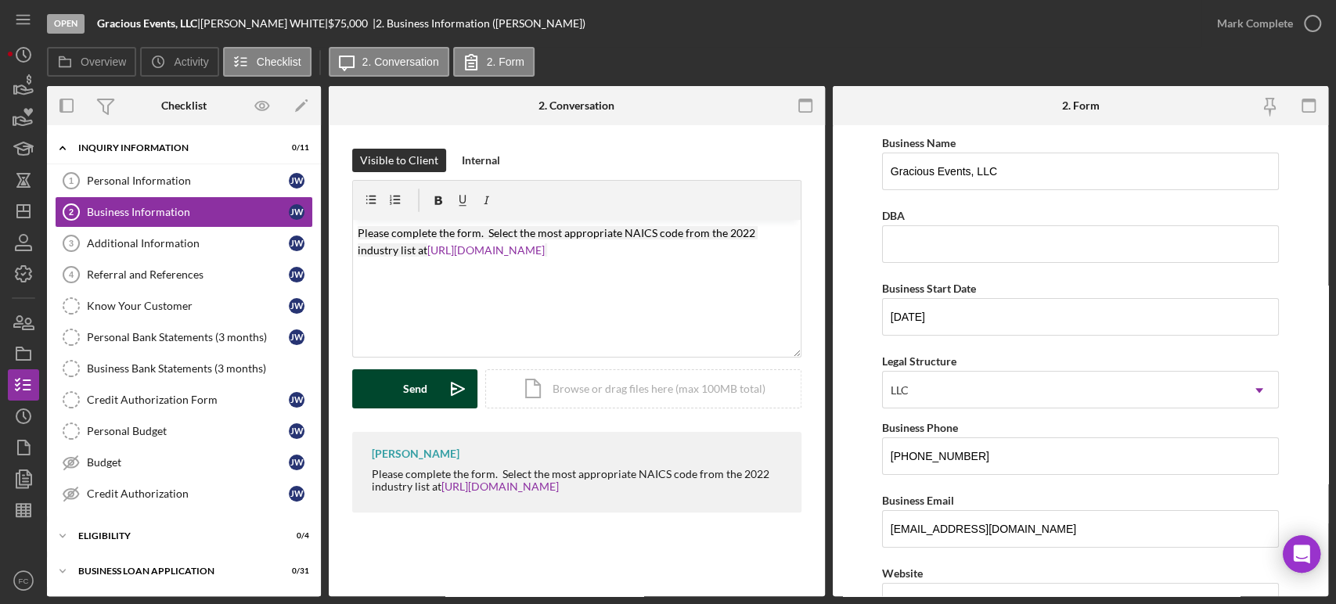
click at [405, 384] on div "Send" at bounding box center [415, 388] width 24 height 39
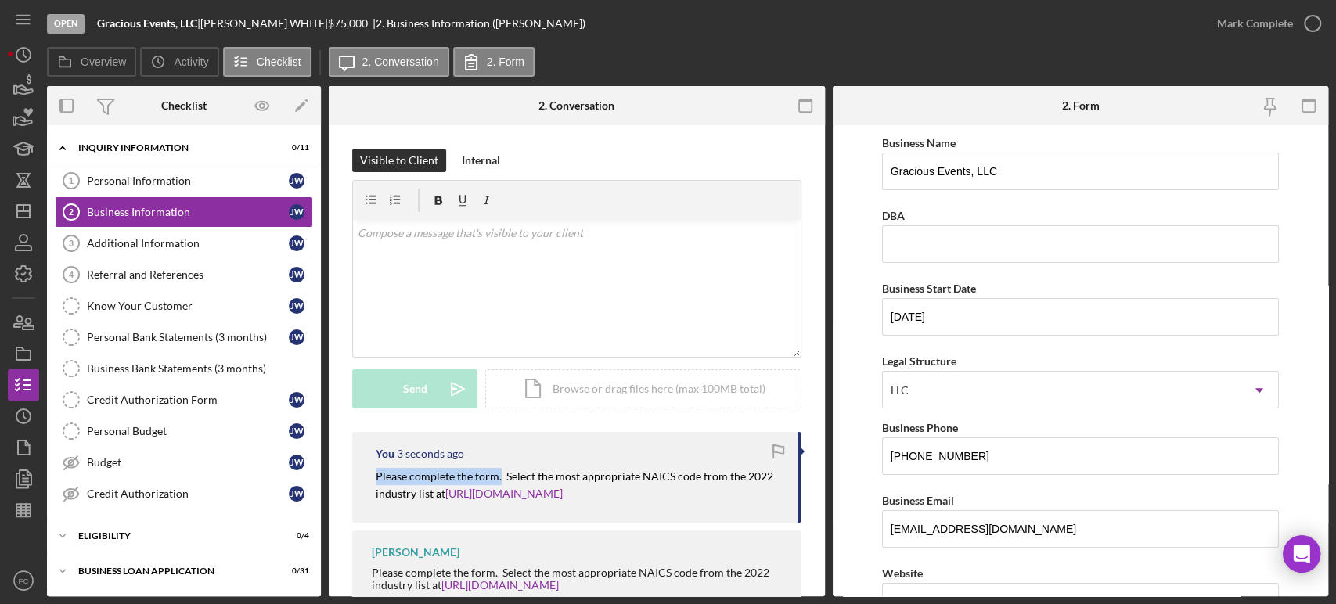
drag, startPoint x: 368, startPoint y: 475, endPoint x: 500, endPoint y: 479, distance: 132.3
click at [500, 479] on div "You 3 seconds ago Please complete the form. Select the most appropriate NAICS c…" at bounding box center [576, 477] width 449 height 91
copy mark "Please complete the form."
click at [175, 182] on div "Personal Information" at bounding box center [188, 181] width 202 height 13
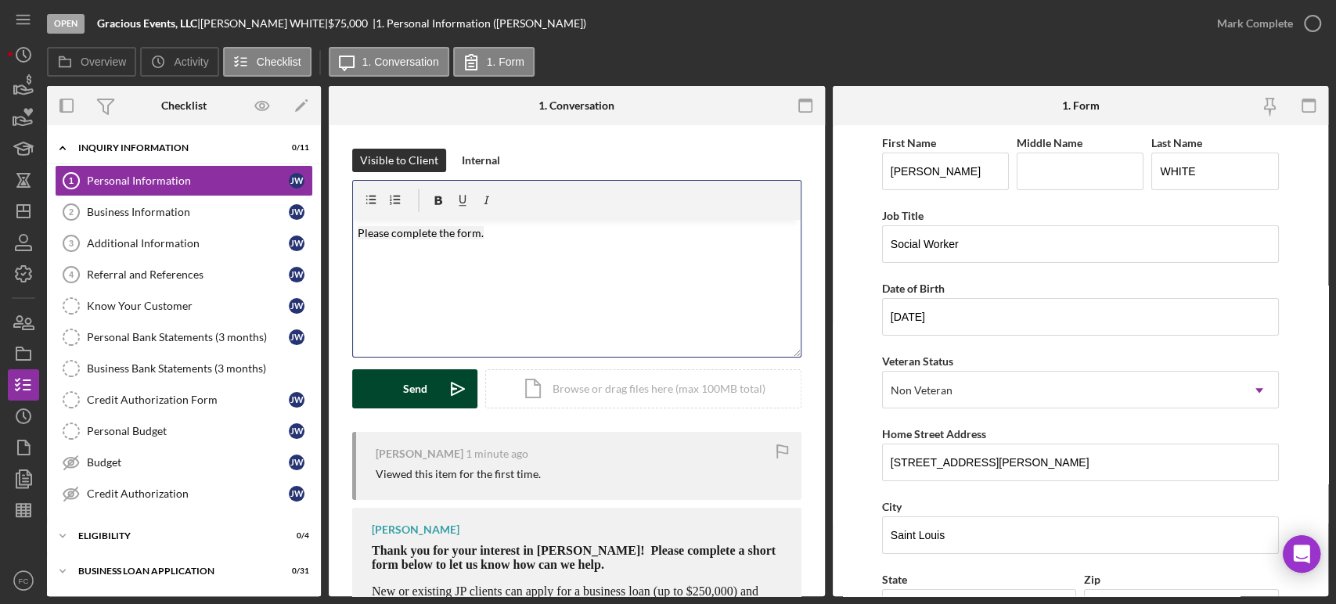
click at [452, 390] on g "submit" at bounding box center [458, 389] width 13 height 13
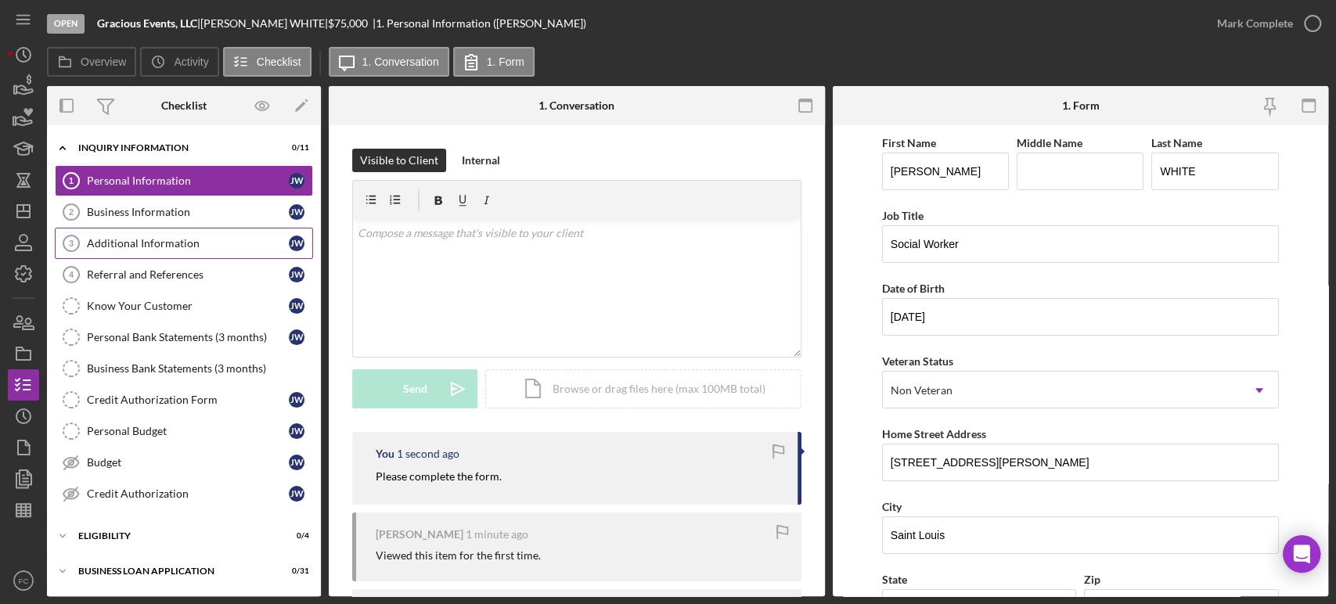
click at [128, 249] on div "Additional Information" at bounding box center [188, 243] width 202 height 13
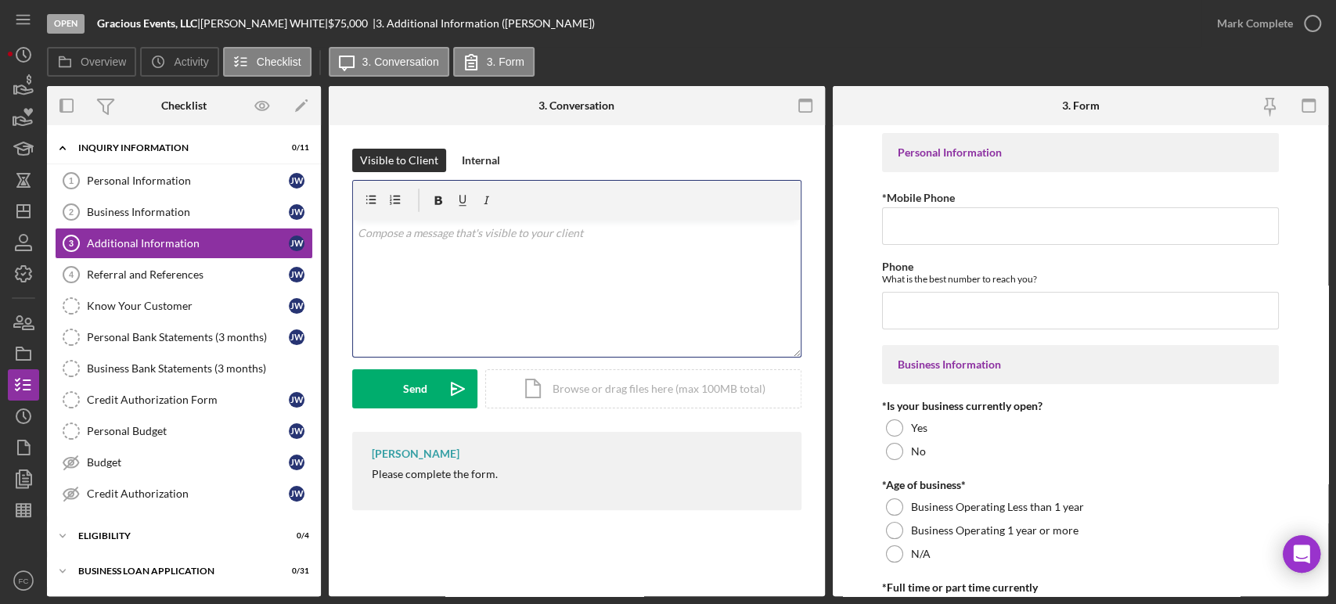
drag, startPoint x: 478, startPoint y: 280, endPoint x: 473, endPoint y: 273, distance: 8.9
click at [403, 381] on div "Send" at bounding box center [415, 388] width 24 height 39
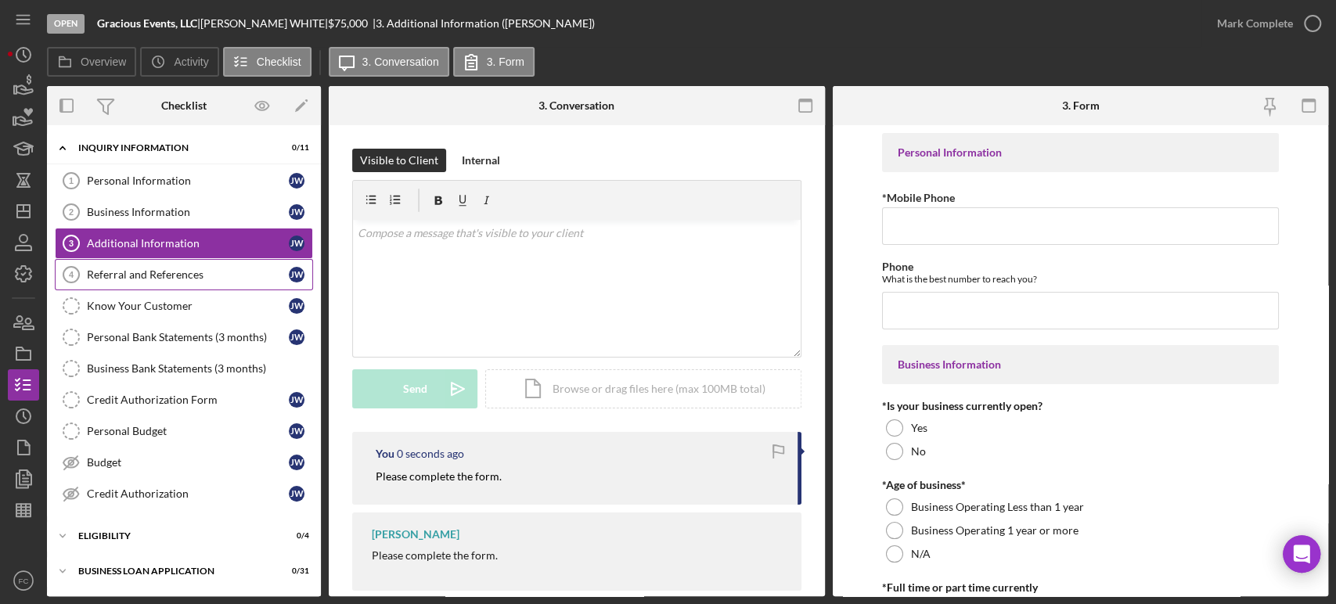
click at [162, 273] on div "Referral and References" at bounding box center [188, 274] width 202 height 13
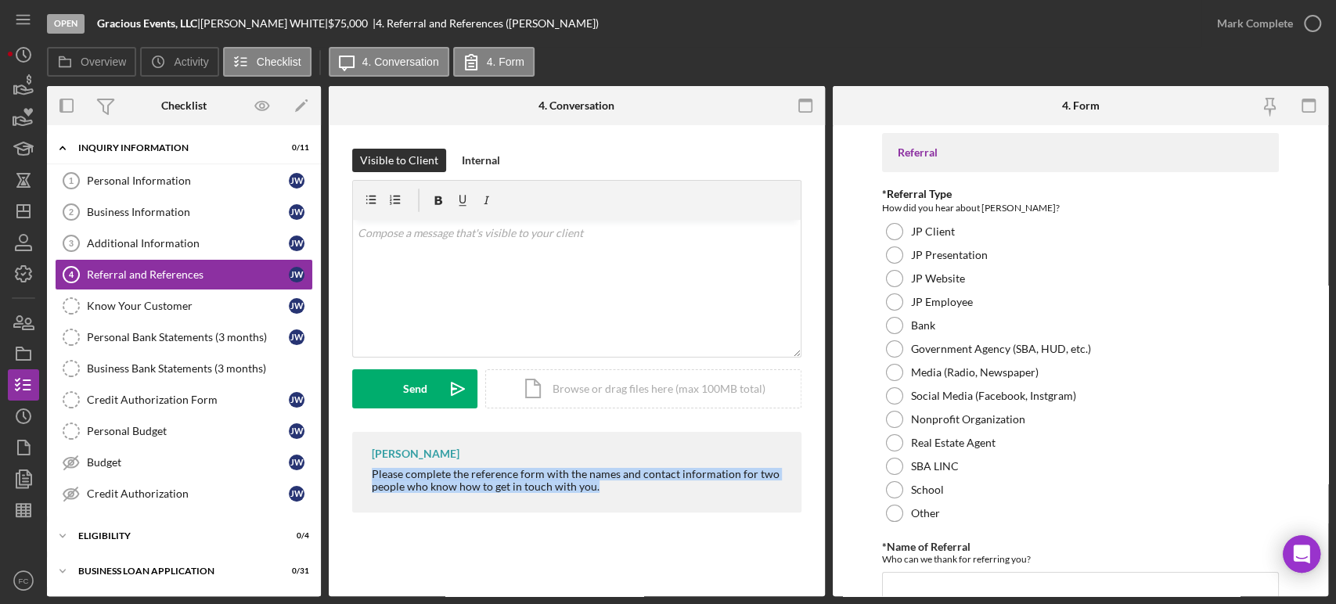
drag, startPoint x: 369, startPoint y: 476, endPoint x: 589, endPoint y: 494, distance: 219.9
click at [620, 504] on div "Franchot Cunningham Please complete the reference form with the names and conta…" at bounding box center [576, 472] width 449 height 81
copy div "Please complete the reference form with the names and contact information for t…"
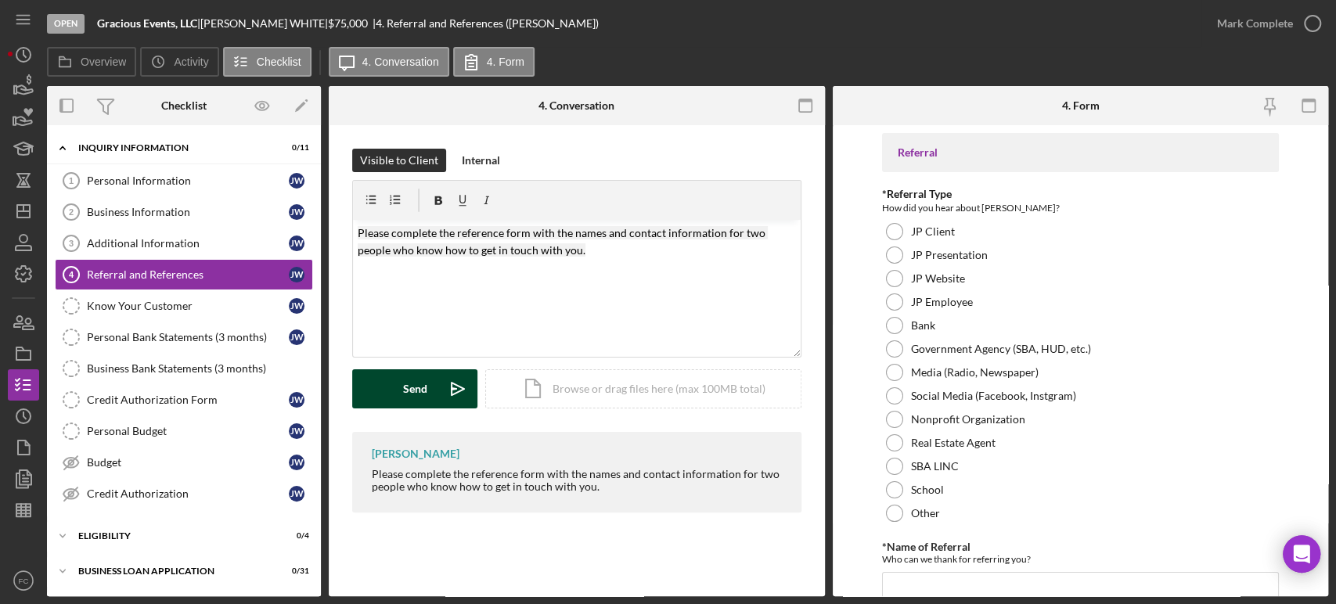
click at [408, 392] on div "Send" at bounding box center [415, 388] width 24 height 39
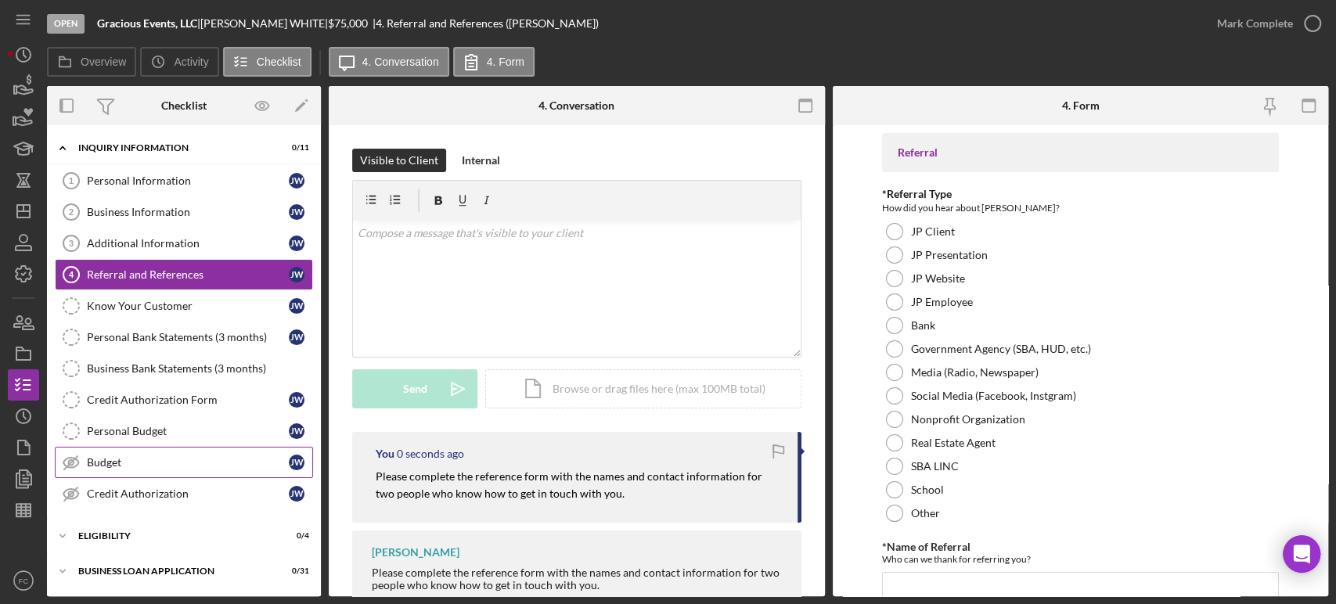
click at [153, 459] on div "Budget" at bounding box center [188, 462] width 202 height 13
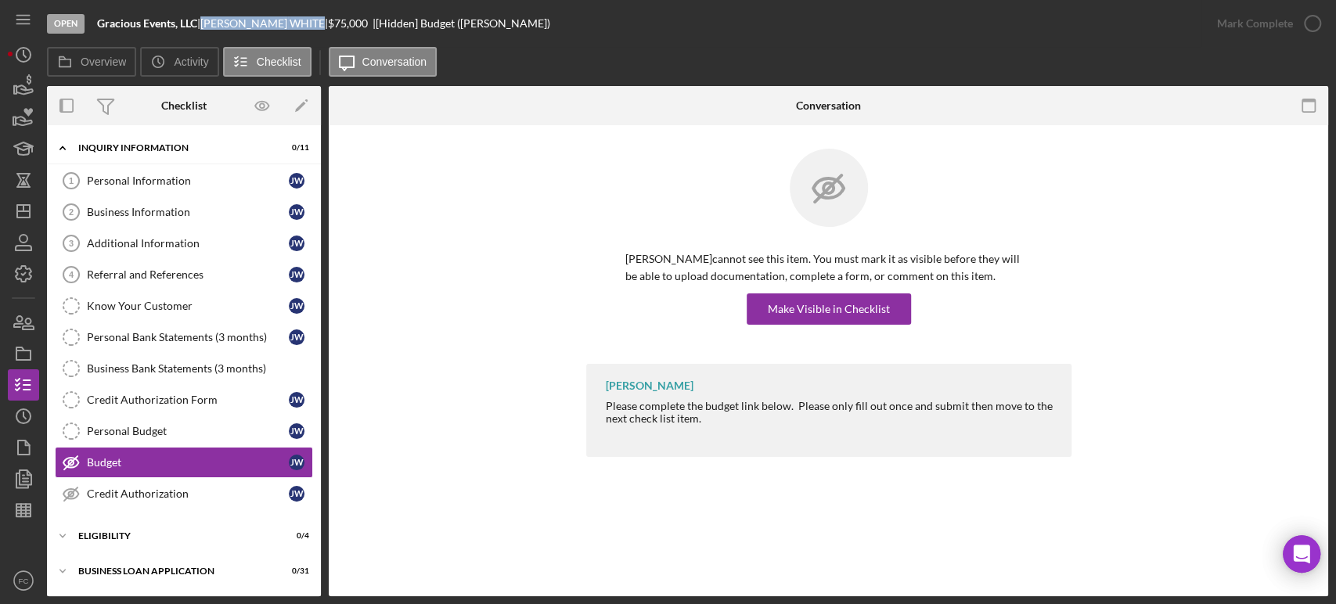
drag, startPoint x: 212, startPoint y: 24, endPoint x: 298, endPoint y: 28, distance: 86.2
click at [298, 28] on div "JENNIFER WHITE |" at bounding box center [264, 23] width 128 height 13
copy div "JENNIFER WHITE"
click at [803, 305] on div "Make Visible in Checklist" at bounding box center [829, 309] width 122 height 31
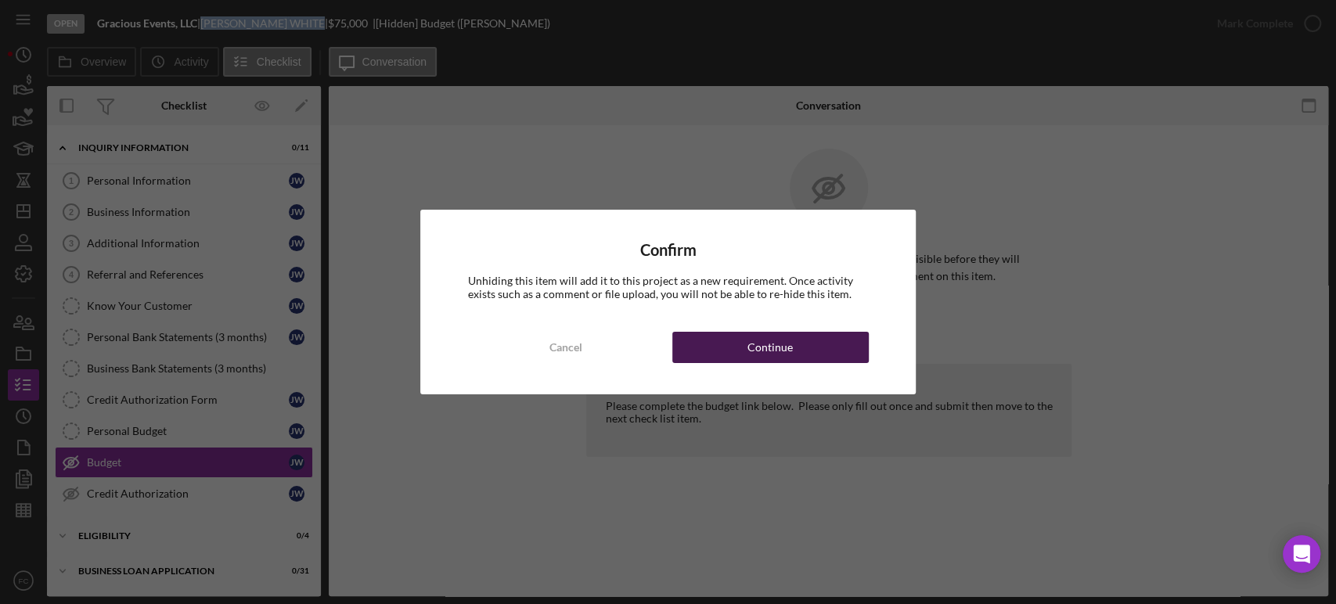
click at [722, 341] on button "Continue" at bounding box center [770, 347] width 196 height 31
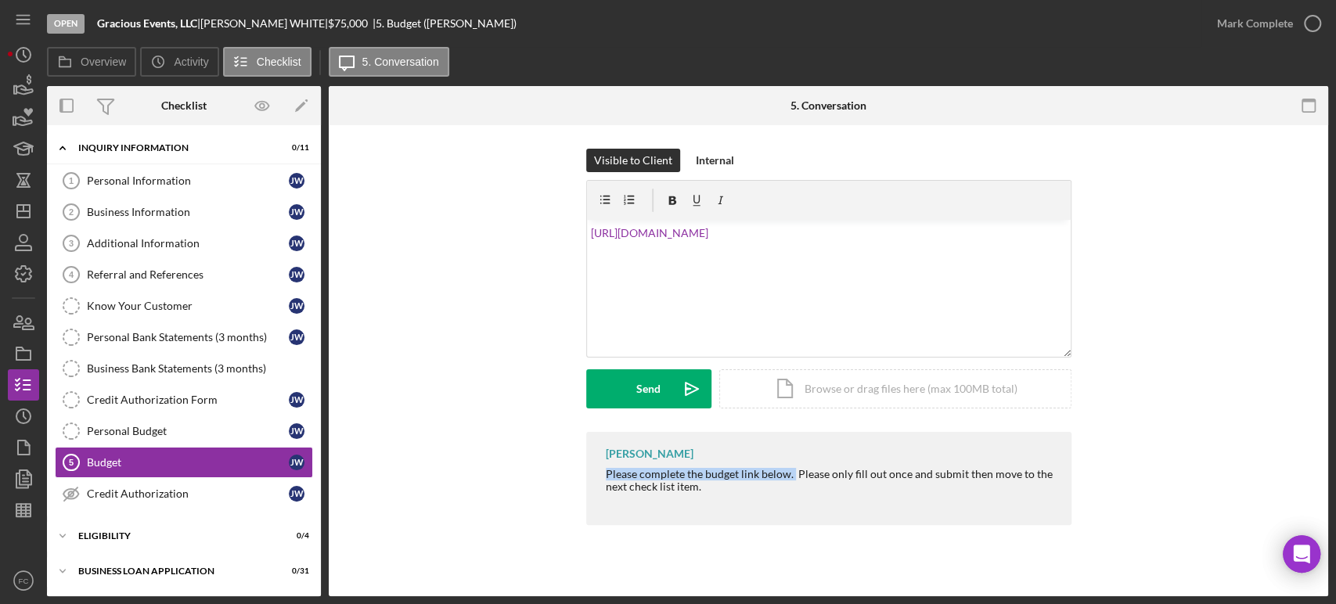
drag, startPoint x: 602, startPoint y: 471, endPoint x: 792, endPoint y: 476, distance: 190.3
click at [792, 476] on div "Franchot Cunningham Please complete the budget link below. Please only fill out…" at bounding box center [828, 478] width 485 height 93
copy div "Please complete the budget link below."
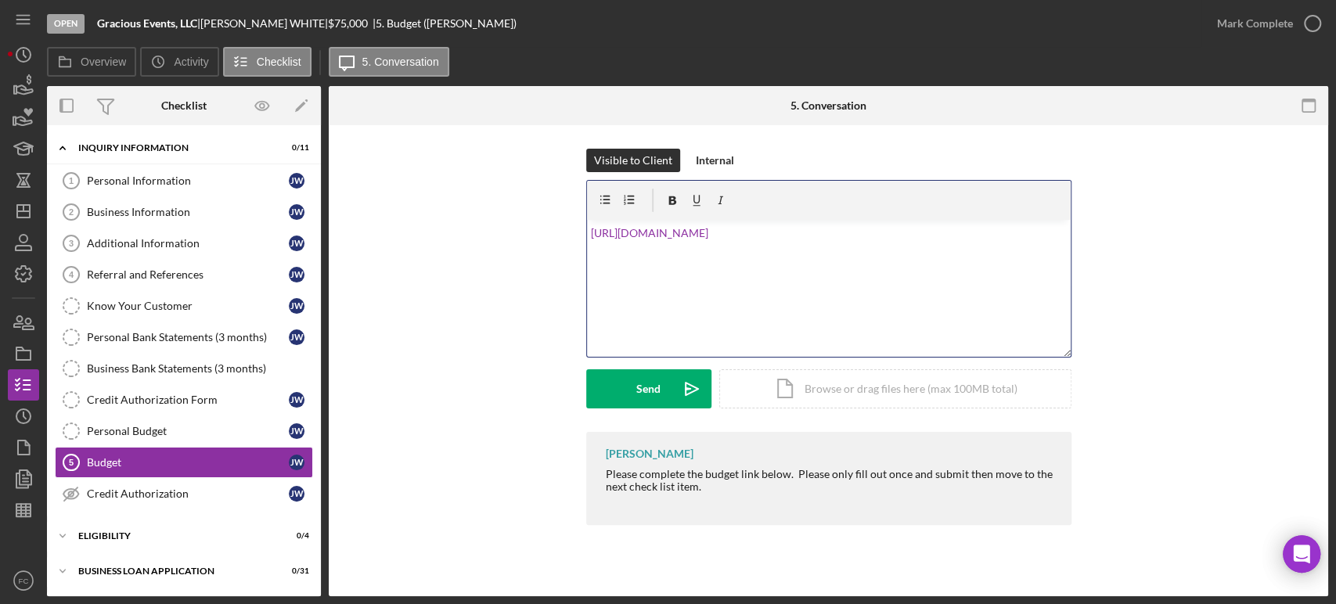
click at [589, 227] on div "v Color teal Color pink Remove color Add row above Add row below Add column bef…" at bounding box center [829, 288] width 484 height 137
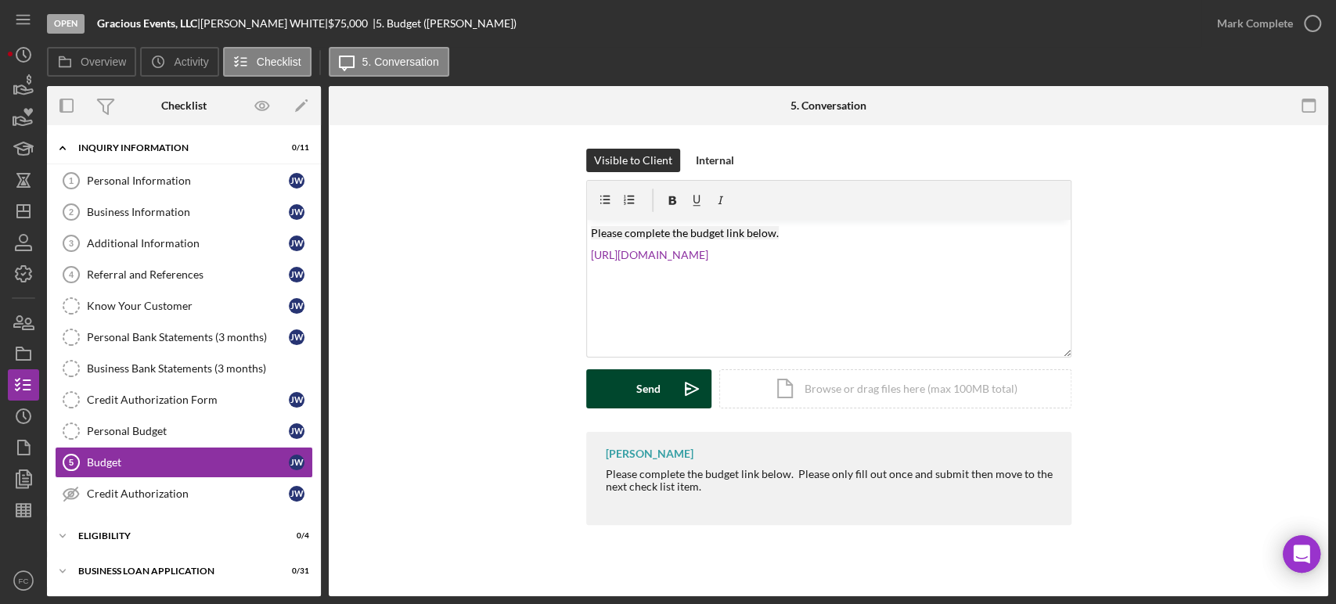
click at [638, 379] on div "Send" at bounding box center [648, 388] width 24 height 39
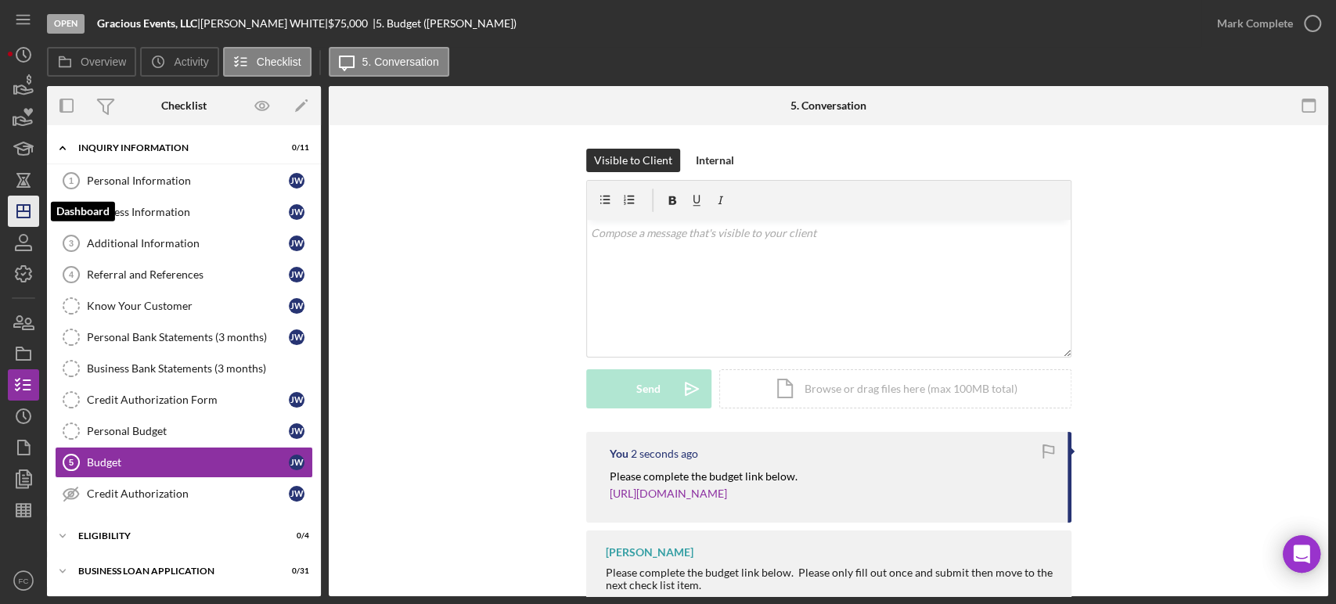
click at [20, 214] on icon "Icon/Dashboard" at bounding box center [23, 211] width 39 height 39
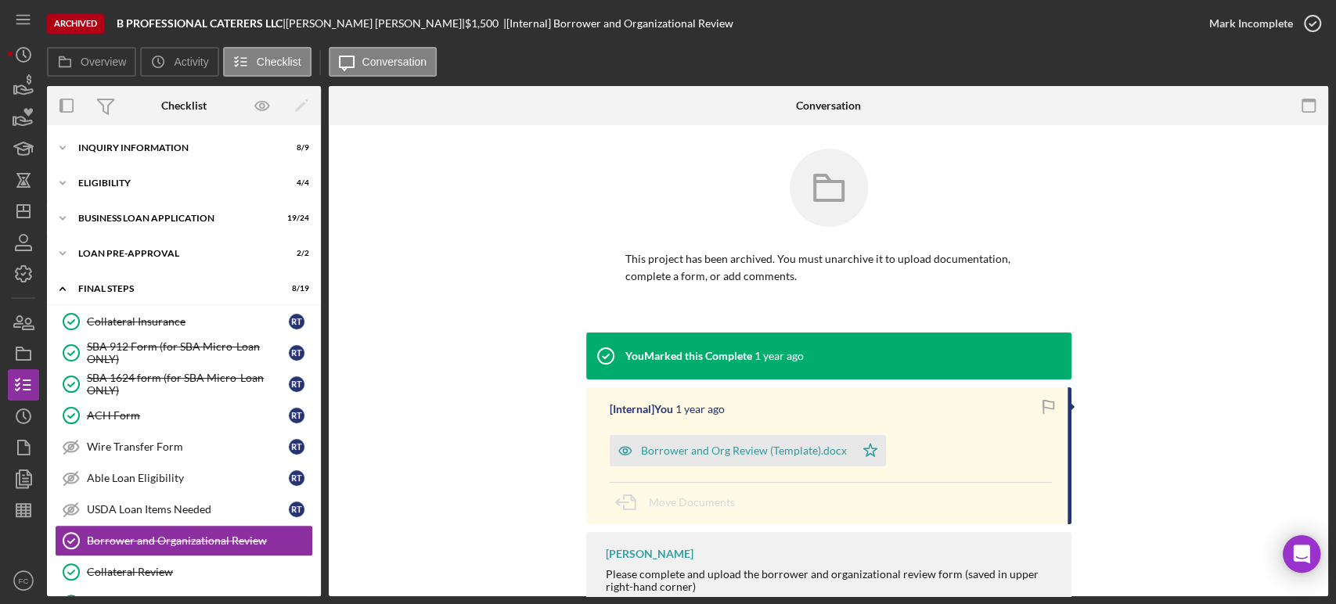
scroll to position [178, 0]
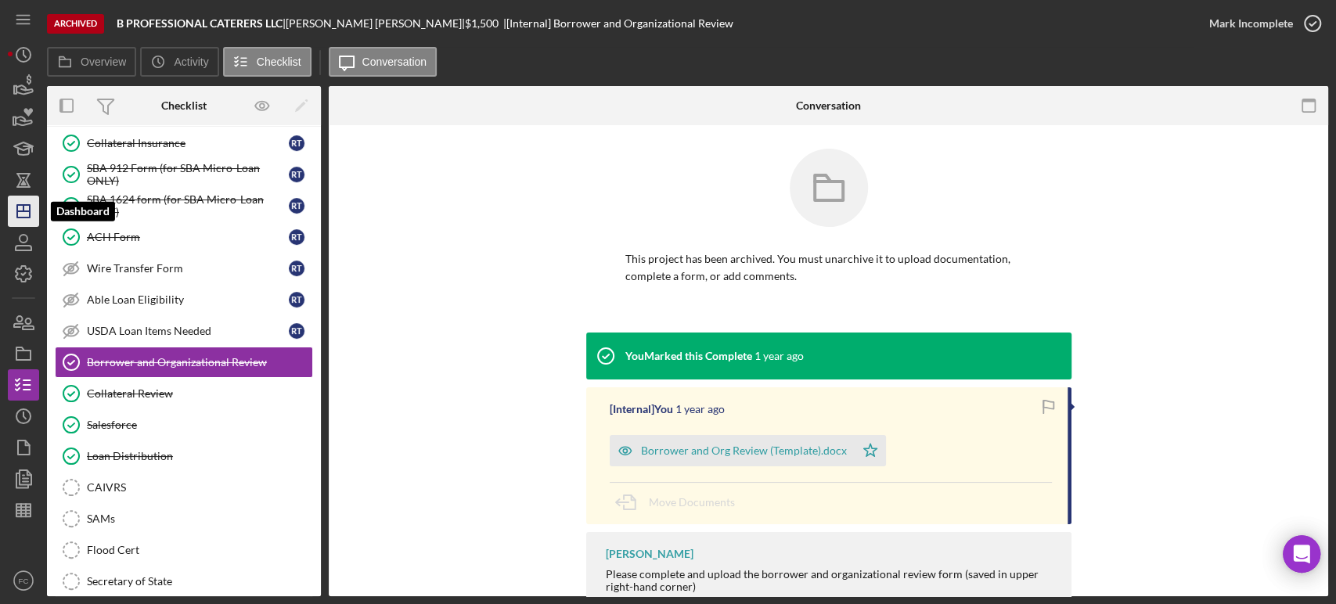
click at [21, 205] on polygon "button" at bounding box center [23, 211] width 13 height 13
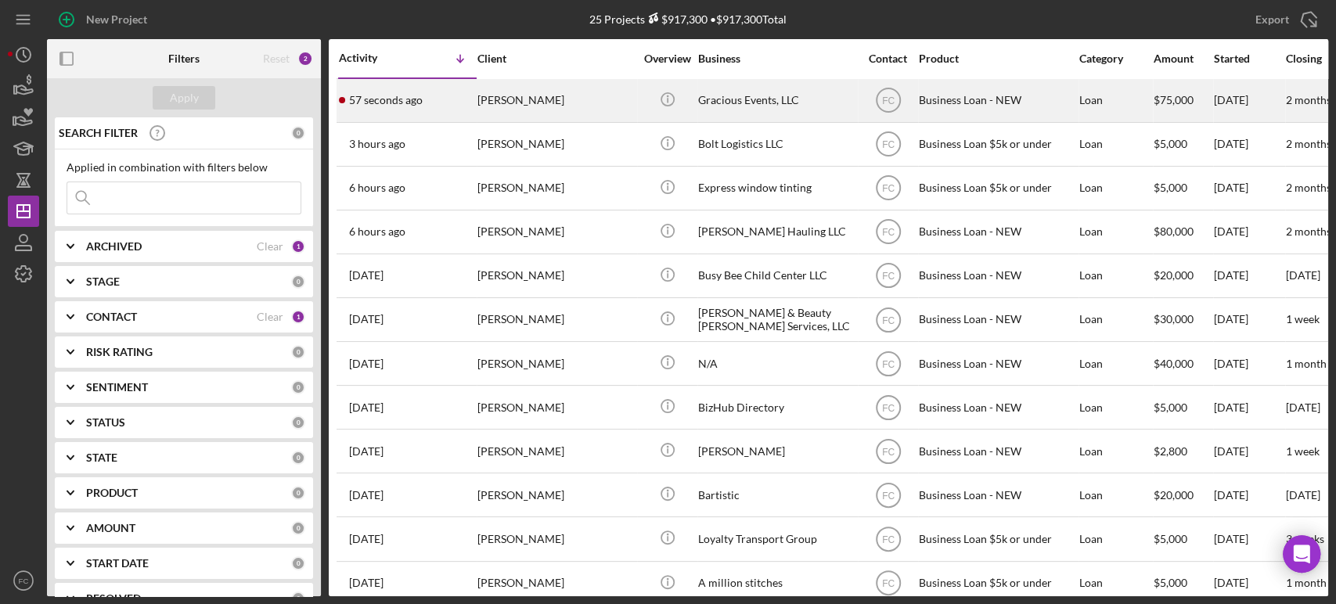
click at [550, 97] on div "[PERSON_NAME]" at bounding box center [555, 100] width 157 height 41
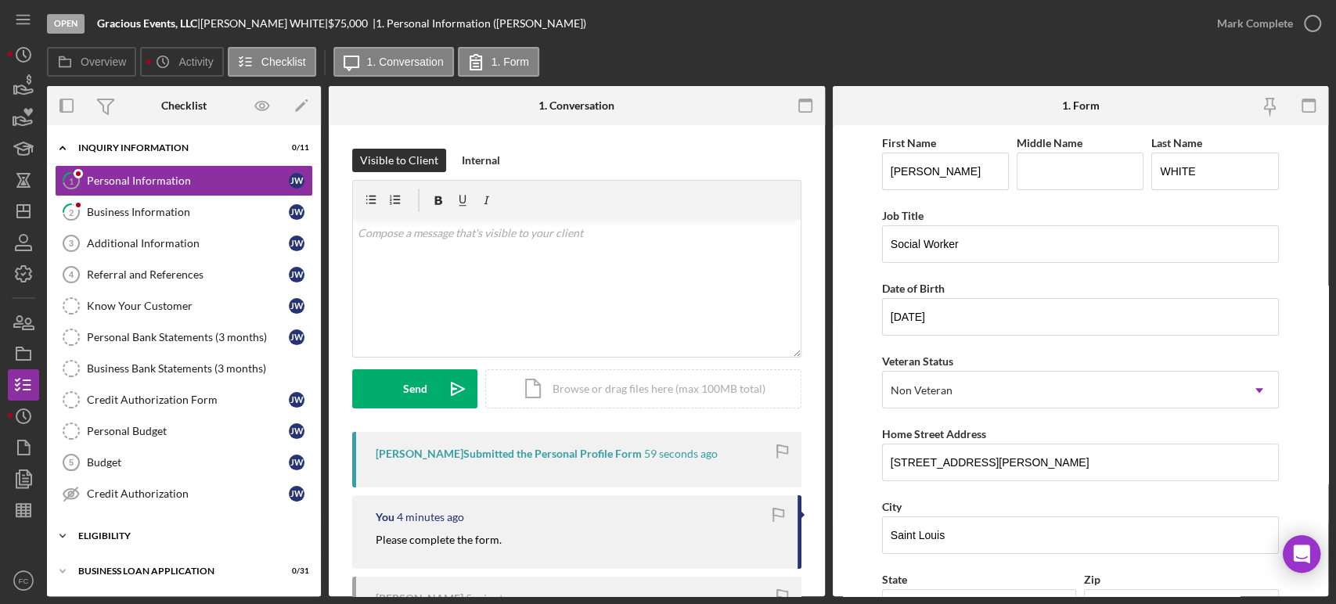
click at [142, 542] on div "Icon/Expander ELIGIBILITY 0 / 4" at bounding box center [184, 536] width 274 height 31
click at [171, 553] on link "Credit Report Credit Report [PERSON_NAME]" at bounding box center [184, 568] width 258 height 31
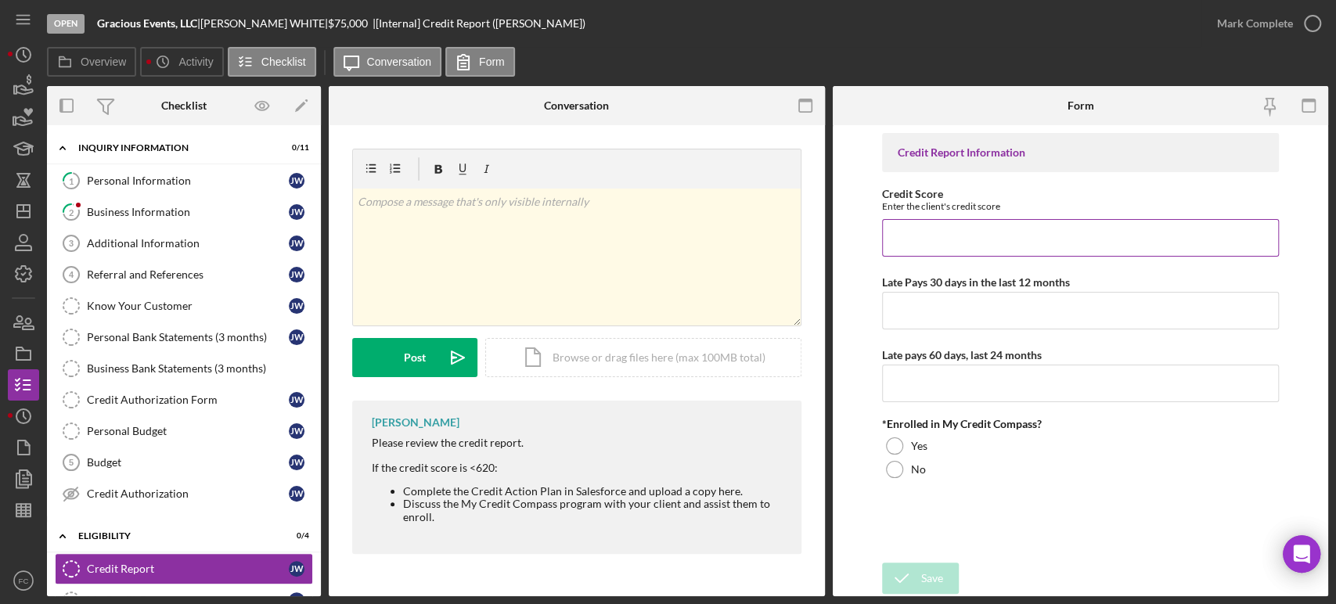
click at [934, 241] on input "Credit Score" at bounding box center [1080, 238] width 397 height 38
type input "525"
click at [948, 312] on input "Late Pays 30 days in the last 12 months" at bounding box center [1080, 311] width 397 height 38
type input "1"
click at [933, 386] on input "Late pays 60 days, last 24 months" at bounding box center [1080, 384] width 397 height 38
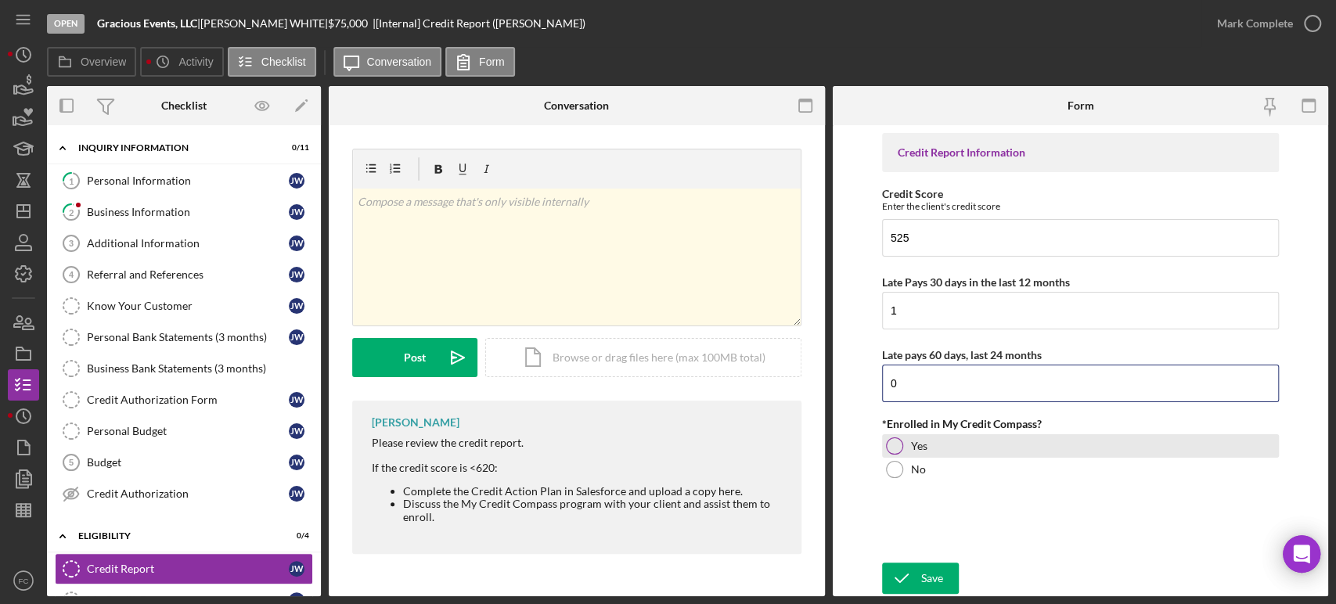
type input "0"
click at [901, 448] on div at bounding box center [894, 446] width 17 height 17
click at [620, 357] on div "Icon/Document Browse or drag files here (max 100MB total) Tap to choose files o…" at bounding box center [643, 357] width 316 height 39
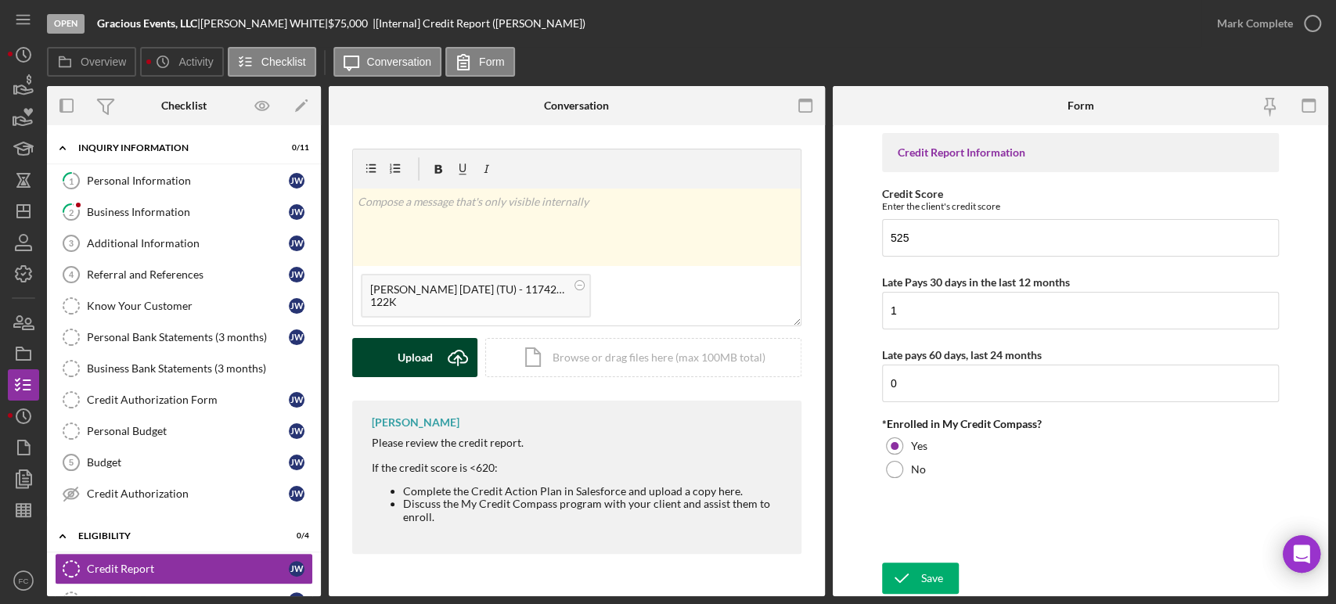
click at [411, 356] on div "Upload" at bounding box center [415, 357] width 35 height 39
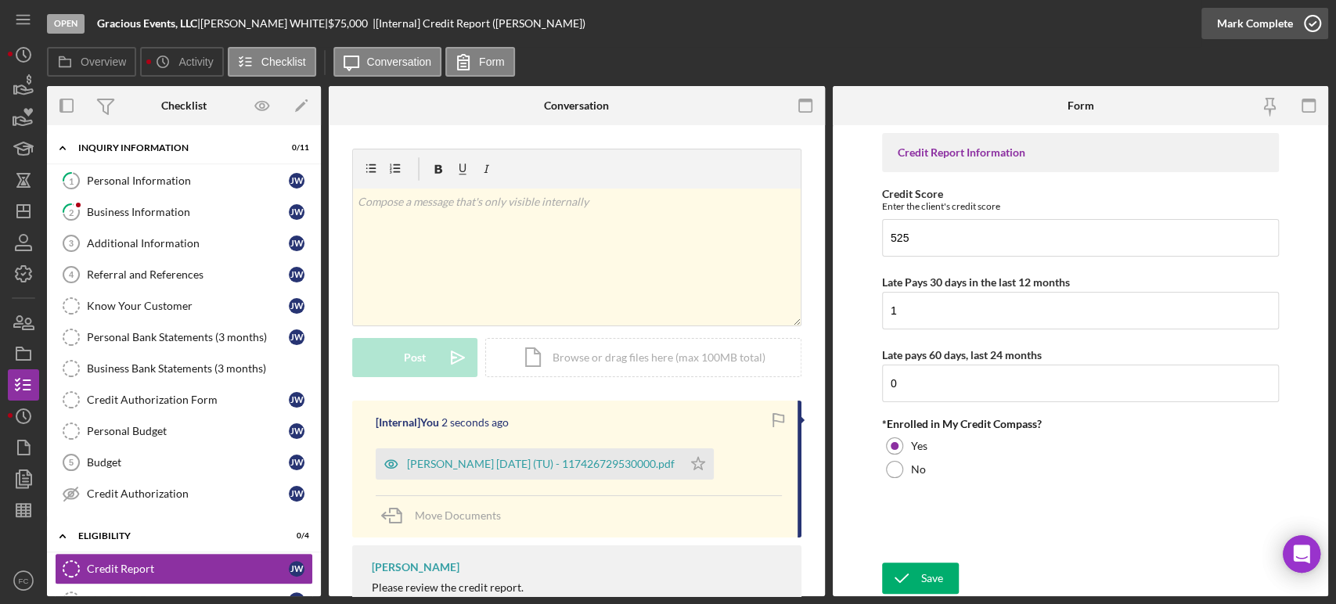
click at [1312, 21] on icon "button" at bounding box center [1312, 23] width 39 height 39
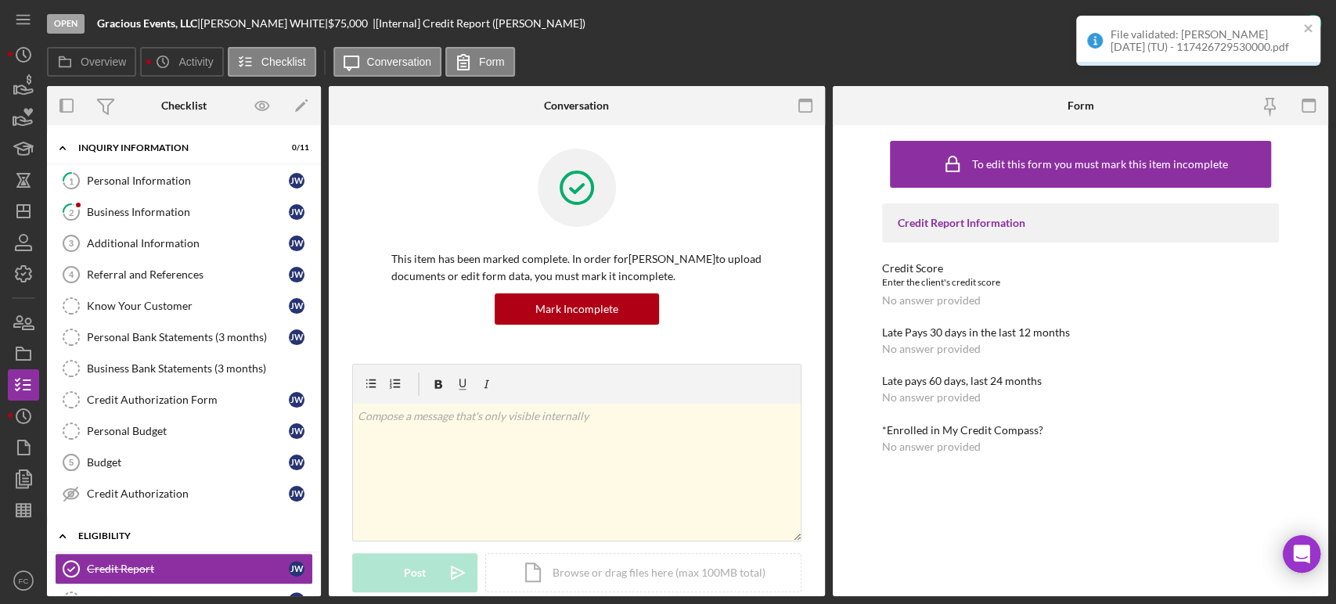
scroll to position [174, 0]
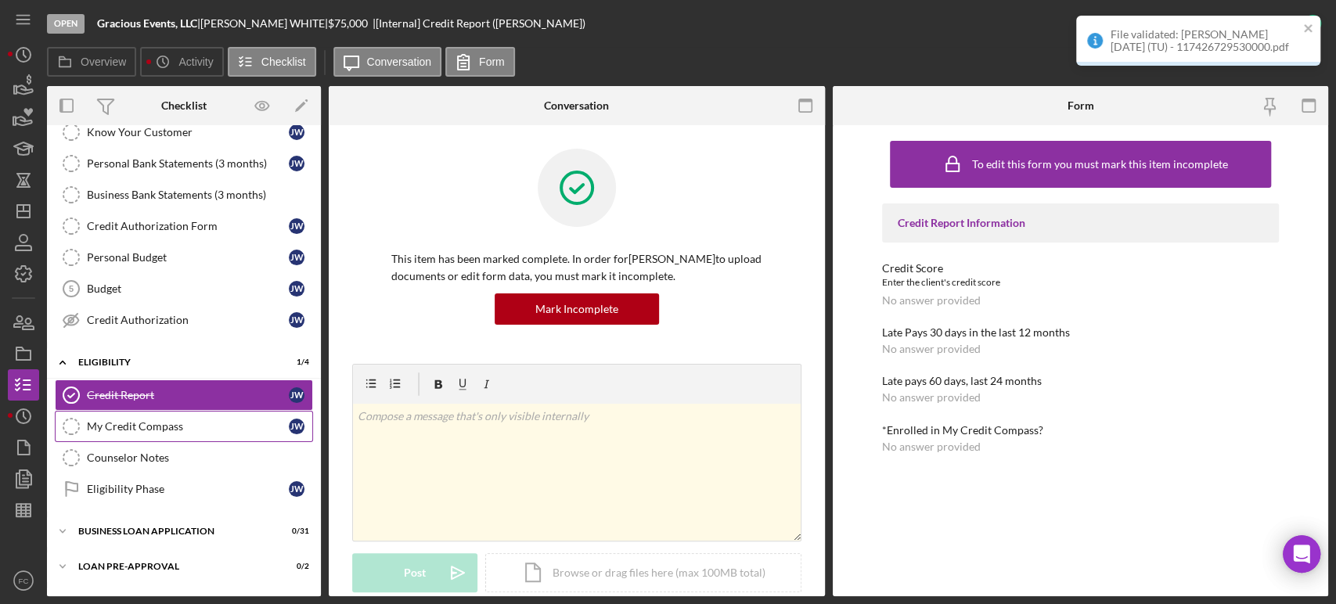
click at [150, 428] on div "My Credit Compass" at bounding box center [188, 426] width 202 height 13
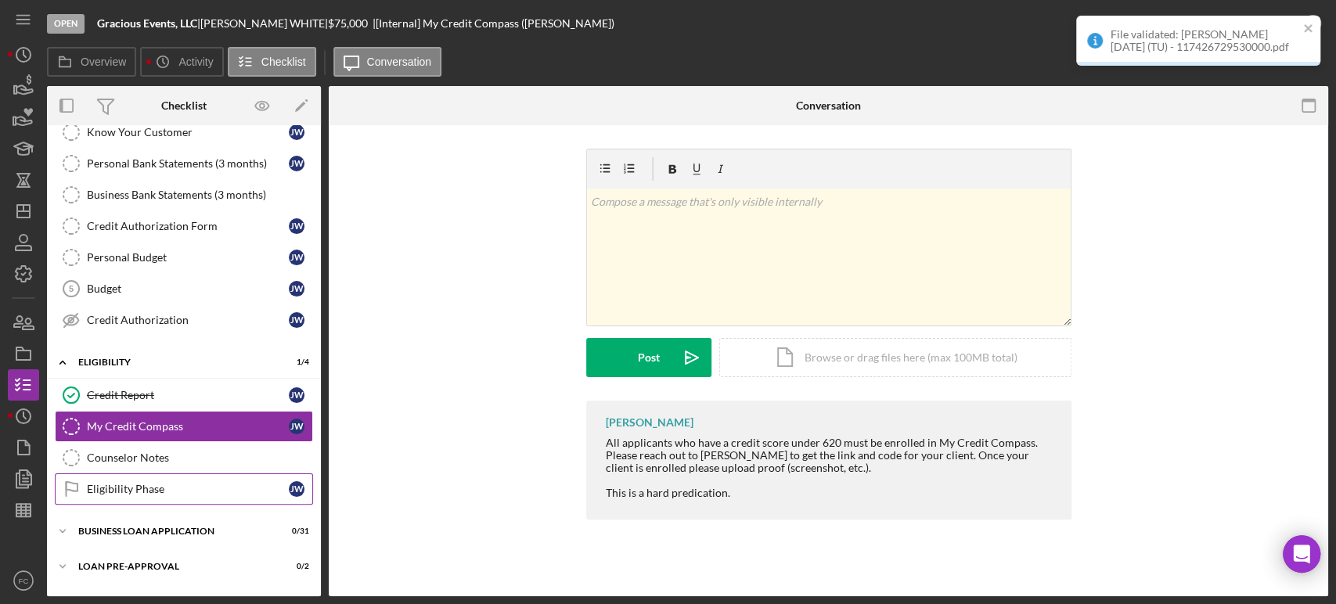
scroll to position [235, 0]
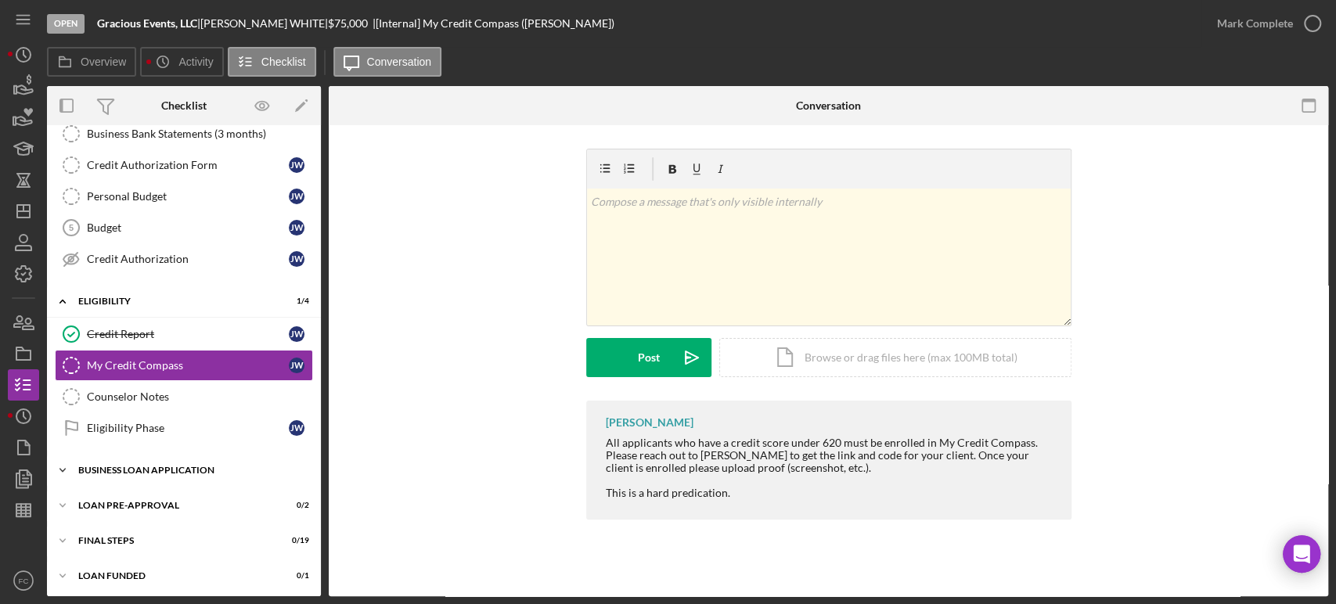
click at [124, 468] on div "BUSINESS LOAN APPLICATION" at bounding box center [189, 470] width 223 height 9
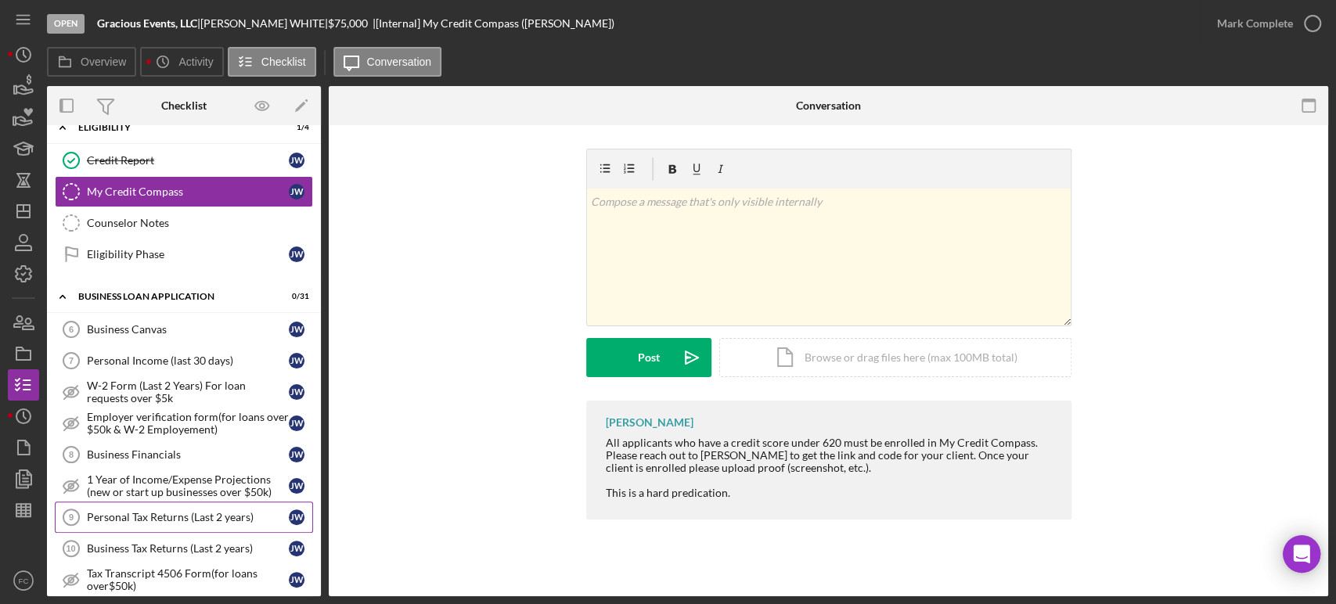
scroll to position [495, 0]
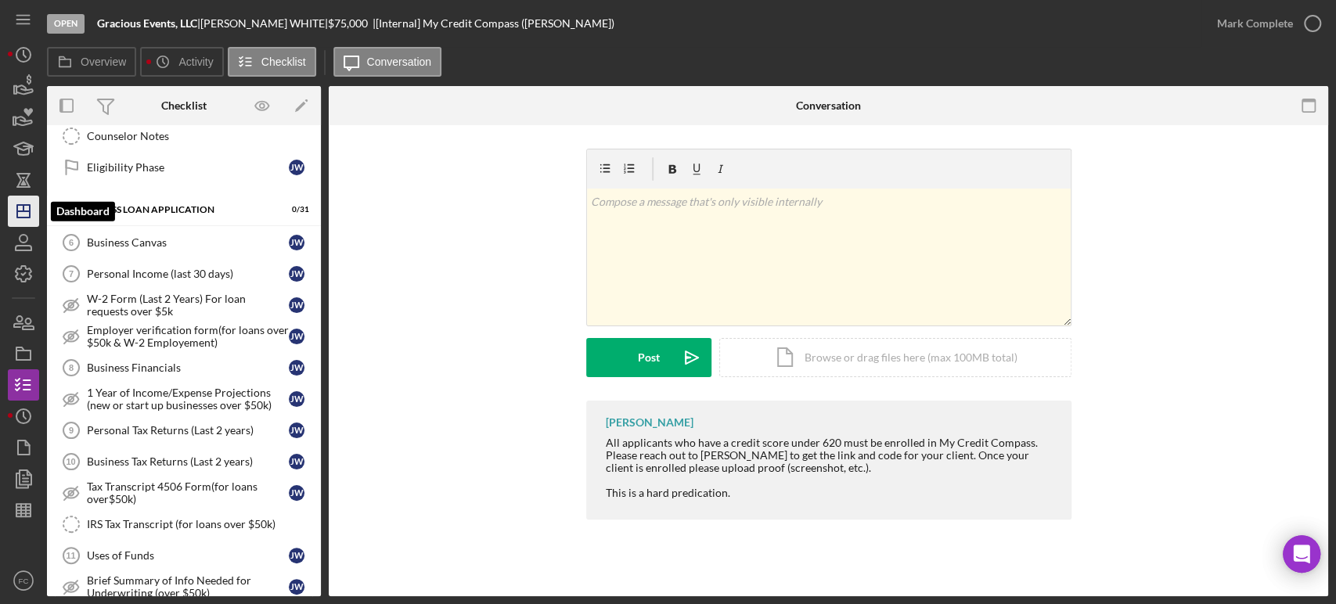
click at [25, 211] on line "button" at bounding box center [23, 211] width 13 height 0
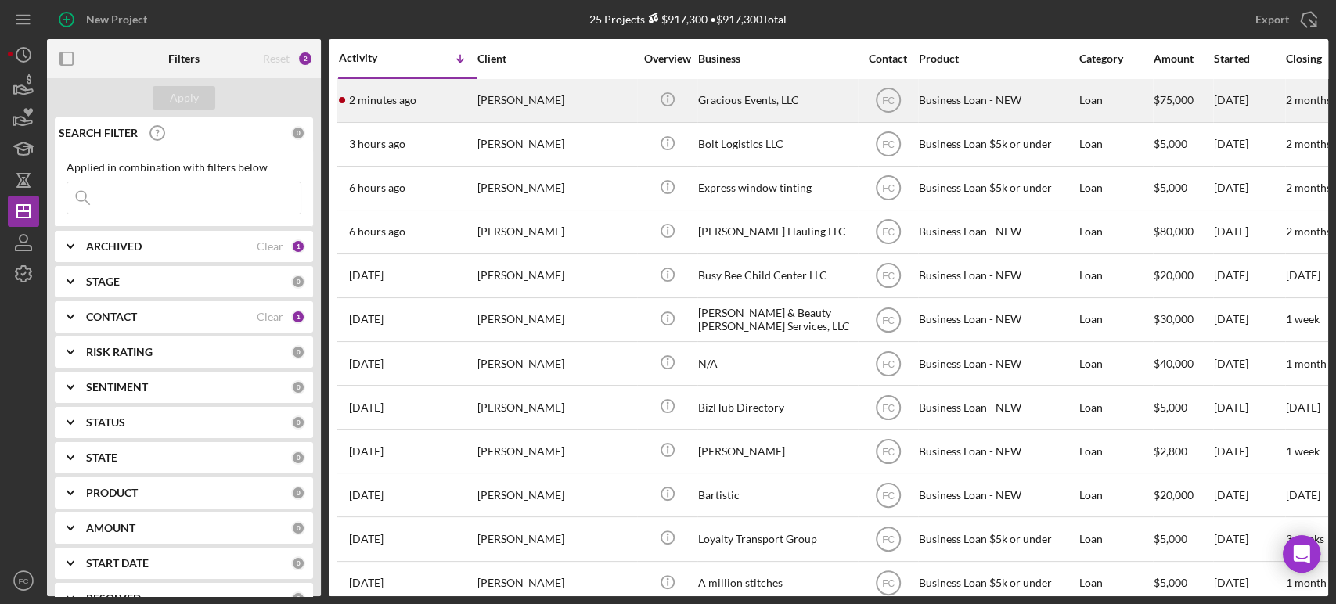
click at [434, 103] on div "2 minutes ago [PERSON_NAME]" at bounding box center [407, 100] width 137 height 41
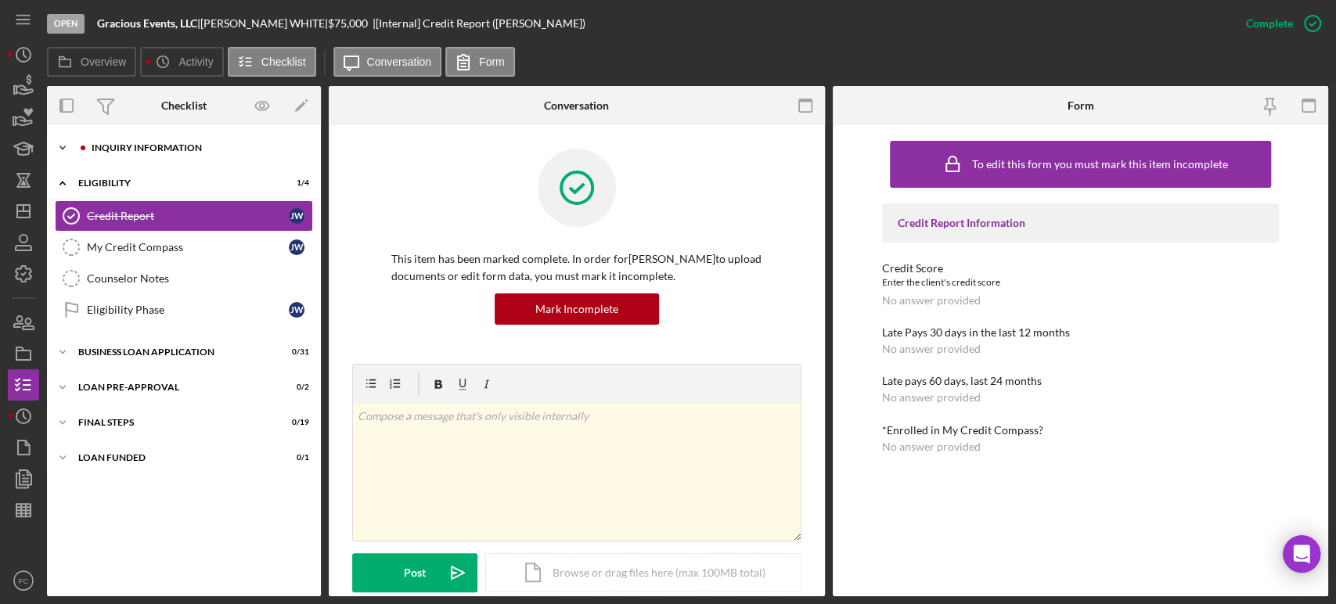
click at [156, 152] on div "INQUIRY INFORMATION" at bounding box center [197, 147] width 210 height 9
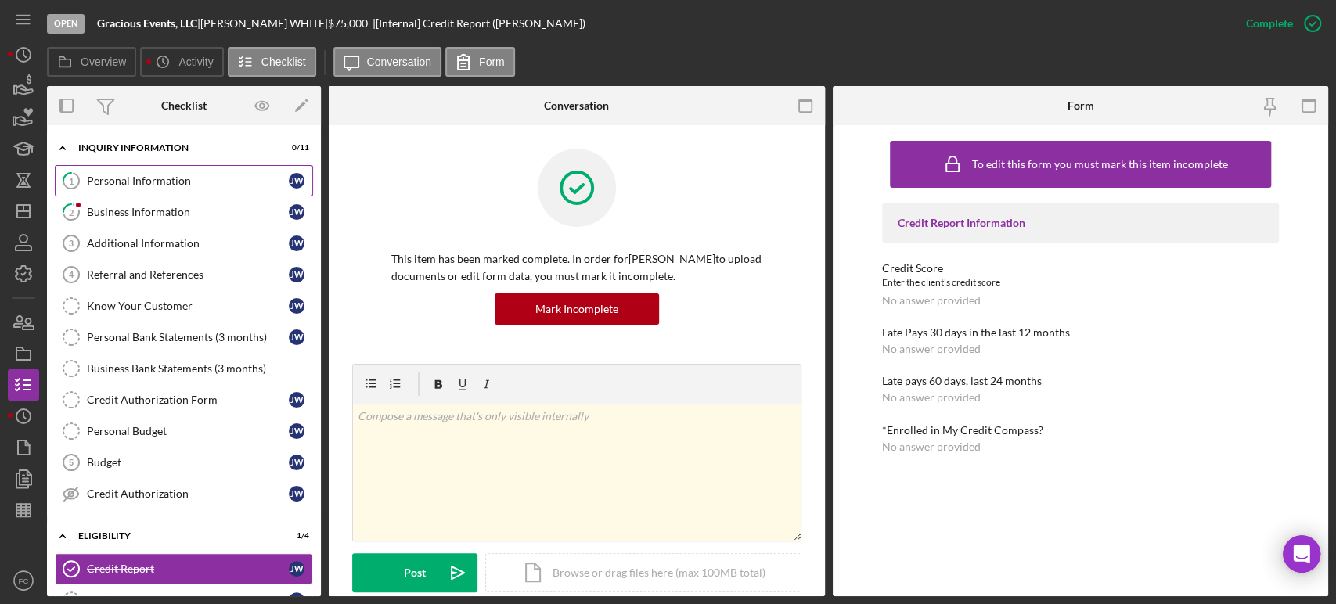
click at [225, 173] on link "1 Personal Information [PERSON_NAME]" at bounding box center [184, 180] width 258 height 31
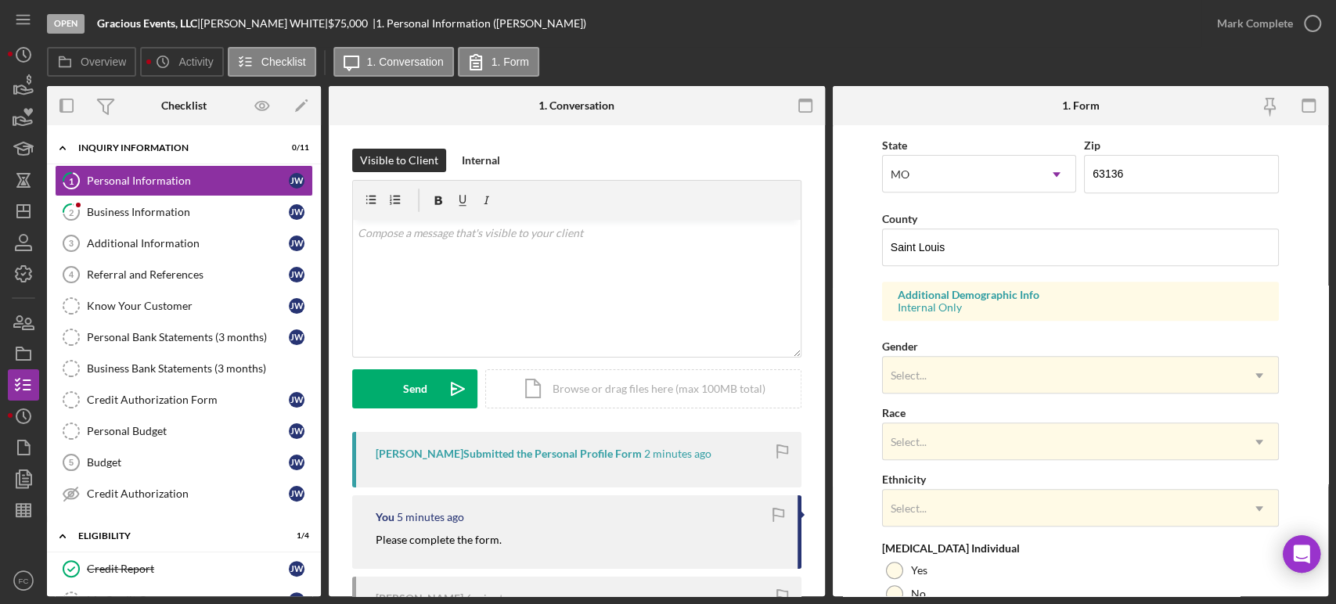
scroll to position [521, 0]
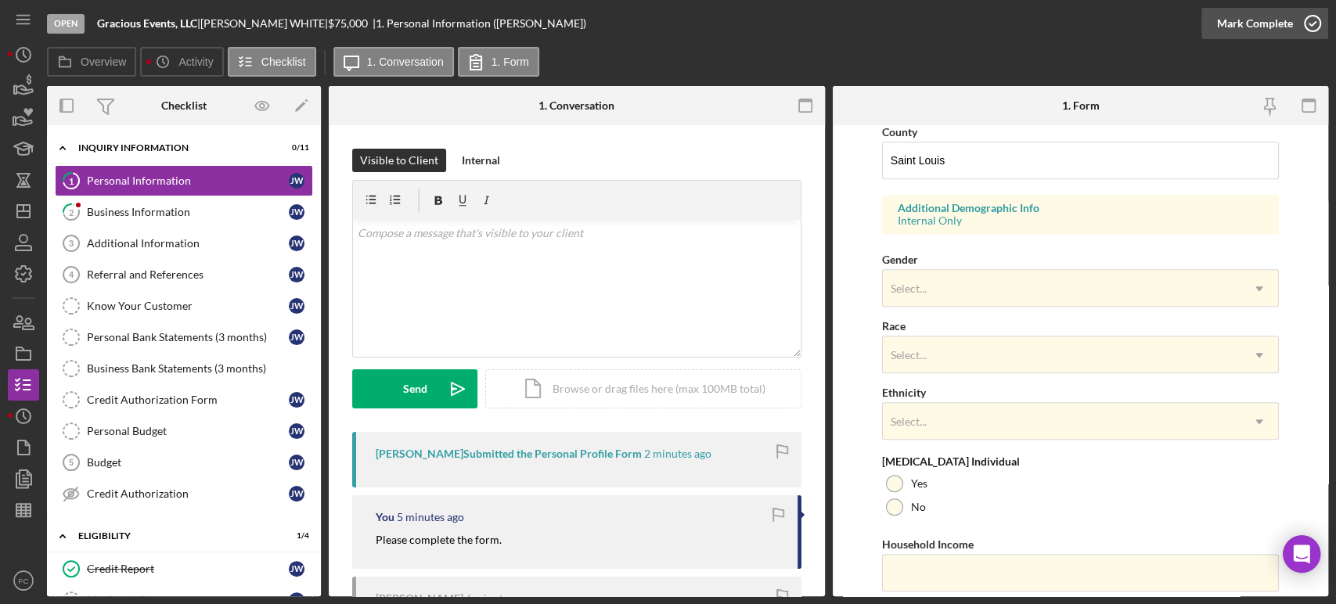
click at [1315, 19] on icon "button" at bounding box center [1312, 23] width 39 height 39
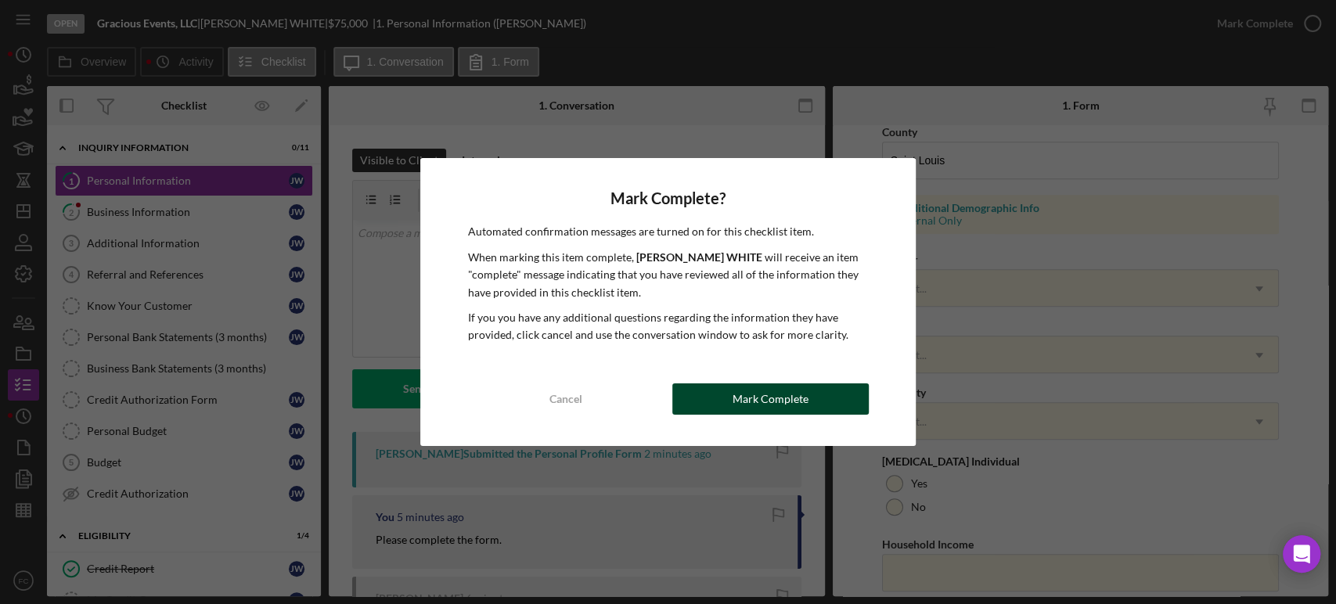
click at [715, 395] on button "Mark Complete" at bounding box center [770, 399] width 196 height 31
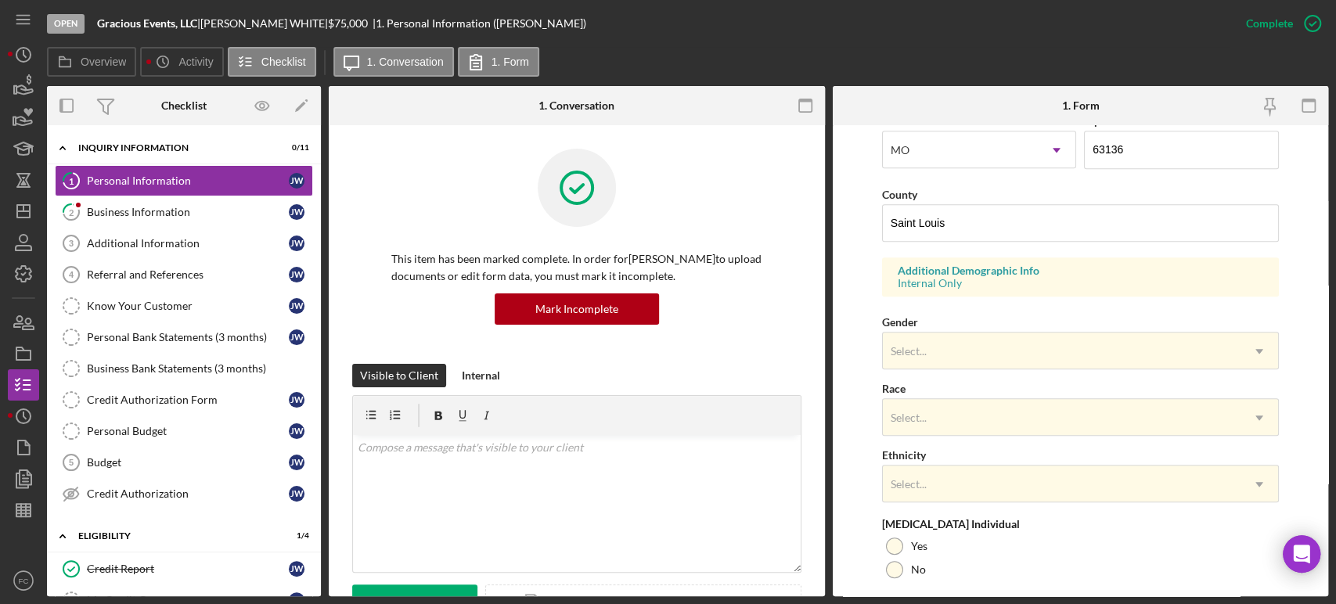
scroll to position [258, 0]
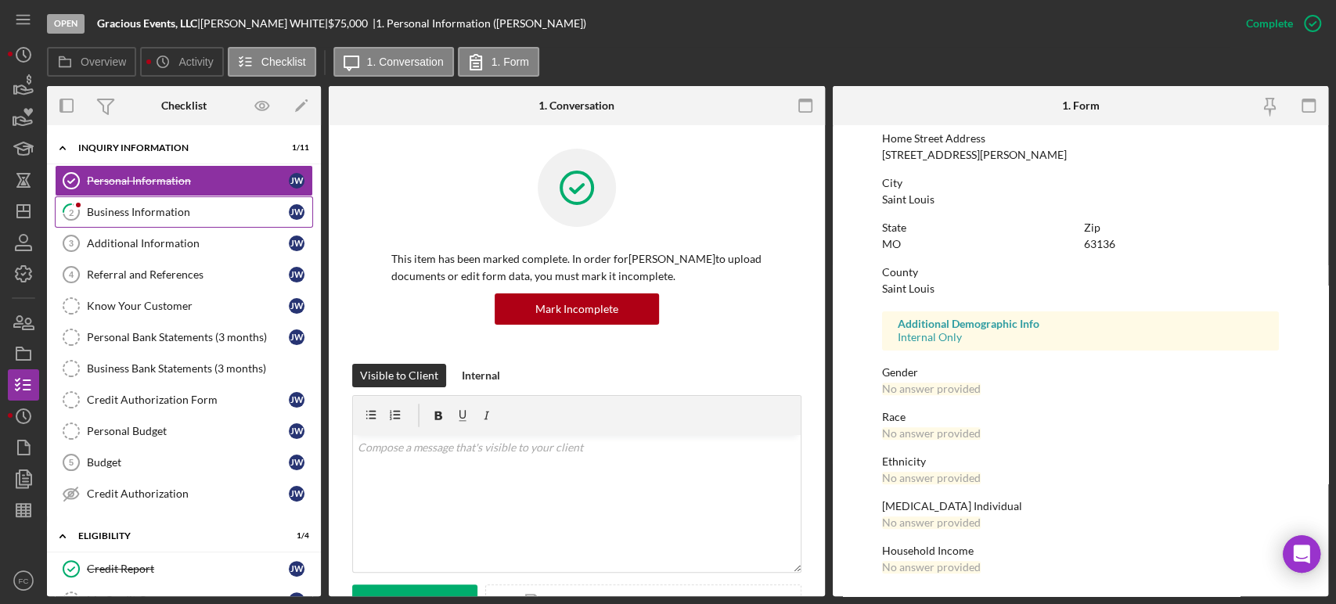
click at [194, 206] on div "Business Information" at bounding box center [188, 212] width 202 height 13
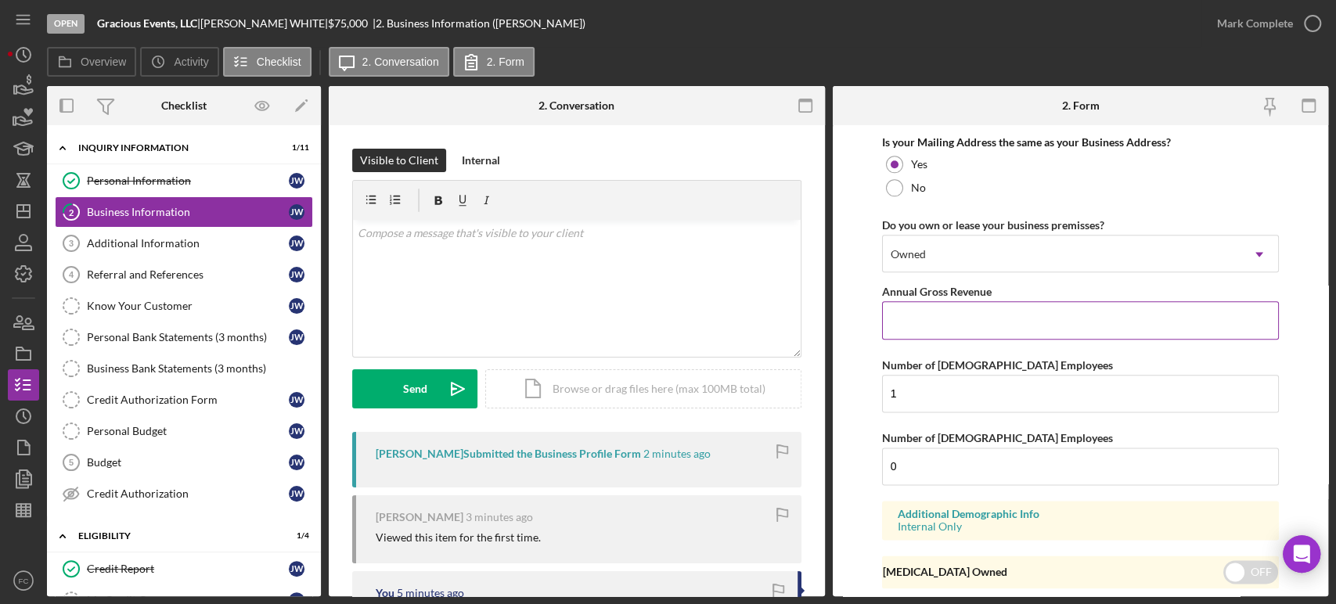
scroll to position [1043, 0]
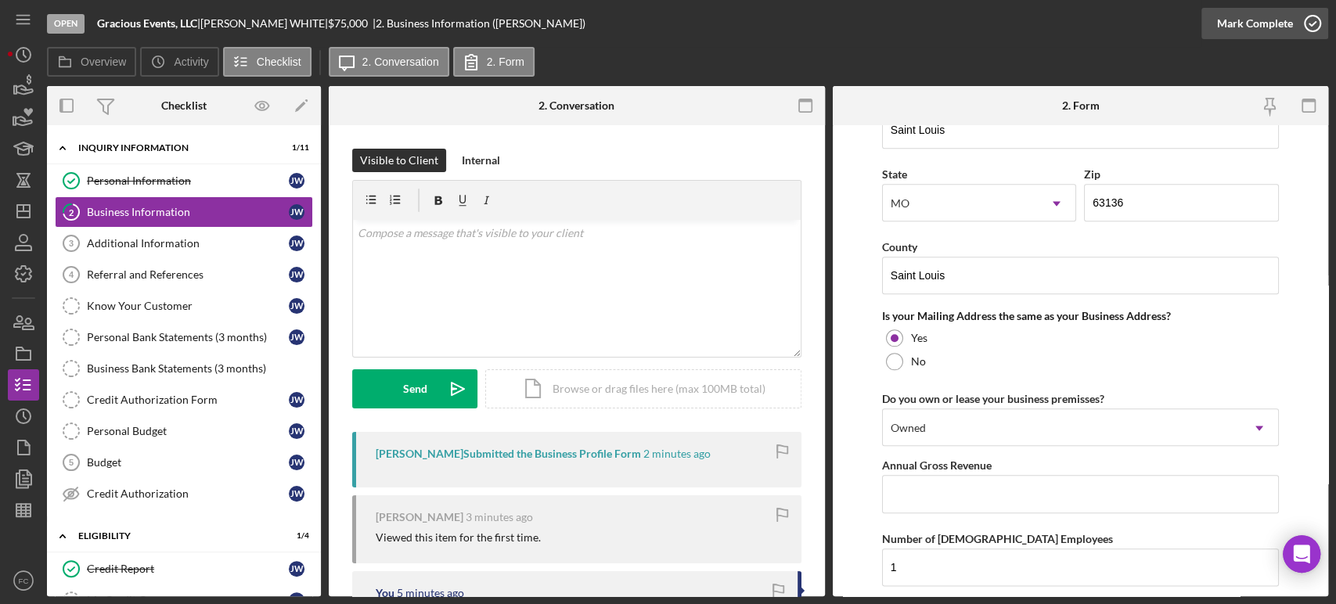
click at [1310, 24] on polyline "button" at bounding box center [1313, 24] width 6 height 4
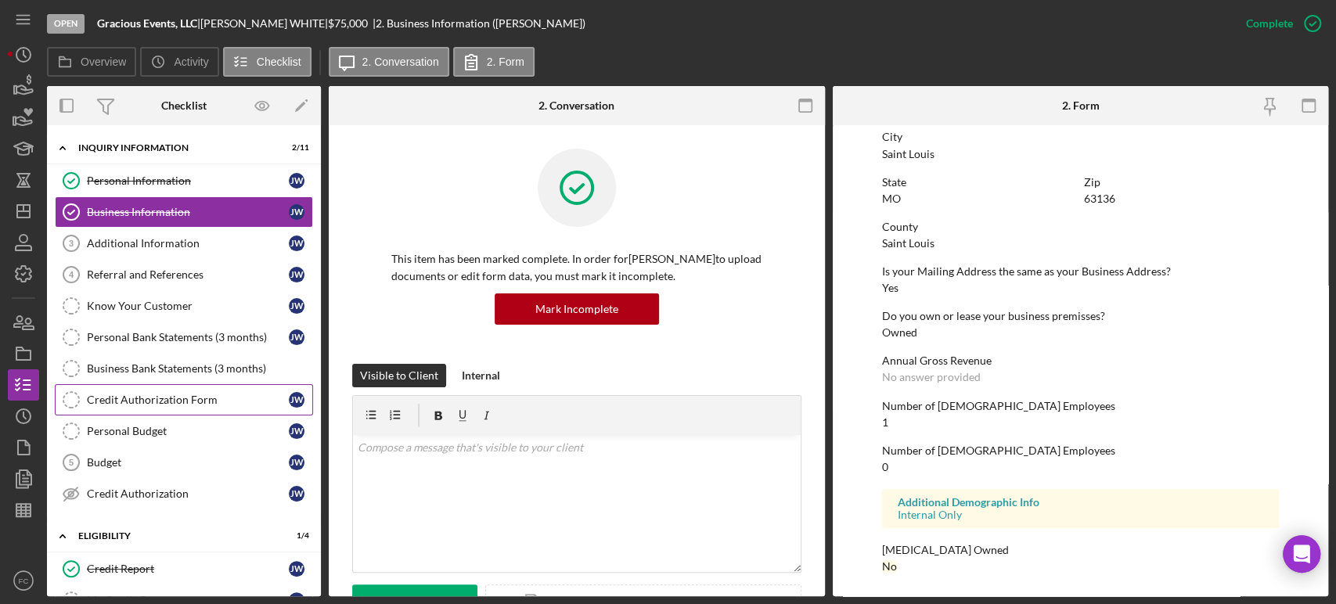
scroll to position [708, 0]
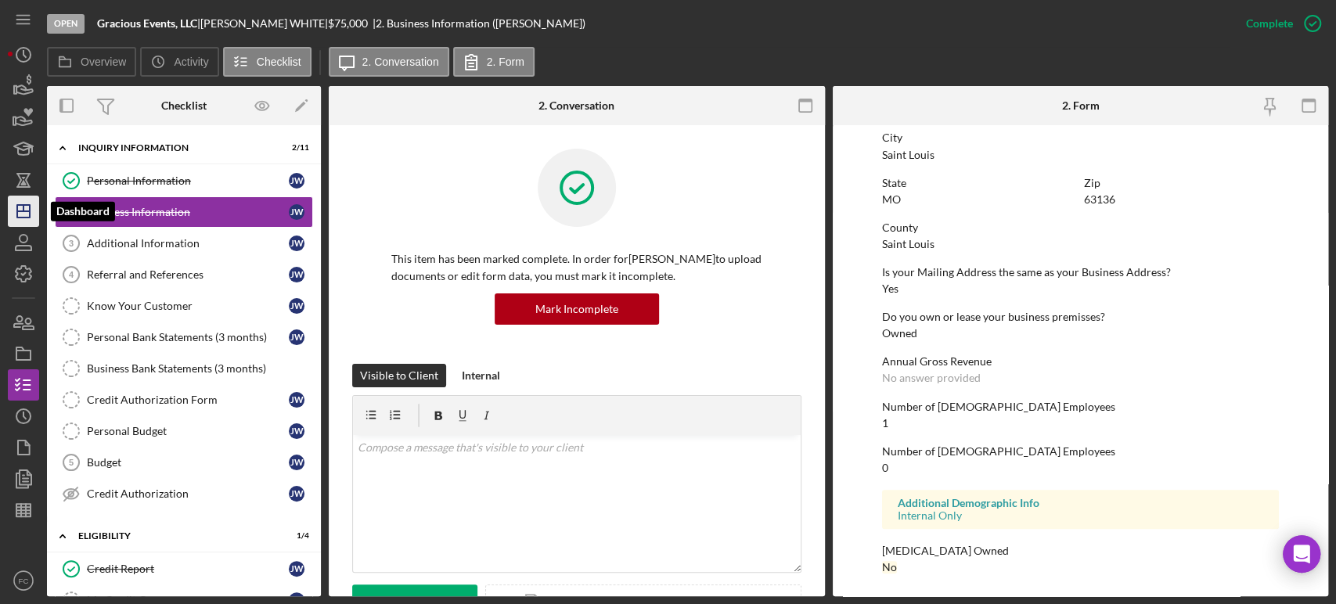
click at [13, 208] on icon "Icon/Dashboard" at bounding box center [23, 211] width 39 height 39
